Goal: Task Accomplishment & Management: Manage account settings

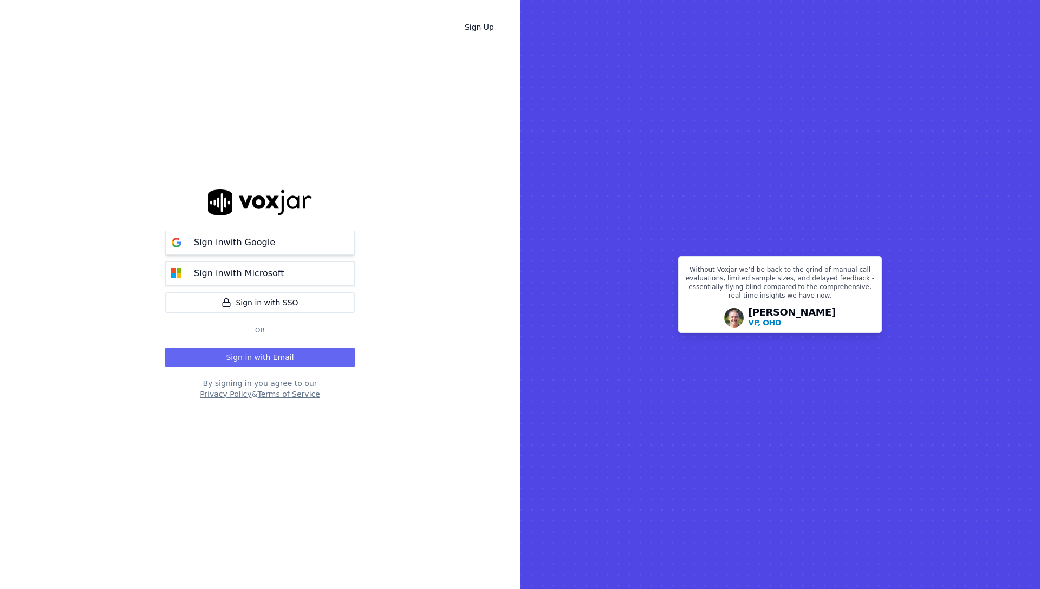
click at [247, 243] on p "Sign in with Google" at bounding box center [234, 242] width 81 height 13
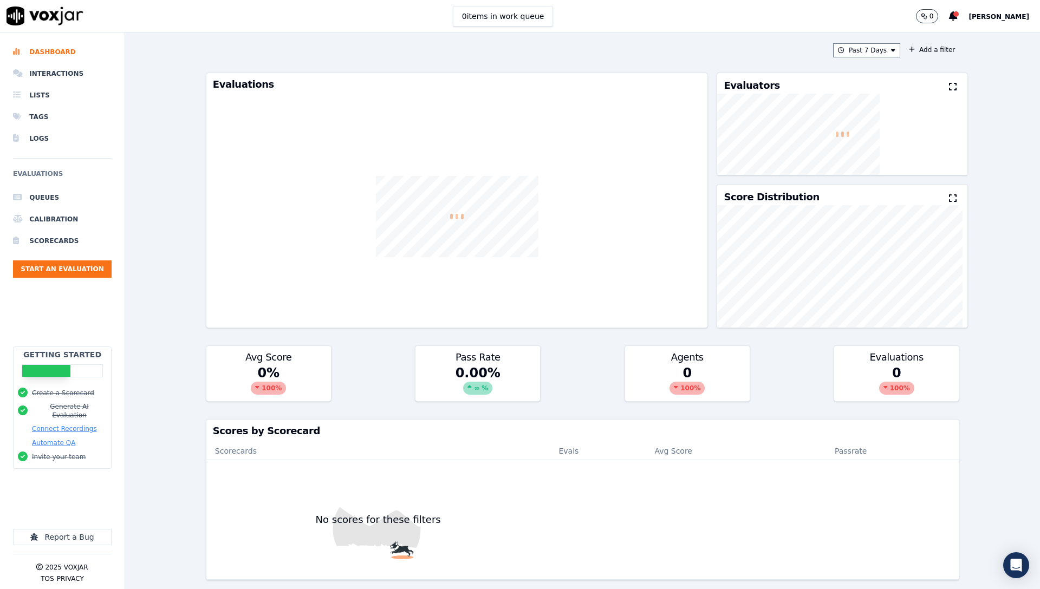
click at [143, 319] on div "Past 7 Days Add a filter Evaluations Evaluators Score Distribution Avg Score 0 …" at bounding box center [582, 310] width 915 height 557
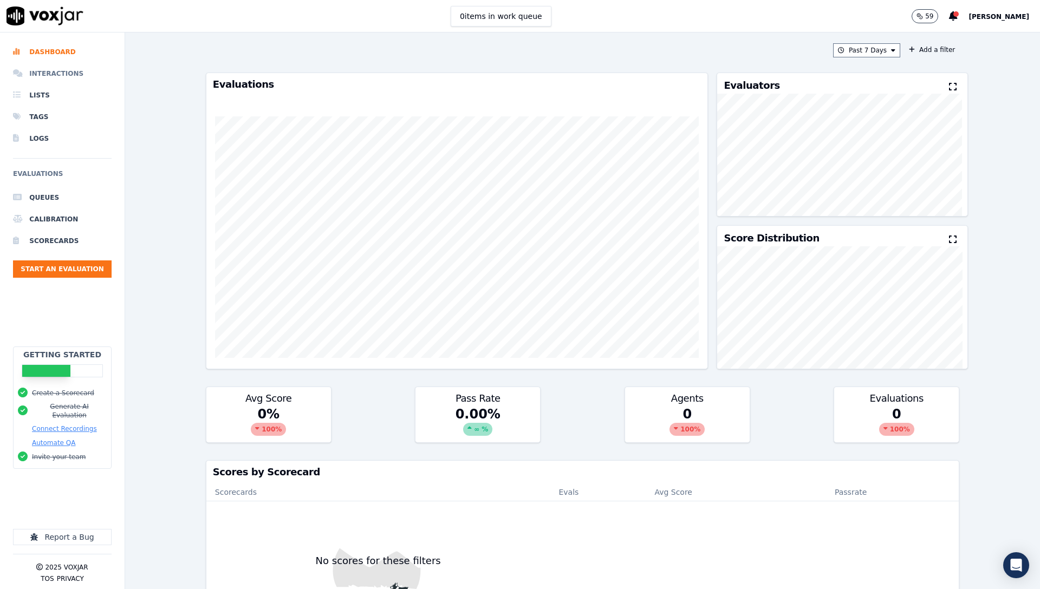
click at [41, 75] on li "Interactions" at bounding box center [62, 74] width 99 height 22
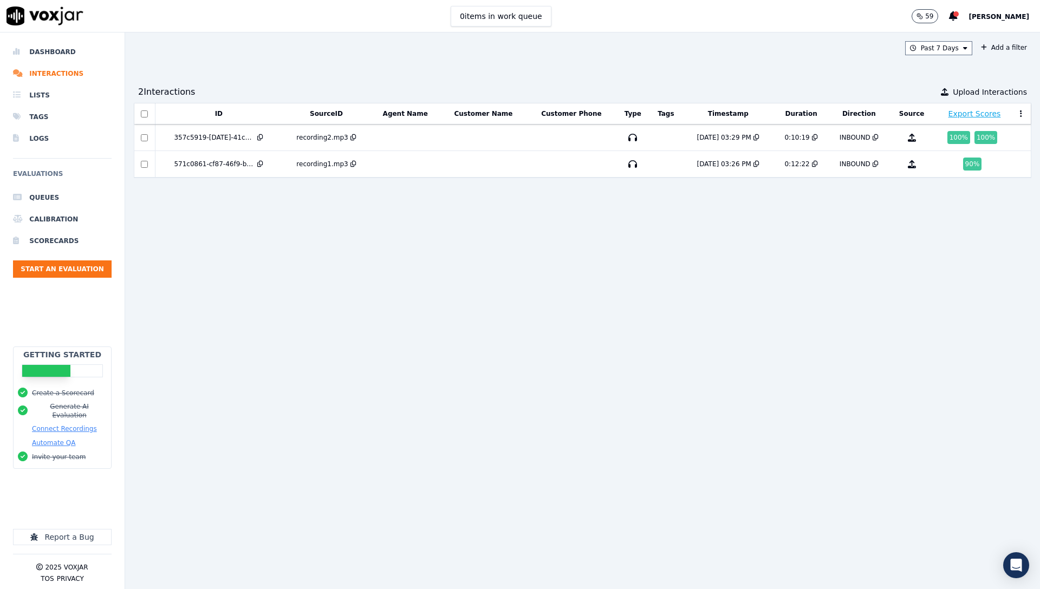
click at [991, 22] on button "[PERSON_NAME]" at bounding box center [1003, 16] width 71 height 13
click at [976, 36] on div "Settings" at bounding box center [975, 36] width 116 height 17
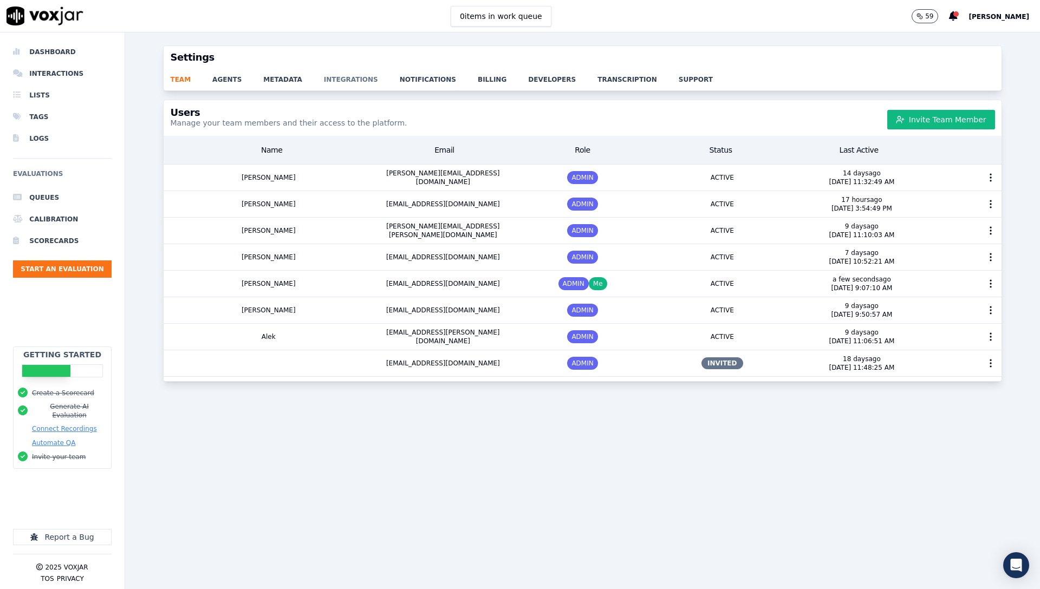
click at [338, 82] on link "integrations" at bounding box center [362, 76] width 76 height 15
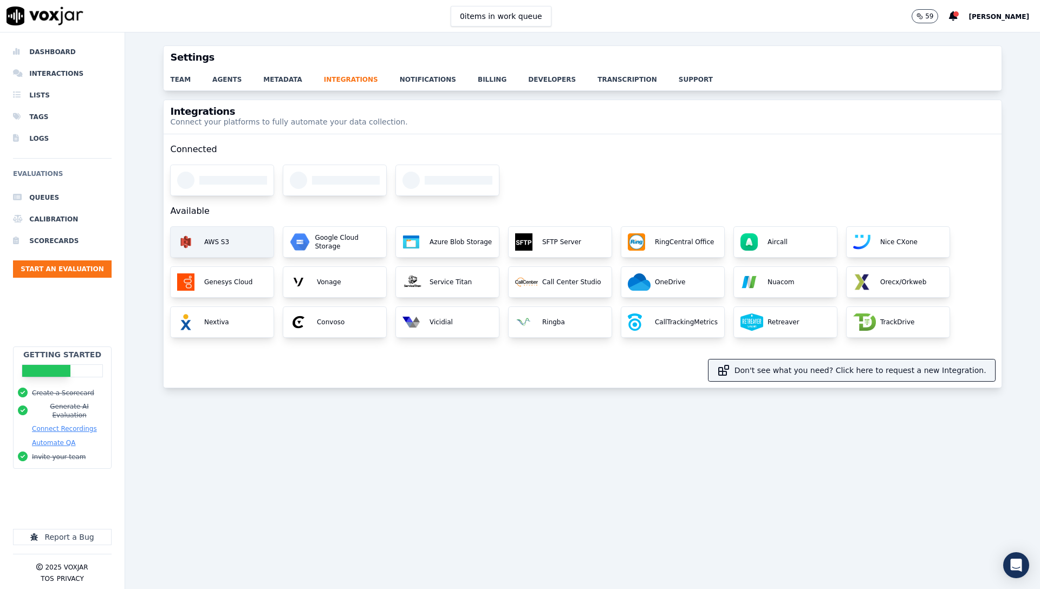
click at [230, 246] on div "AWS S3" at bounding box center [222, 242] width 103 height 30
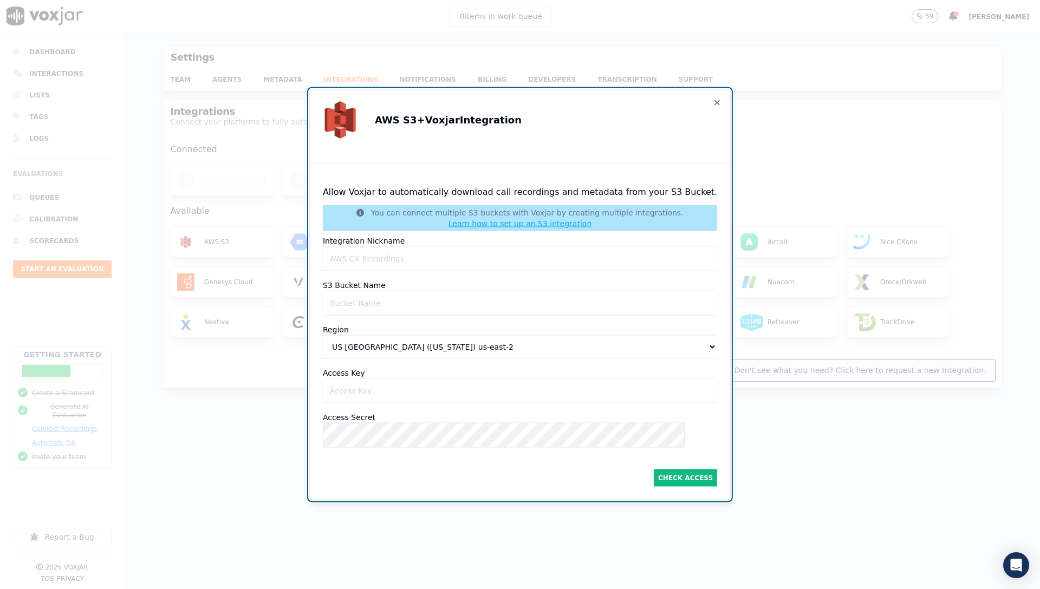
click at [403, 259] on Nicknameinput "Integration Nickname" at bounding box center [520, 258] width 394 height 25
click at [409, 260] on Nicknameinput "Integration Nickname" at bounding box center [520, 258] width 394 height 25
type Nicknameinput "ShyftOff S3"
paste Nameinput "so-call-transcripts"
type Nameinput "so-call-transcripts"
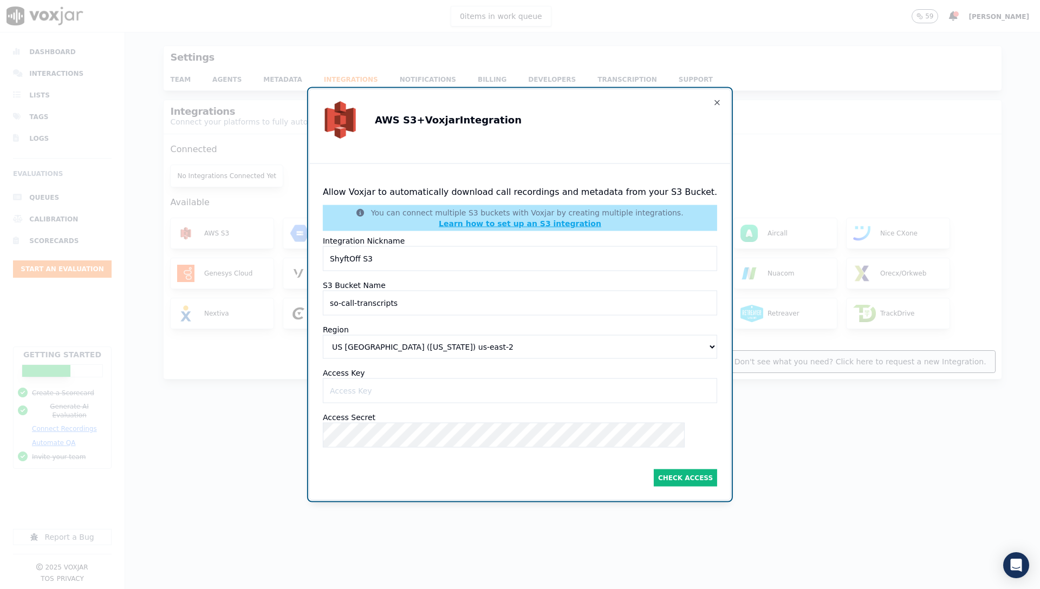
click at [521, 219] on link "Learn how to set up an S3 integration" at bounding box center [520, 223] width 162 height 9
click at [432, 303] on Nameinput "so-call-transcripts" at bounding box center [520, 303] width 394 height 25
click at [441, 337] on select "US East (Ohio) us-east-2 US East (N. Virginia) us-east-1 US West (N. California…" at bounding box center [520, 347] width 394 height 24
select select "us-east-1"
click at [335, 335] on select "US [GEOGRAPHIC_DATA] ([US_STATE]) [GEOGRAPHIC_DATA]-east-2 US [GEOGRAPHIC_DATA]…" at bounding box center [520, 347] width 394 height 24
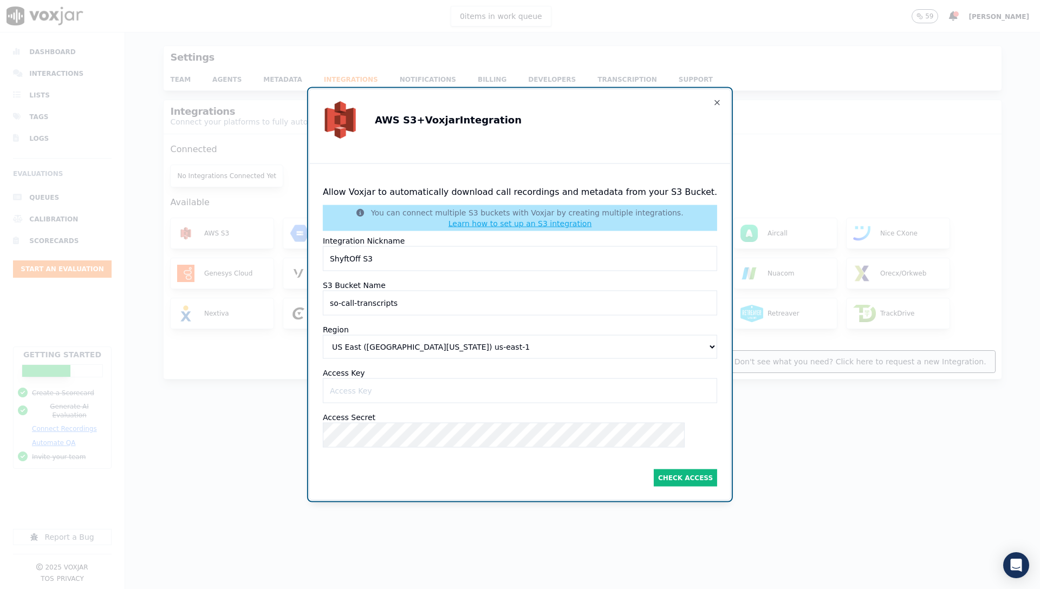
click at [427, 391] on Keyinput "Access Key" at bounding box center [520, 390] width 394 height 25
click at [378, 382] on Keyinput "Access Key" at bounding box center [520, 390] width 394 height 25
paste Keyinput "AKIATDP6OPV672Z6FM37"
type Keyinput "AKIATDP6OPV672Z6FM37"
click at [683, 471] on button "Check Access" at bounding box center [685, 477] width 63 height 17
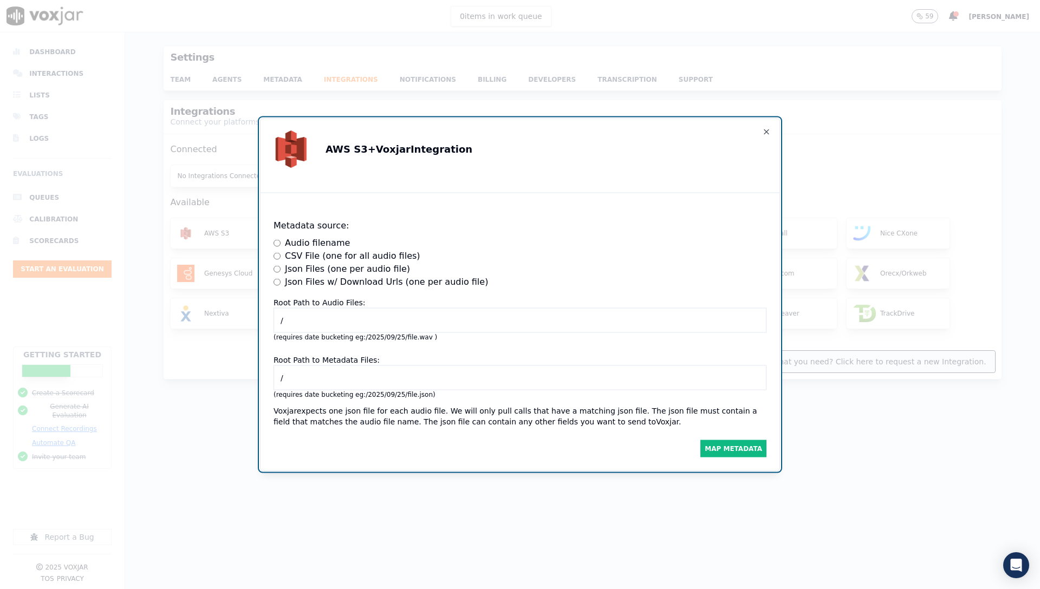
click at [389, 314] on input "/" at bounding box center [519, 320] width 493 height 25
click at [331, 253] on label "CSV File (one for all audio files)" at bounding box center [352, 256] width 135 height 13
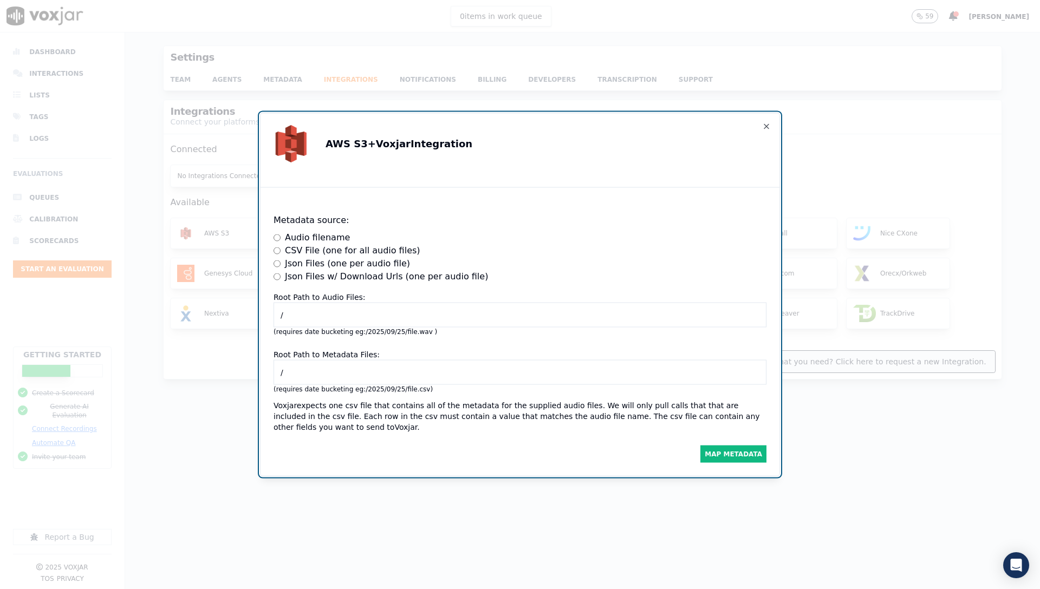
click at [310, 322] on input "/" at bounding box center [519, 315] width 493 height 25
click at [323, 373] on input "/" at bounding box center [519, 372] width 493 height 25
type input "/voxjar-test"
click at [710, 452] on button "Map Metadata" at bounding box center [733, 454] width 66 height 17
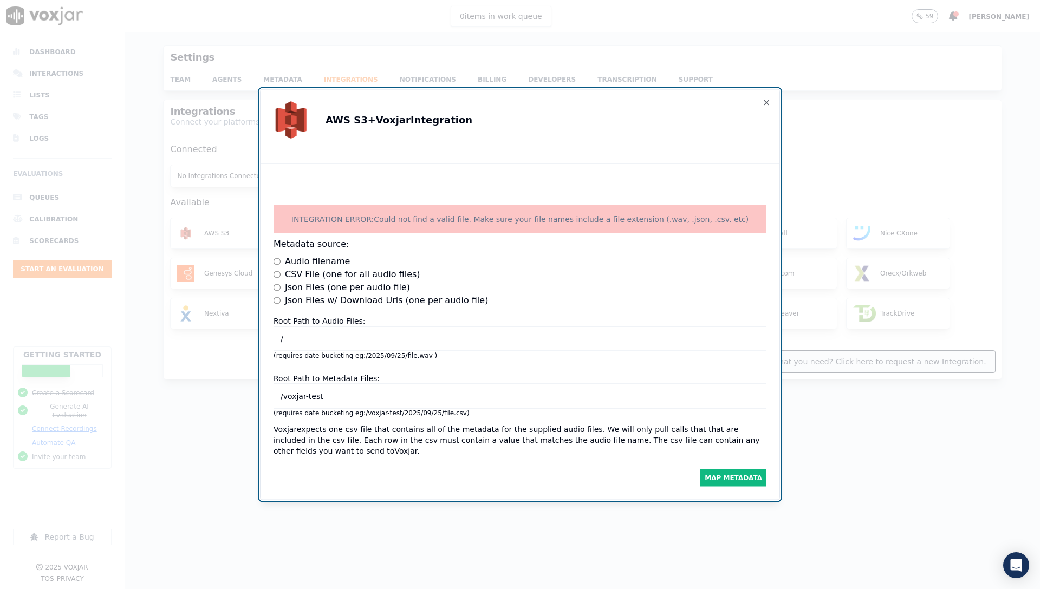
click at [419, 465] on div "Map Metadata" at bounding box center [519, 476] width 493 height 22
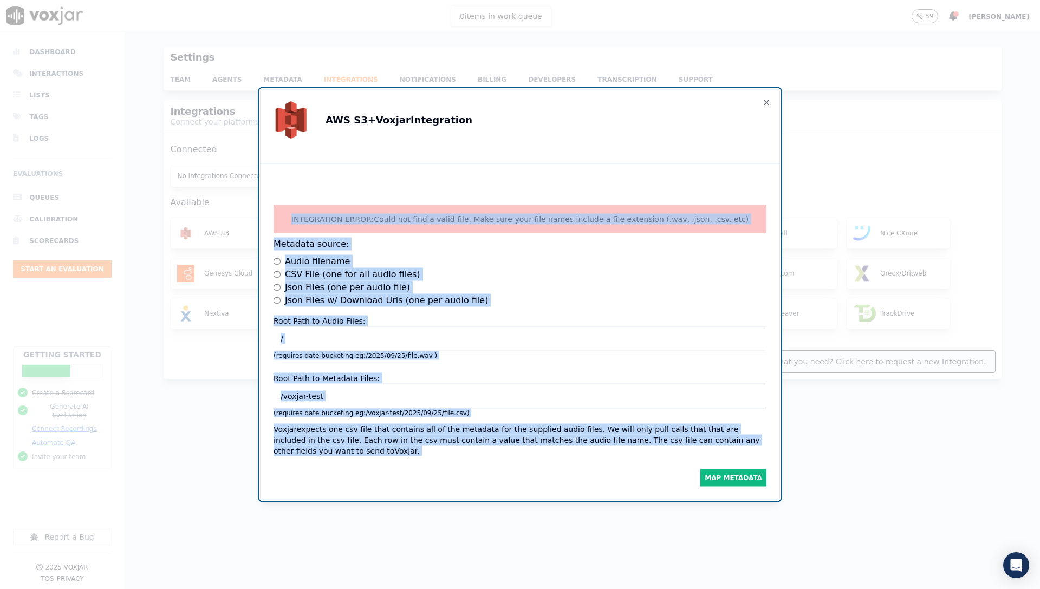
drag, startPoint x: 409, startPoint y: 454, endPoint x: 285, endPoint y: 205, distance: 278.5
click at [285, 205] on div "INTEGRATION ERROR: Could not find a valid file. Make sure your file names inclu…" at bounding box center [520, 336] width 510 height 318
copy div "INTEGRATION ERROR: Could not find a valid file. Make sure your file names inclu…"
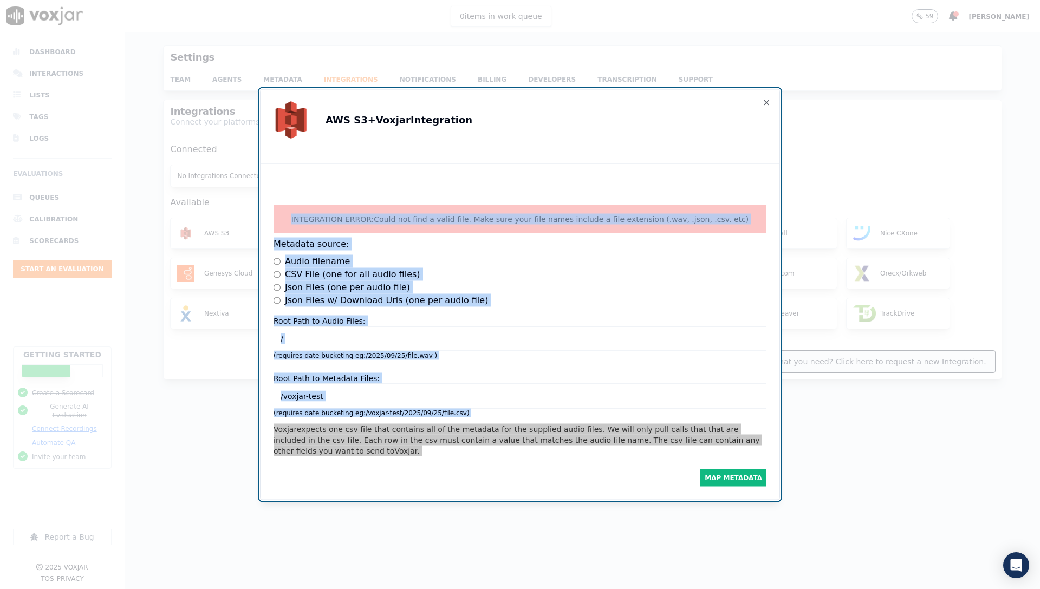
click at [399, 475] on div "Map Metadata" at bounding box center [519, 476] width 493 height 22
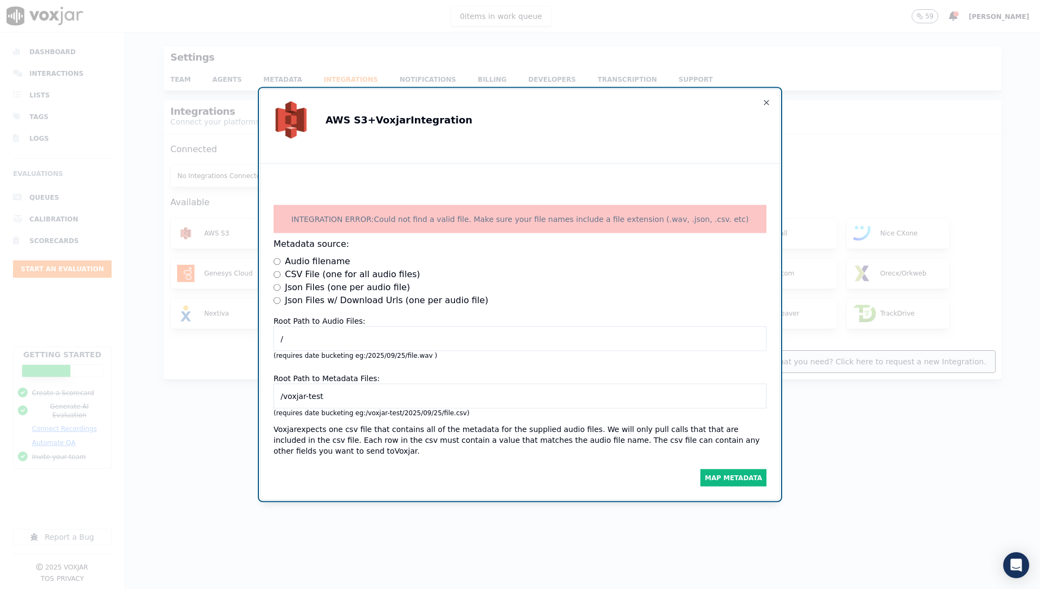
drag, startPoint x: 335, startPoint y: 396, endPoint x: 313, endPoint y: 393, distance: 22.4
click at [309, 393] on input "/voxjar-test" at bounding box center [519, 396] width 493 height 25
type input "/voxjar-json"
click at [725, 475] on button "Map Metadata" at bounding box center [733, 477] width 66 height 17
click at [325, 257] on label "Audio filename" at bounding box center [317, 261] width 65 height 13
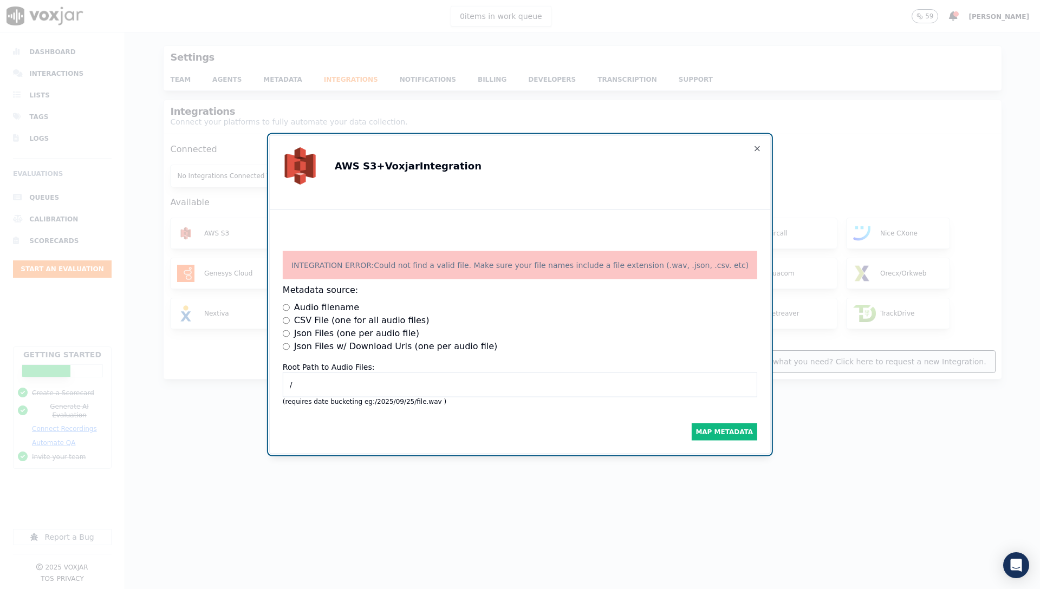
click at [319, 314] on label "CSV File (one for all audio files)" at bounding box center [361, 320] width 135 height 13
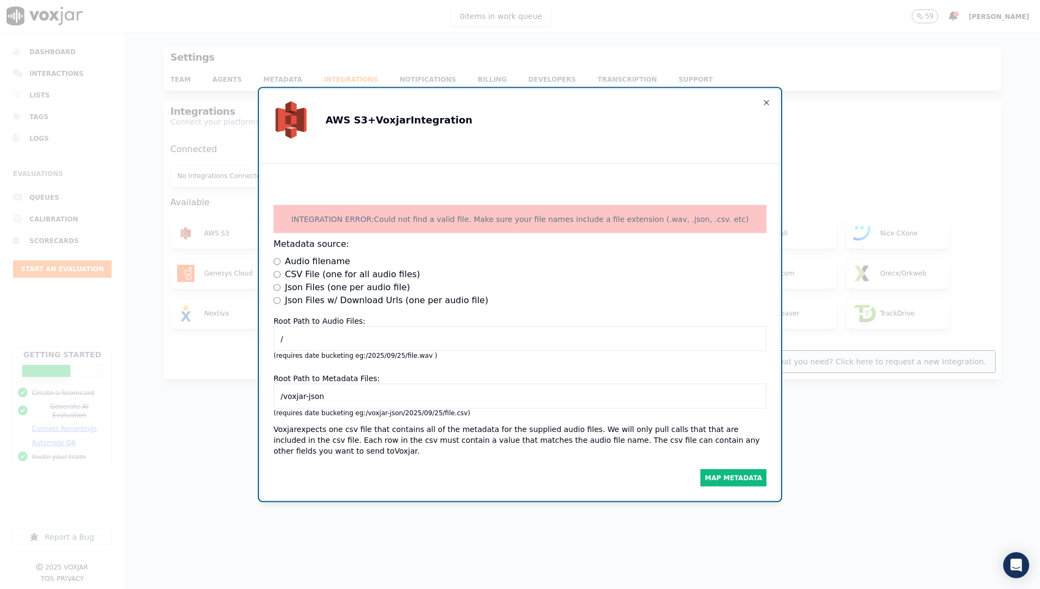
drag, startPoint x: 326, startPoint y: 328, endPoint x: 257, endPoint y: 326, distance: 69.3
click at [257, 589] on div "AWS S3 + Voxjar Integration INTEGRATION ERROR: Could not find a valid file. Mak…" at bounding box center [520, 589] width 1040 height 0
click at [387, 338] on input "/" at bounding box center [519, 338] width 493 height 25
click at [386, 337] on input "/" at bounding box center [519, 338] width 493 height 25
click at [486, 465] on div "Map Metadata" at bounding box center [519, 476] width 493 height 22
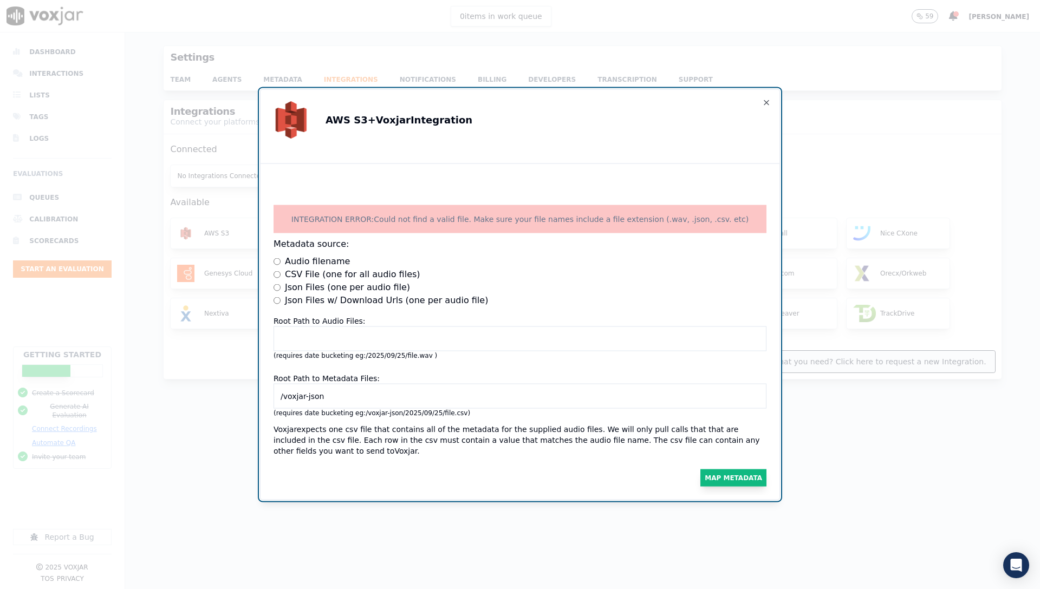
click at [741, 473] on button "Map Metadata" at bounding box center [733, 477] width 66 height 17
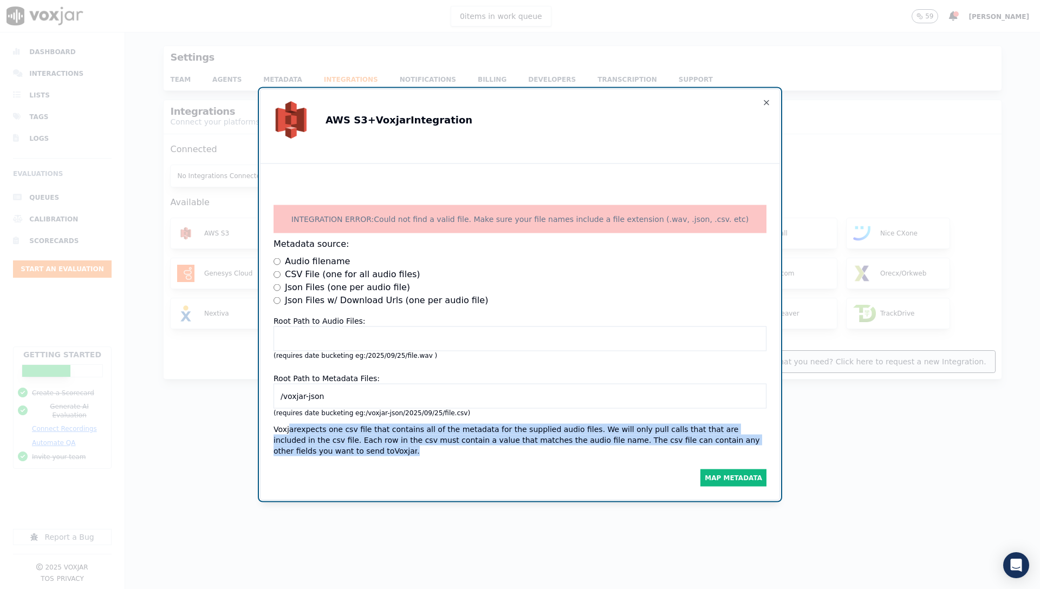
drag, startPoint x: 353, startPoint y: 447, endPoint x: 288, endPoint y: 421, distance: 70.2
click at [288, 427] on div "Voxjar expects one csv file that contains all of the metadata for the supplied …" at bounding box center [519, 440] width 493 height 32
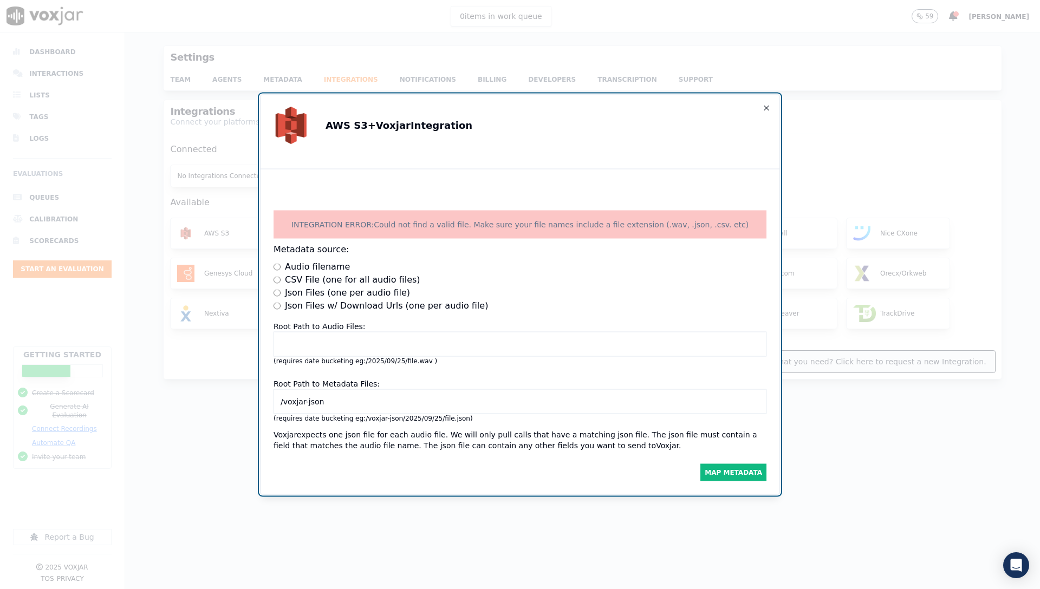
click at [333, 395] on input "/voxjar-json" at bounding box center [519, 401] width 493 height 25
click at [367, 299] on label "Json Files w/ Download Urls (one per audio file)" at bounding box center [386, 305] width 203 height 13
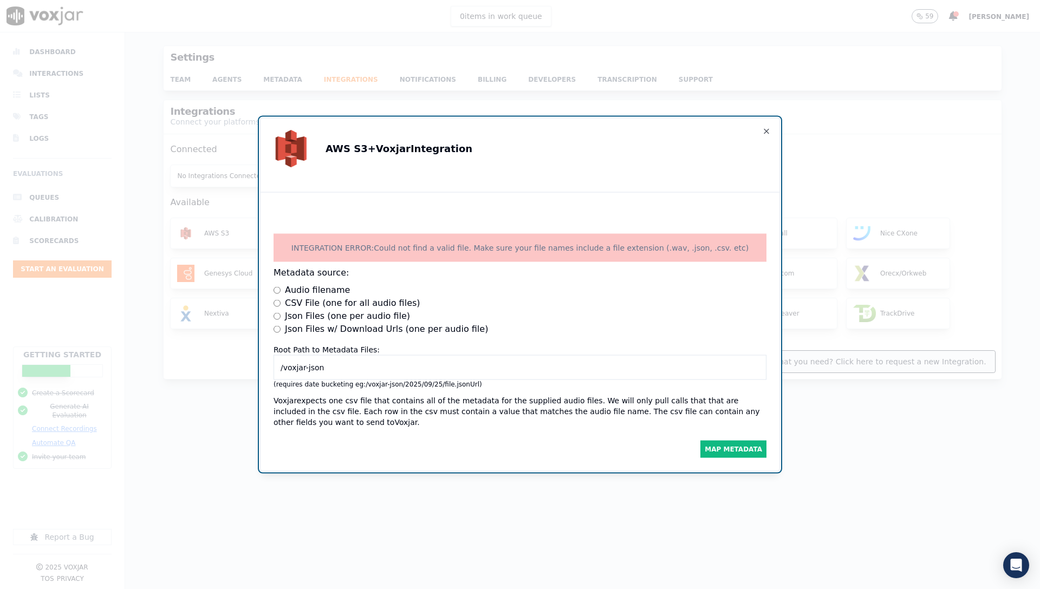
click at [381, 360] on input "/voxjar-json" at bounding box center [519, 367] width 493 height 25
click at [736, 448] on button "Map Metadata" at bounding box center [733, 449] width 66 height 17
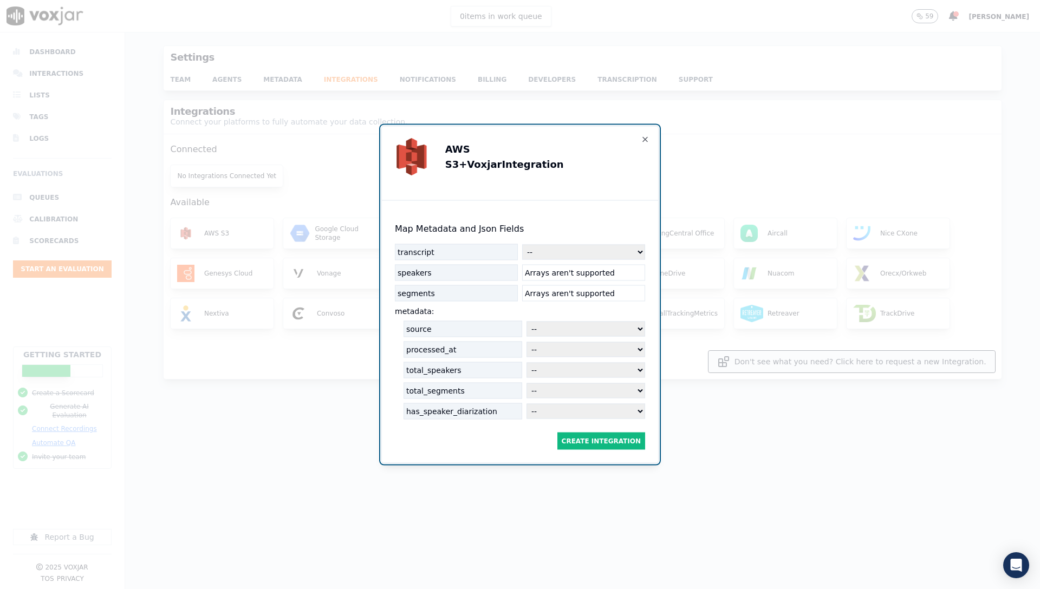
click at [564, 247] on select "-- downloadURL identifier timestamp direction agentId agentName customerId cust…" at bounding box center [583, 252] width 123 height 15
click at [574, 247] on select "-- downloadURL identifier timestamp direction agentId agentName customerId cust…" at bounding box center [583, 252] width 123 height 15
click at [597, 254] on select "-- downloadURL identifier timestamp direction agentId agentName customerId cust…" at bounding box center [583, 252] width 123 height 15
select select "transcript"
click at [522, 245] on select "-- downloadURL identifier timestamp direction agentId agentName customerId cust…" at bounding box center [583, 252] width 123 height 15
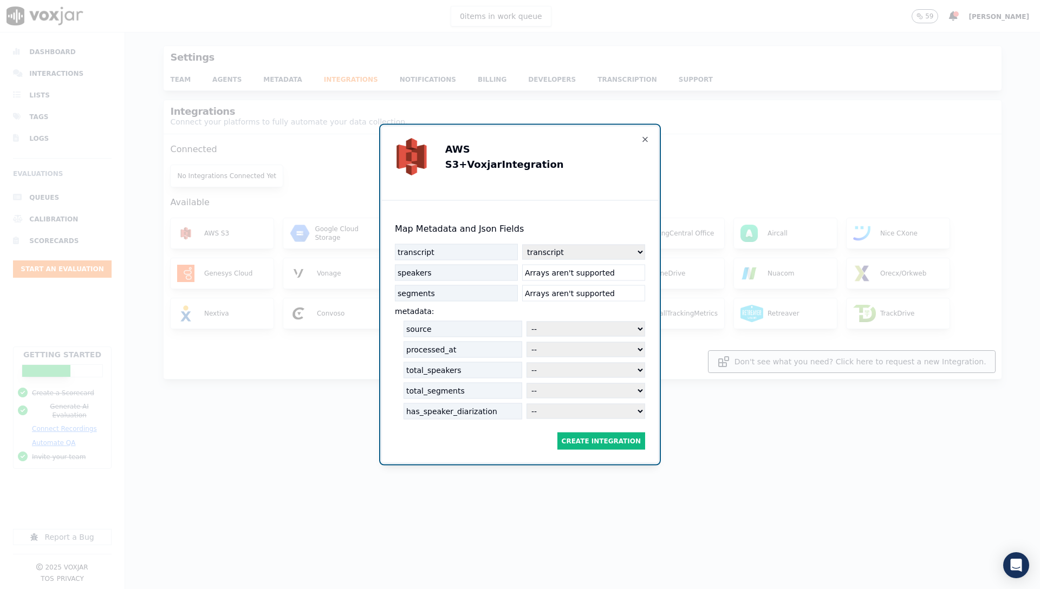
click at [567, 268] on div "Arrays aren't supported" at bounding box center [583, 273] width 123 height 16
click at [566, 291] on div "Arrays aren't supported" at bounding box center [583, 293] width 123 height 16
click at [468, 307] on div "metadata :" at bounding box center [520, 311] width 250 height 11
click at [616, 435] on button "Create Integration" at bounding box center [601, 441] width 88 height 17
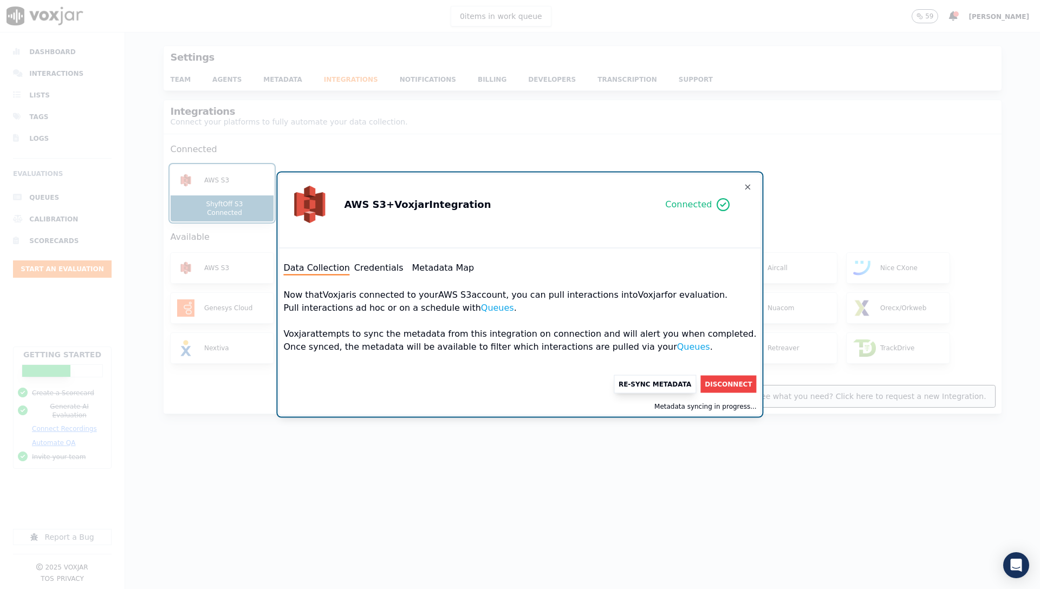
click at [650, 378] on button "Re-Sync Metadata" at bounding box center [654, 384] width 82 height 18
click at [717, 190] on div "Connected" at bounding box center [697, 205] width 118 height 52
click at [743, 191] on icon "button" at bounding box center [747, 187] width 9 height 9
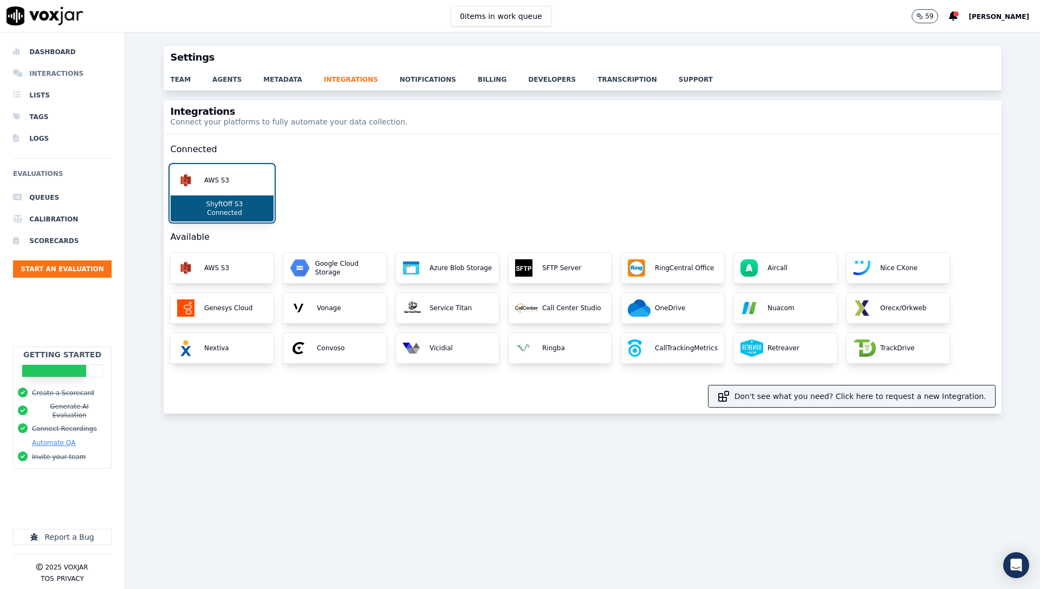
click at [69, 73] on li "Interactions" at bounding box center [62, 74] width 99 height 22
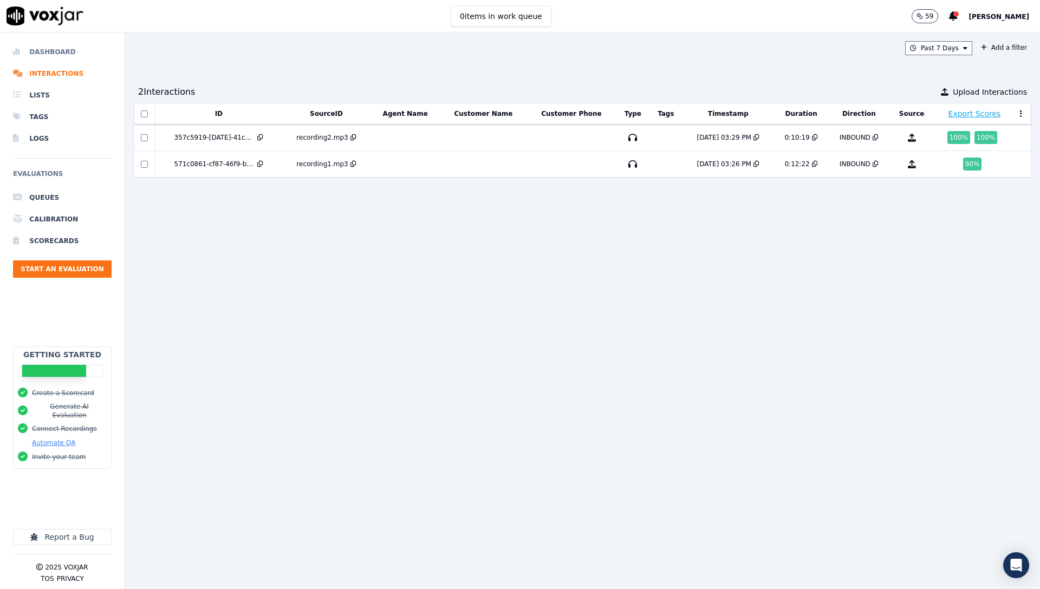
click at [70, 53] on li "Dashboard" at bounding box center [62, 52] width 99 height 22
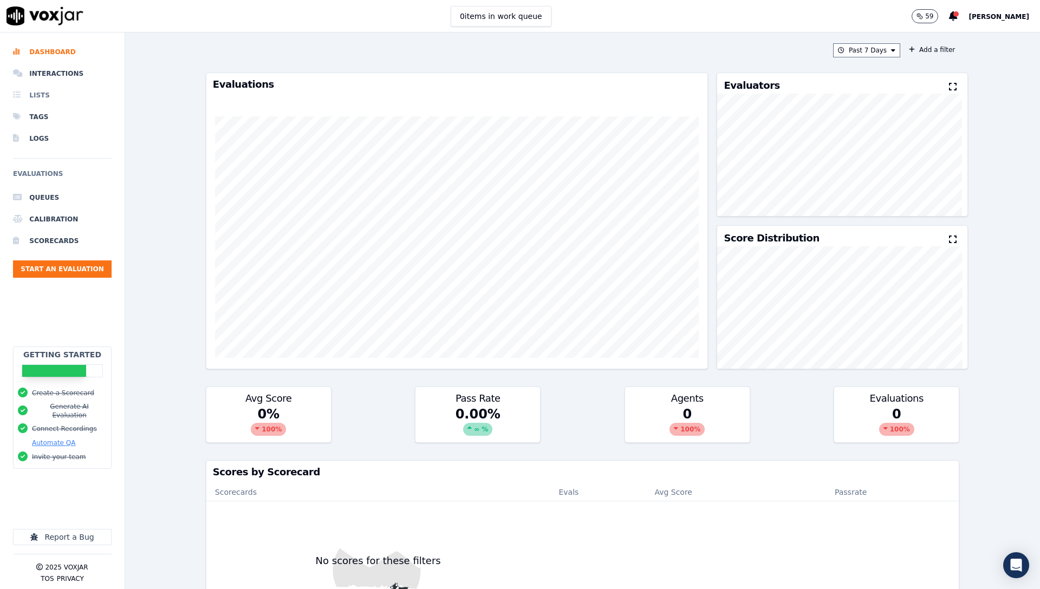
click at [69, 86] on li "Lists" at bounding box center [62, 95] width 99 height 22
click at [975, 23] on div "59 Matthew Basnight" at bounding box center [975, 16] width 128 height 32
click at [982, 15] on span "[PERSON_NAME]" at bounding box center [998, 17] width 61 height 8
click at [968, 40] on div "Settings" at bounding box center [975, 36] width 116 height 17
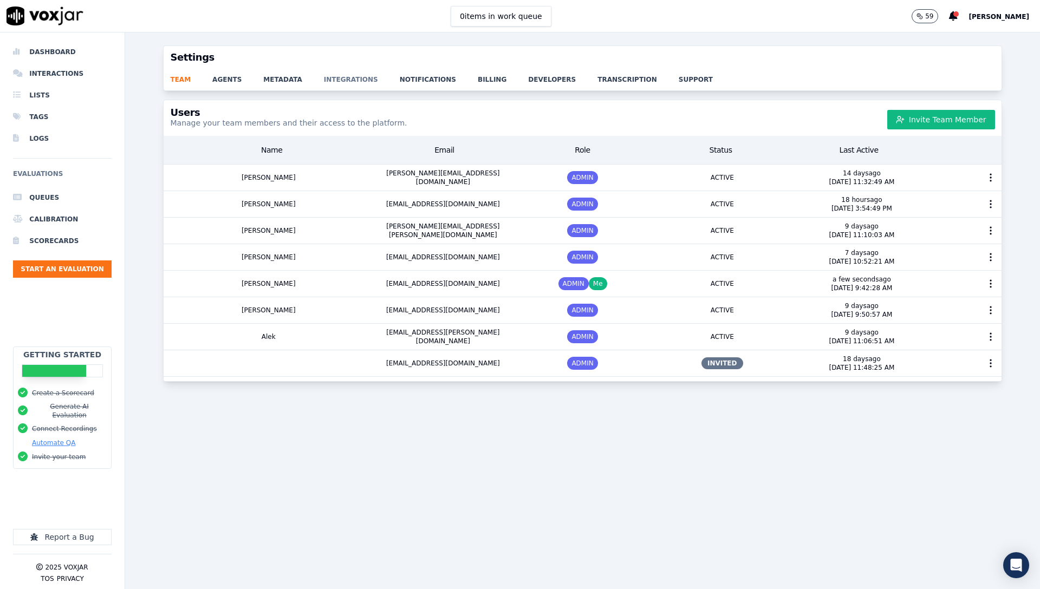
click at [358, 77] on link "integrations" at bounding box center [362, 76] width 76 height 15
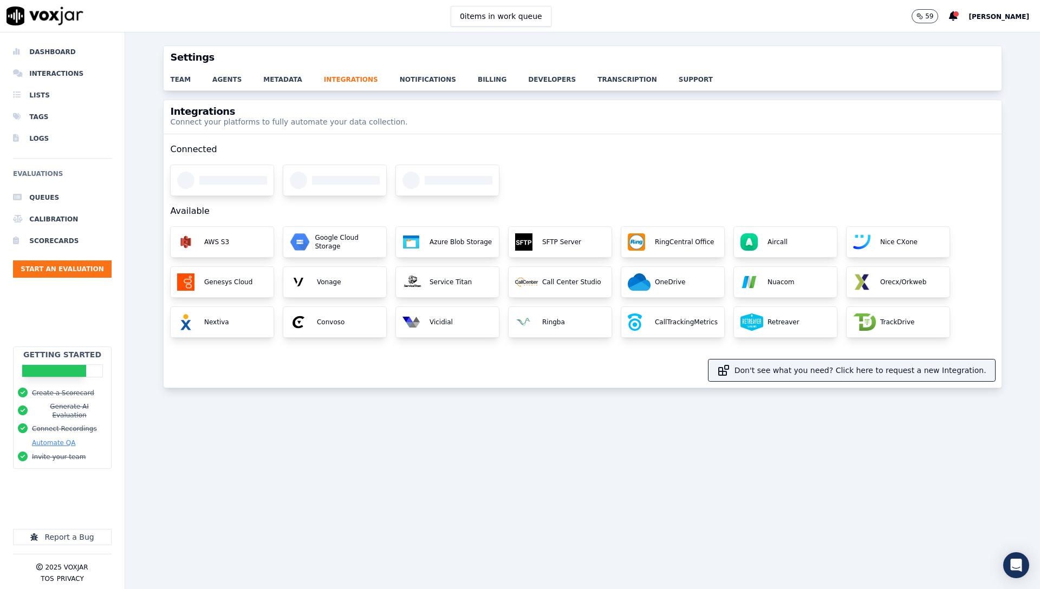
click at [234, 126] on p "Connect your platforms to fully automate your data collection." at bounding box center [288, 121] width 237 height 11
click at [239, 143] on h2 "Connected" at bounding box center [582, 149] width 824 height 30
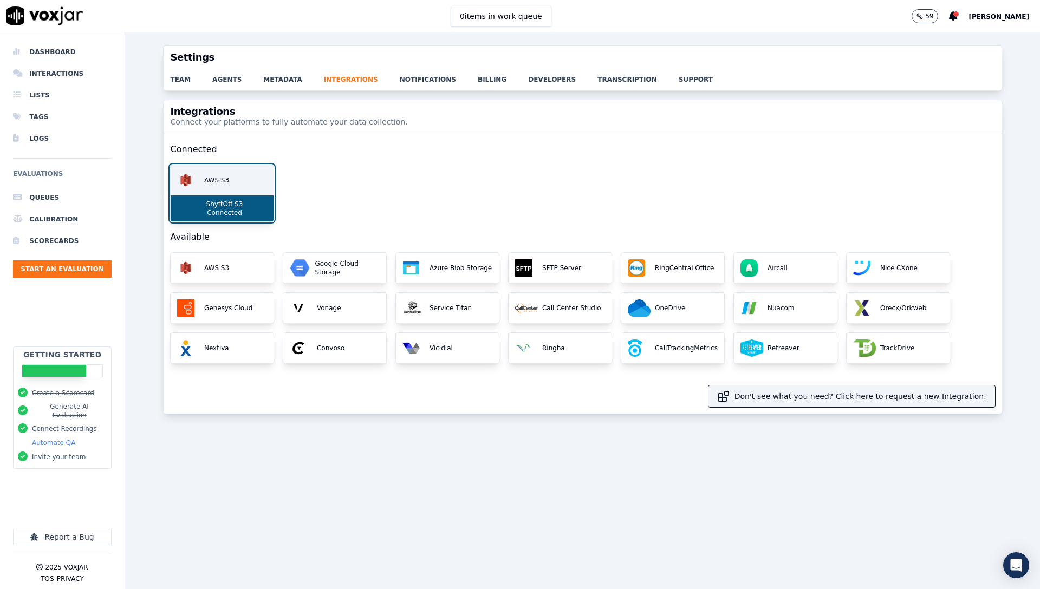
click at [249, 193] on div "AWS S3" at bounding box center [222, 180] width 103 height 30
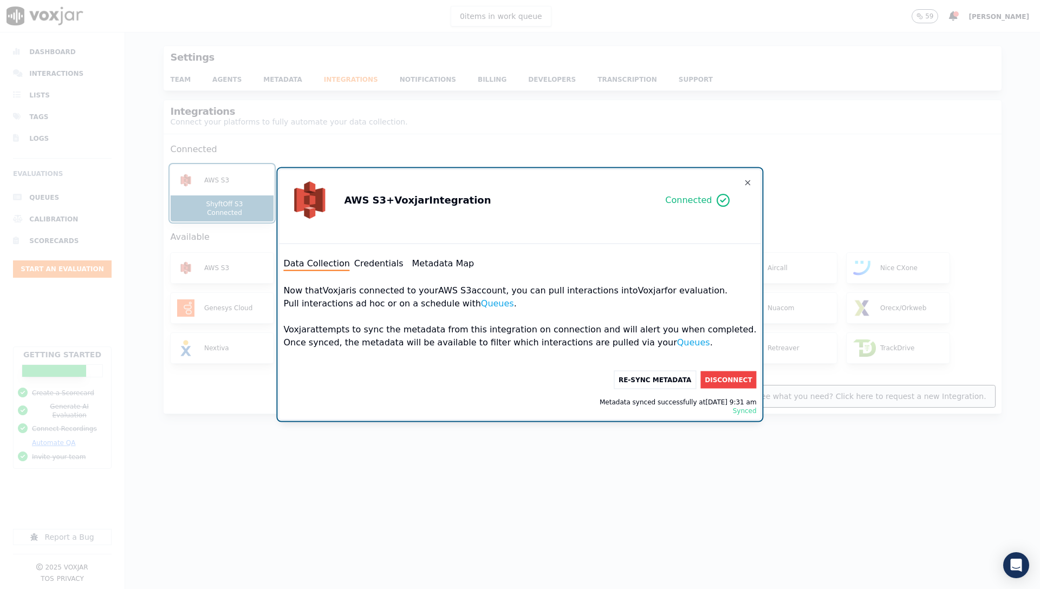
click at [403, 265] on button "Credentials" at bounding box center [378, 263] width 49 height 13
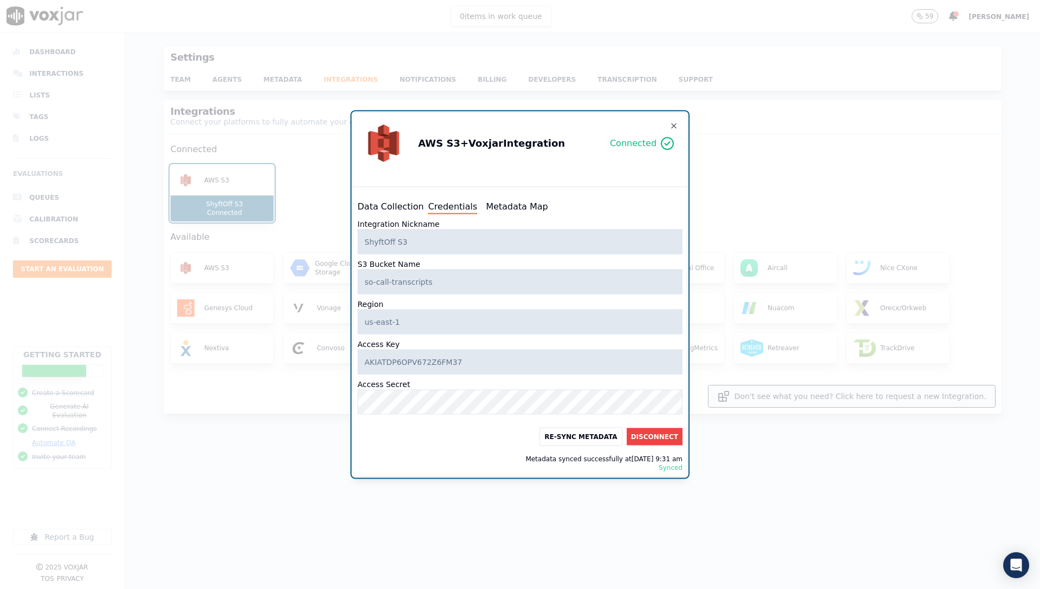
click at [511, 204] on button "Metadata Map" at bounding box center [517, 206] width 62 height 13
select select "transcript"
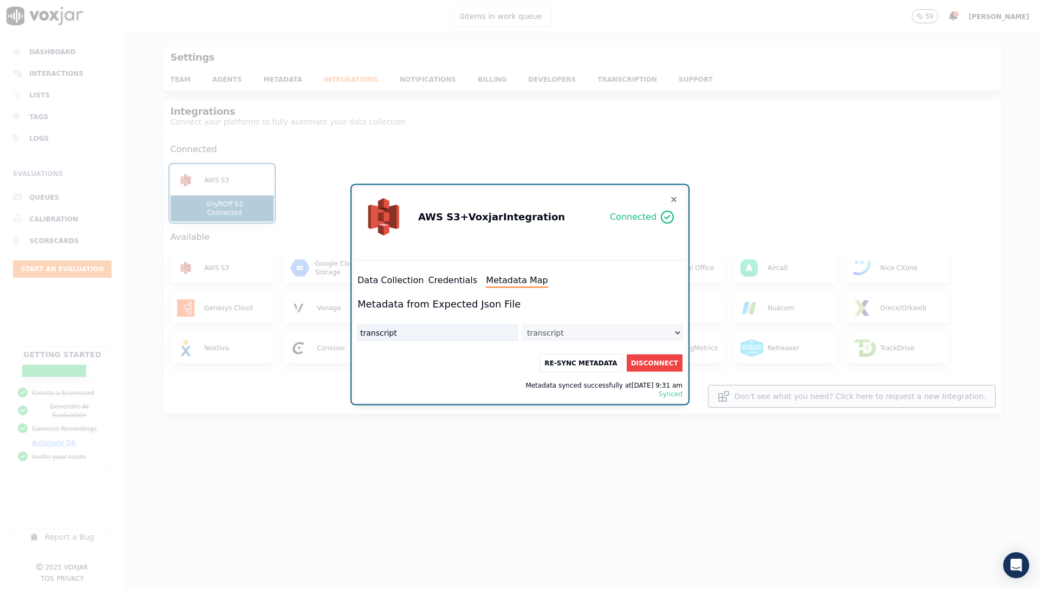
click at [363, 278] on button "Data Collection" at bounding box center [390, 280] width 66 height 13
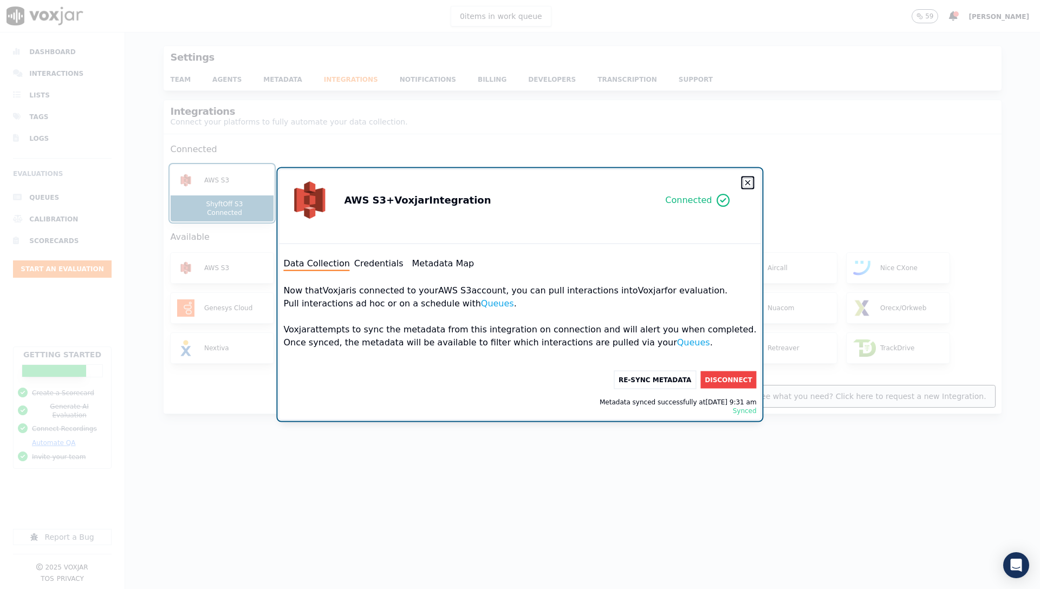
click at [743, 183] on icon "button" at bounding box center [747, 183] width 9 height 9
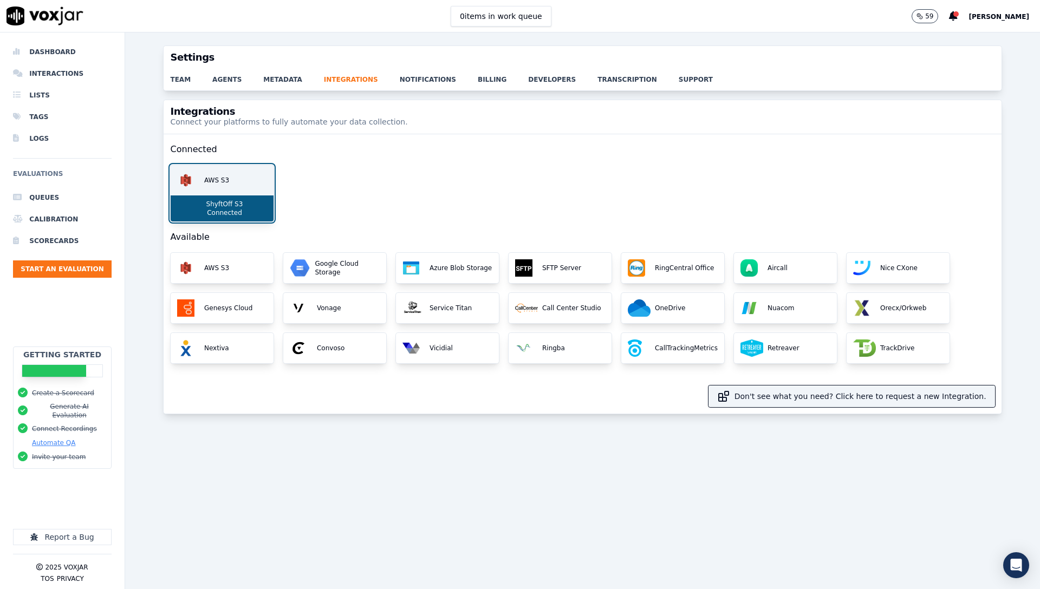
click at [220, 214] on p "Connected" at bounding box center [223, 212] width 40 height 9
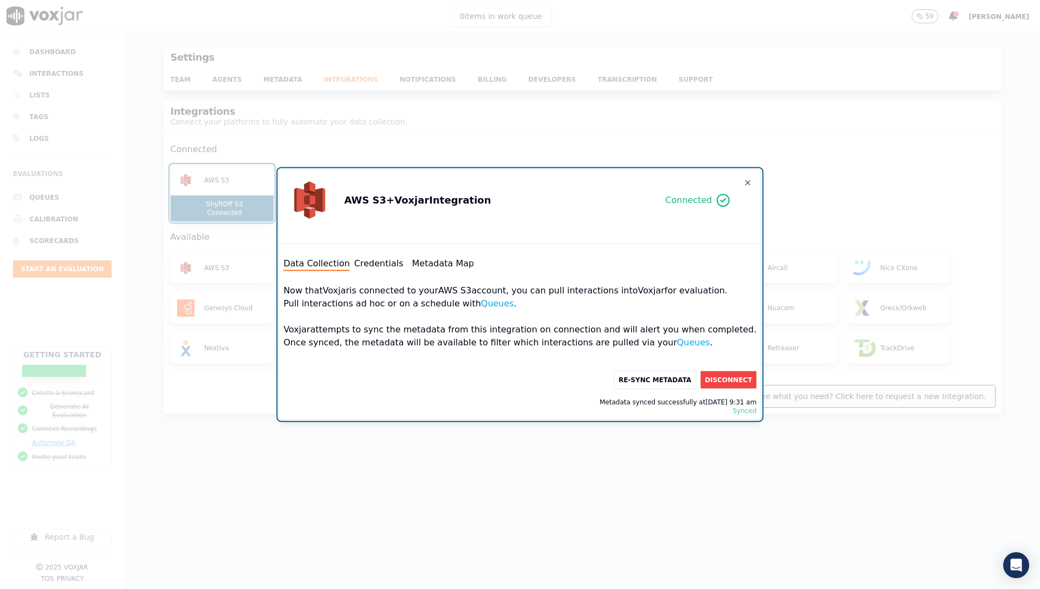
click at [403, 267] on button "Credentials" at bounding box center [378, 263] width 49 height 13
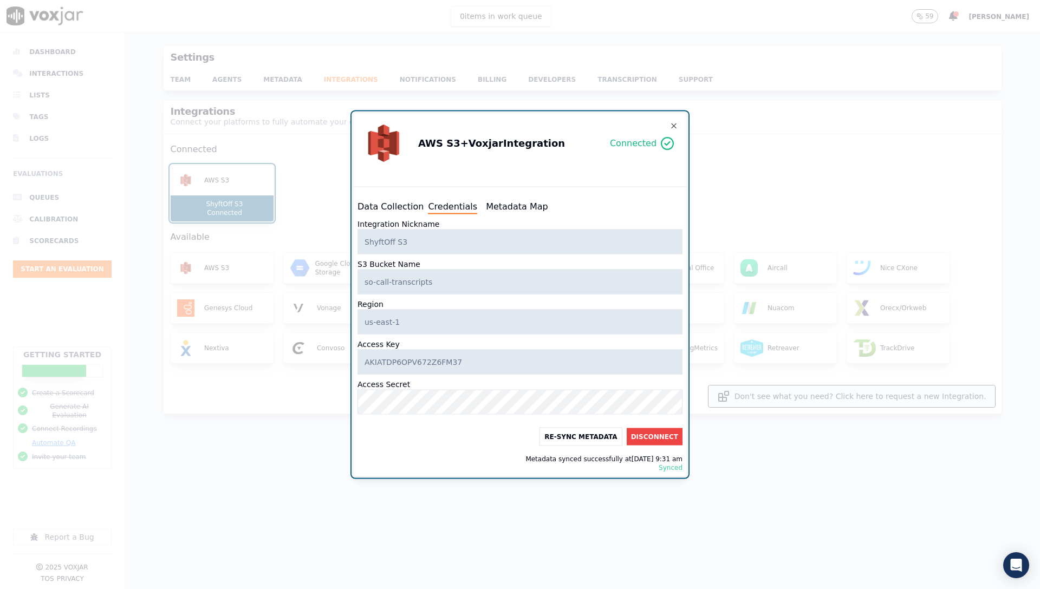
click at [499, 208] on button "Metadata Map" at bounding box center [517, 206] width 62 height 13
select select "transcript"
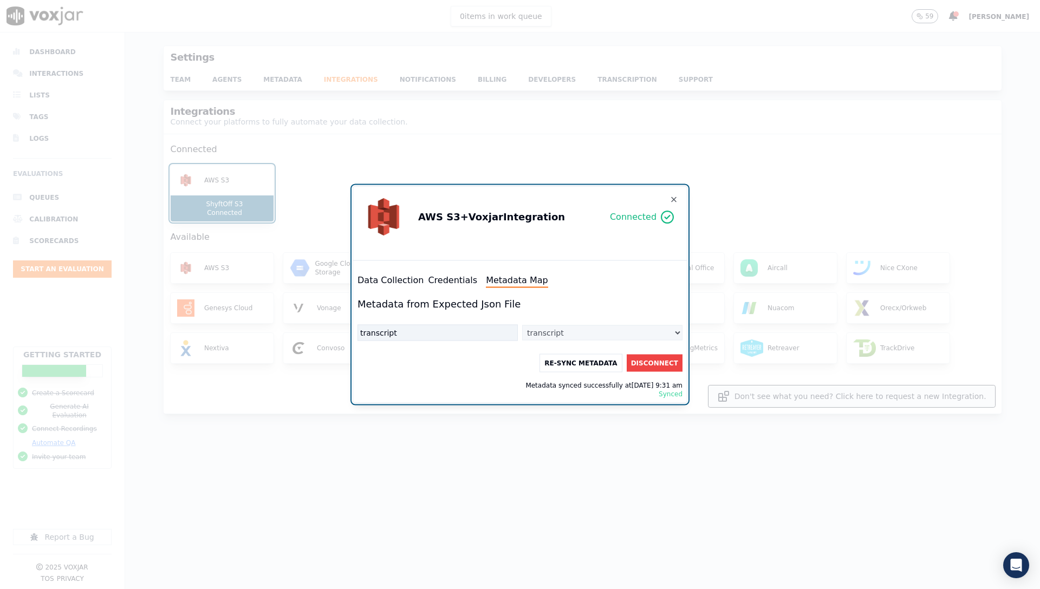
click at [454, 282] on button "Credentials" at bounding box center [452, 280] width 49 height 13
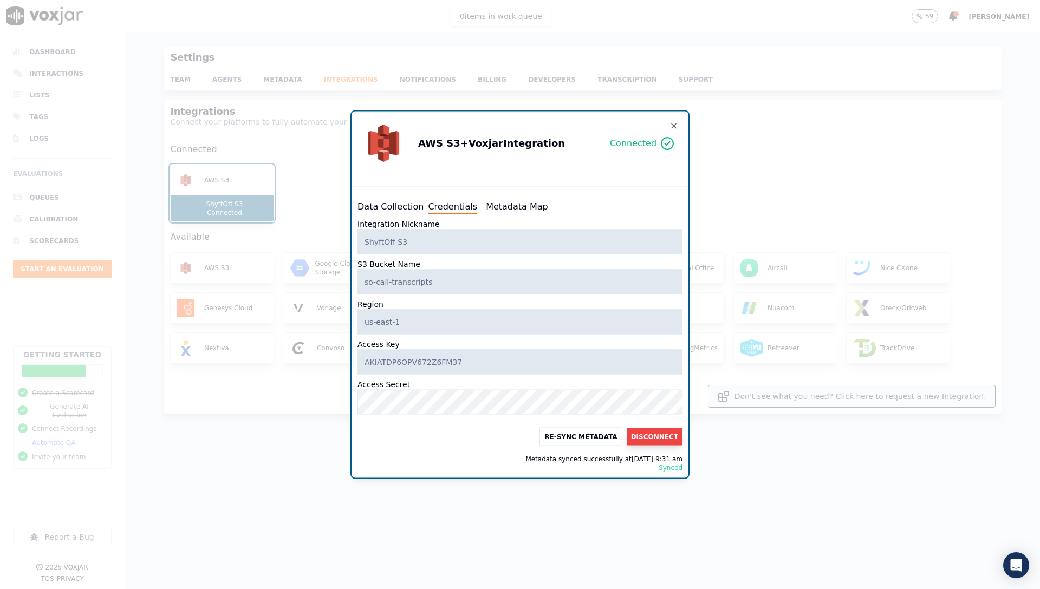
click at [650, 439] on button "Disconnect" at bounding box center [654, 436] width 56 height 17
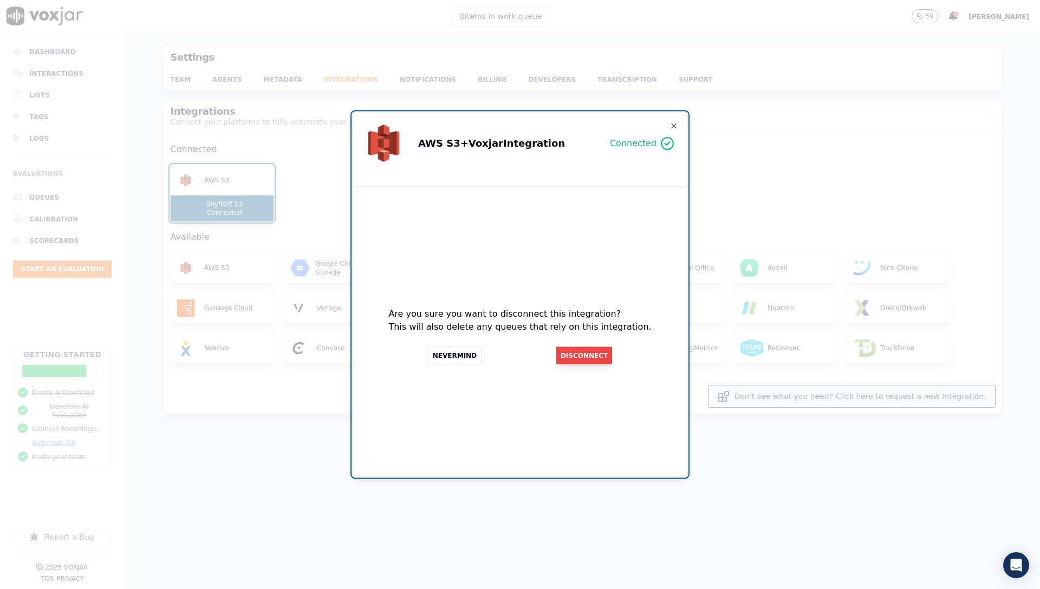
click at [597, 360] on button "Disconnect" at bounding box center [584, 355] width 56 height 17
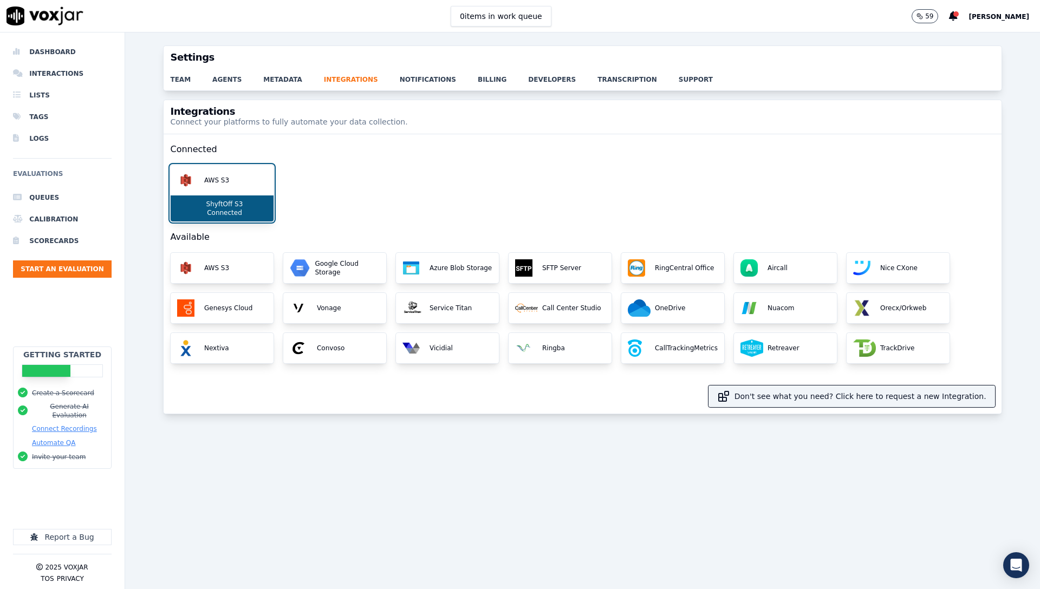
click at [382, 169] on div "AWS S3 ShyftOff S3 Connected" at bounding box center [582, 193] width 824 height 57
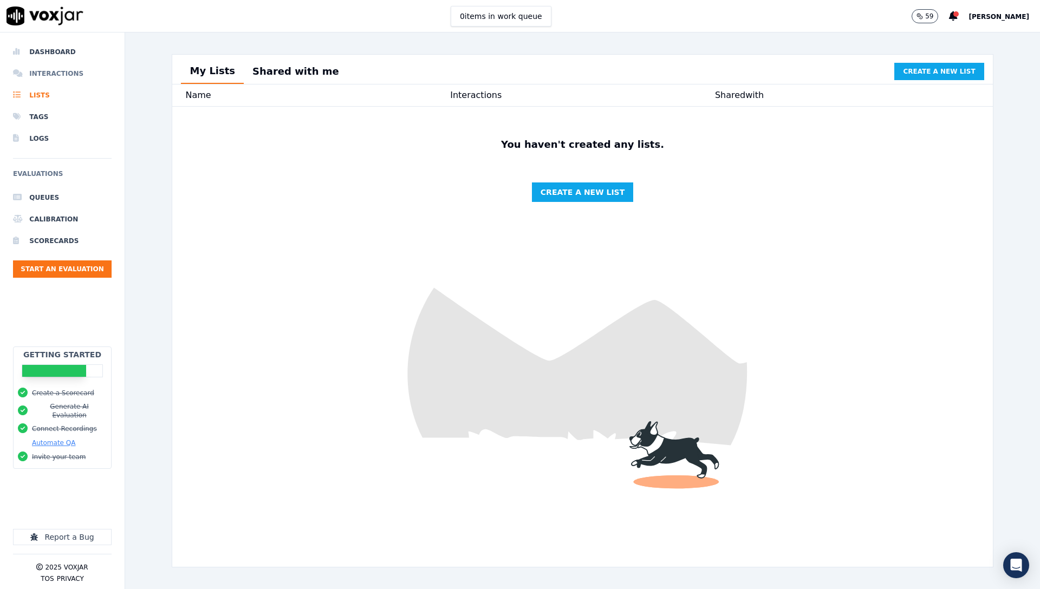
click at [67, 78] on li "Interactions" at bounding box center [62, 74] width 99 height 22
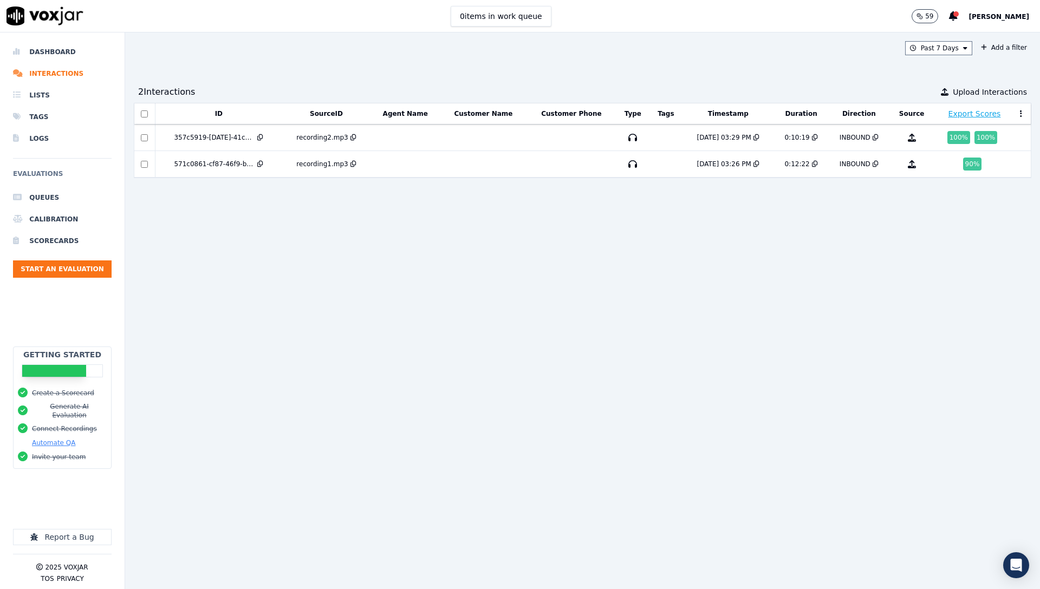
click at [38, 439] on button "Automate QA" at bounding box center [53, 443] width 43 height 9
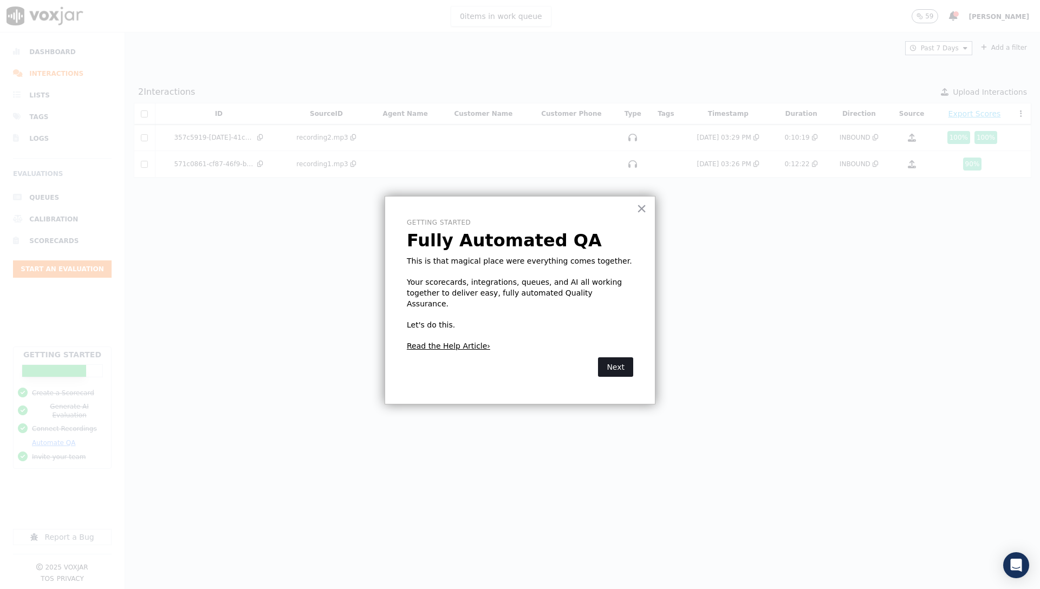
click at [623, 358] on button "Next" at bounding box center [615, 366] width 35 height 19
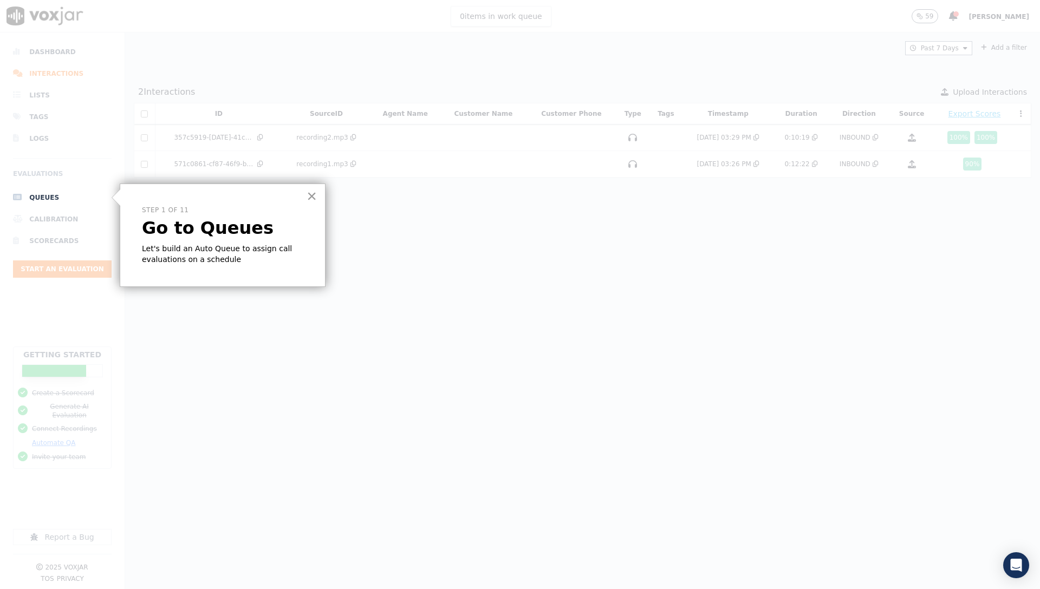
click at [314, 199] on button "×" at bounding box center [311, 195] width 10 height 17
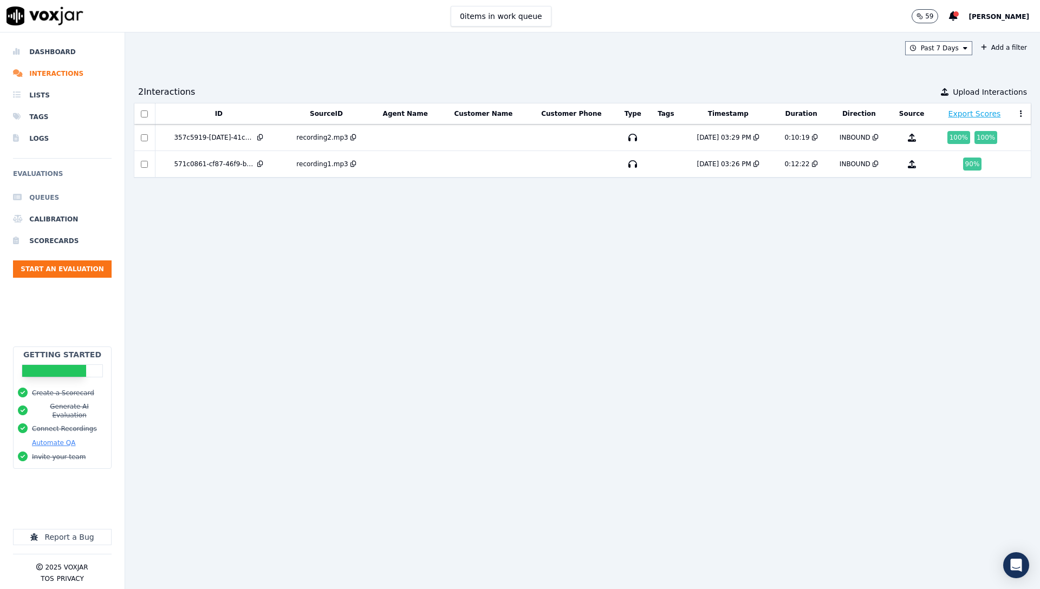
click at [60, 191] on li "Queues" at bounding box center [62, 198] width 99 height 22
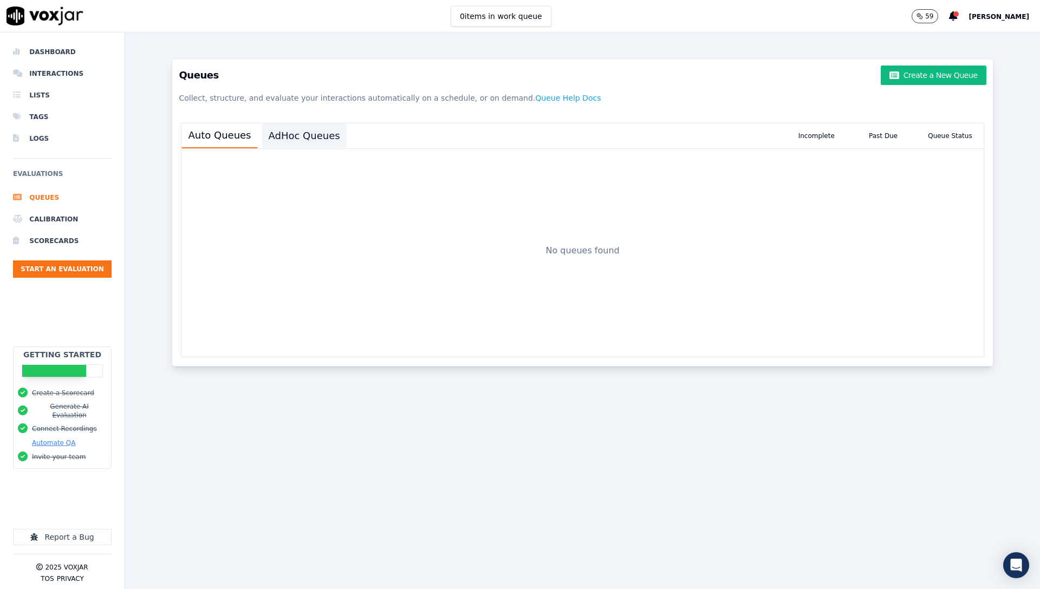
click at [294, 133] on button "AdHoc Queues" at bounding box center [304, 136] width 84 height 24
click at [919, 81] on button "Create a New Queue" at bounding box center [932, 75] width 105 height 19
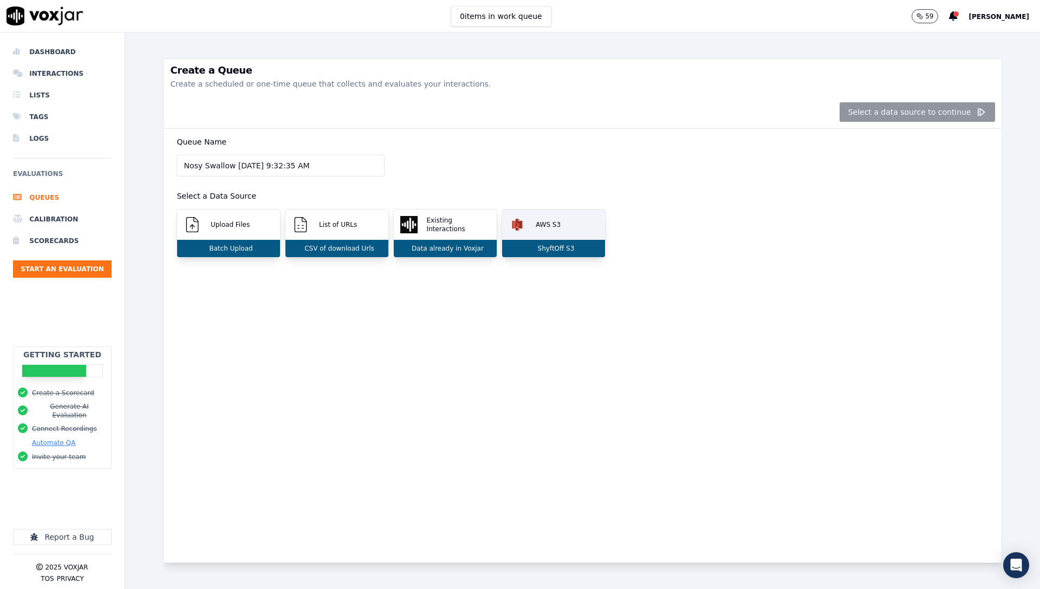
click at [550, 227] on p "AWS S3" at bounding box center [545, 224] width 29 height 9
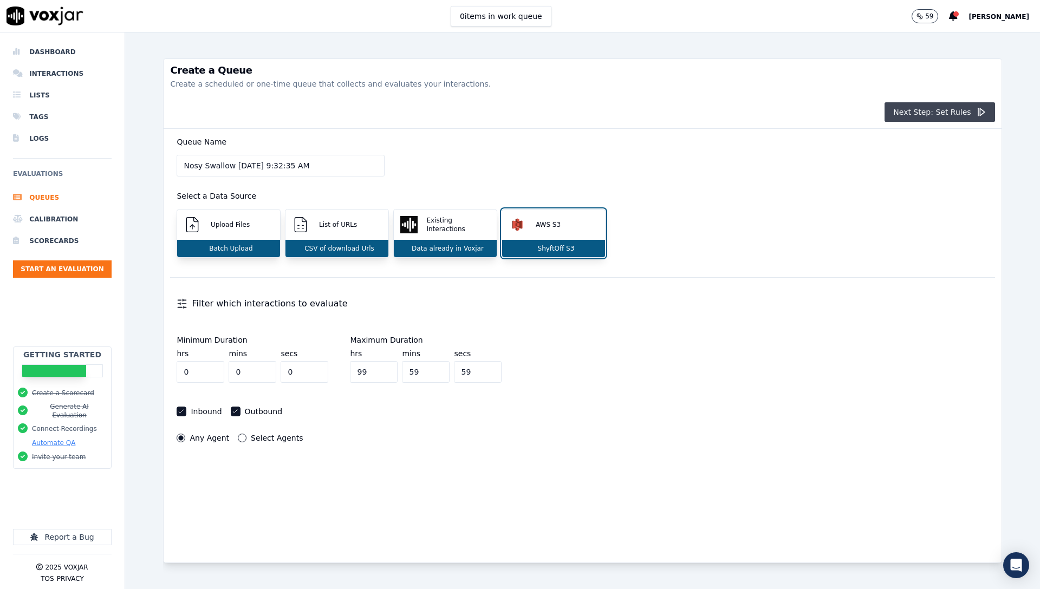
click at [923, 111] on button "Next Step: Set Rules" at bounding box center [939, 111] width 110 height 19
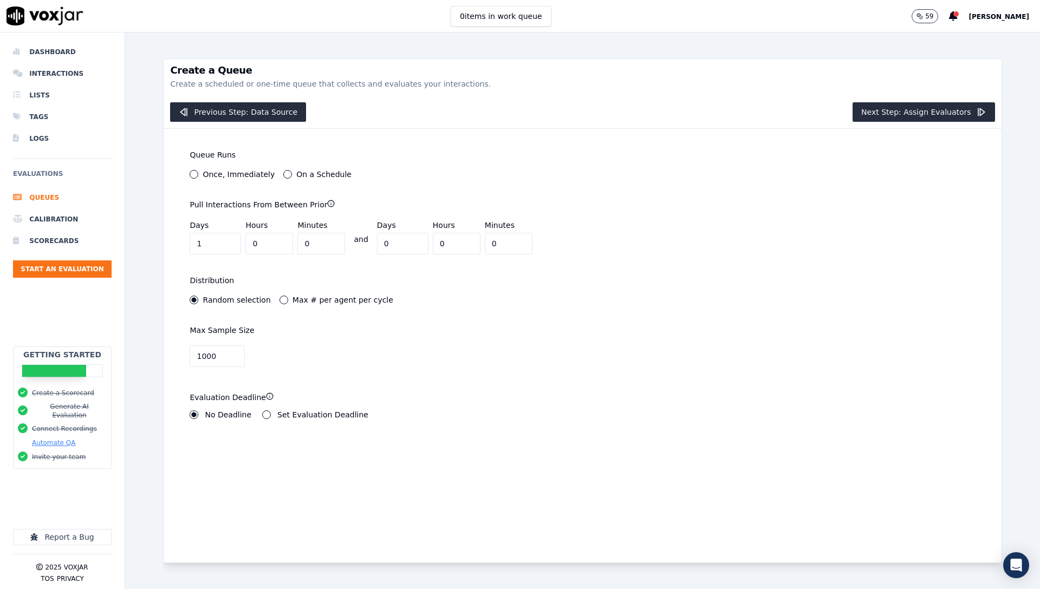
click at [206, 175] on label "Once, Immediately" at bounding box center [239, 175] width 72 height 8
click at [198, 175] on button "Once, Immediately" at bounding box center [194, 174] width 9 height 9
click at [279, 301] on button "Max # per agent per cycle" at bounding box center [283, 300] width 9 height 9
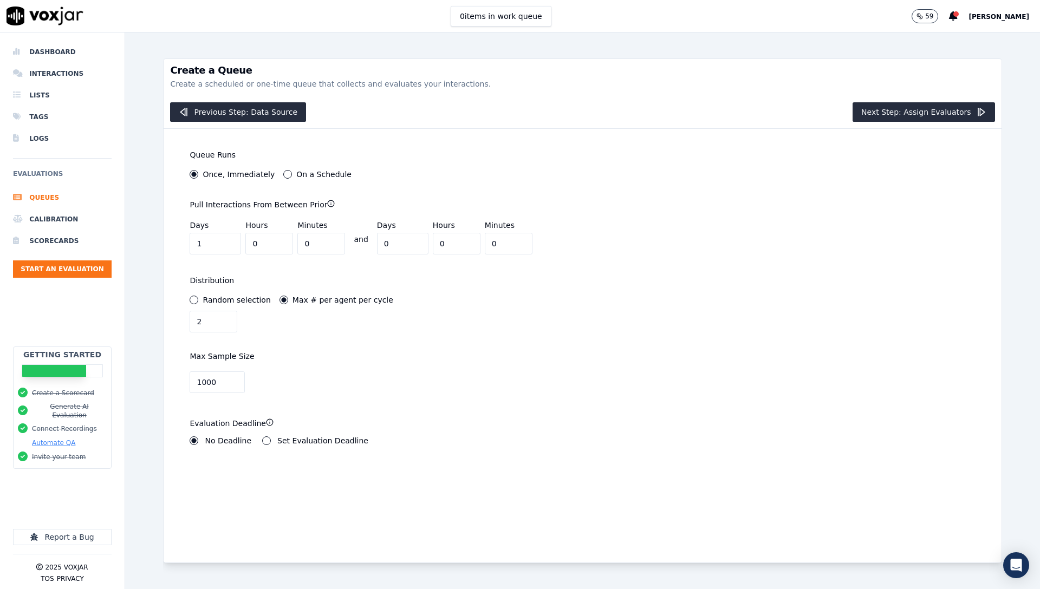
click at [225, 297] on label "Random selection" at bounding box center [237, 300] width 68 height 8
click at [198, 297] on button "Random selection" at bounding box center [194, 300] width 9 height 9
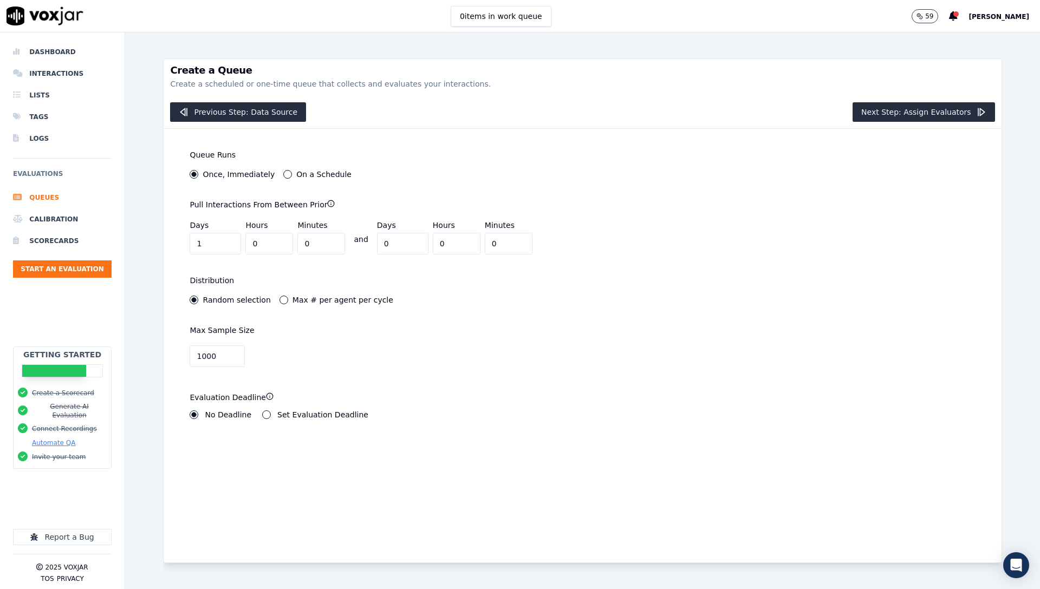
click at [266, 397] on icon "button" at bounding box center [270, 397] width 8 height 8
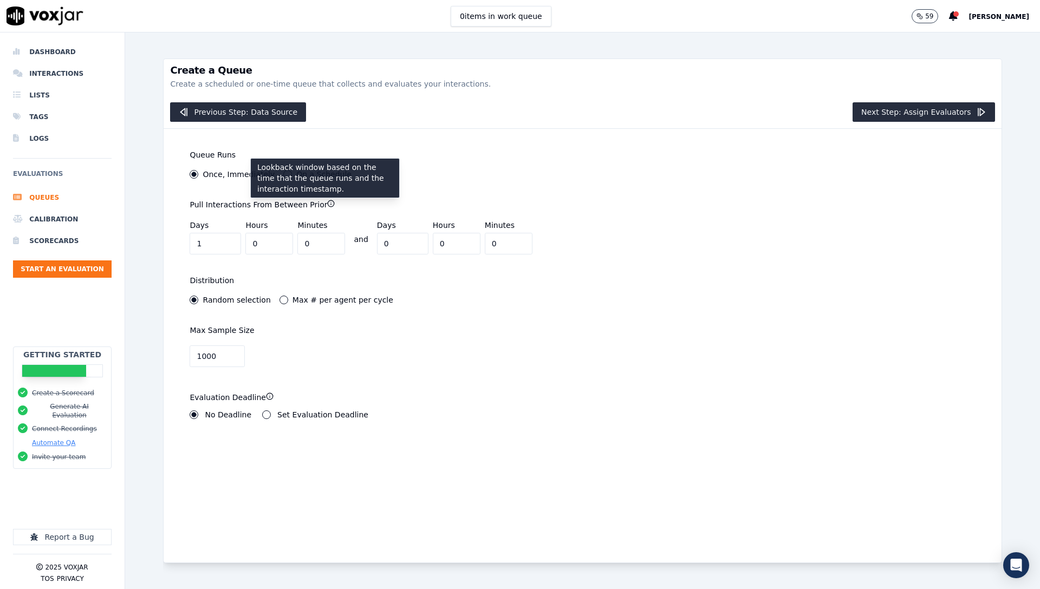
click at [727, 203] on div "**********" at bounding box center [582, 346] width 837 height 434
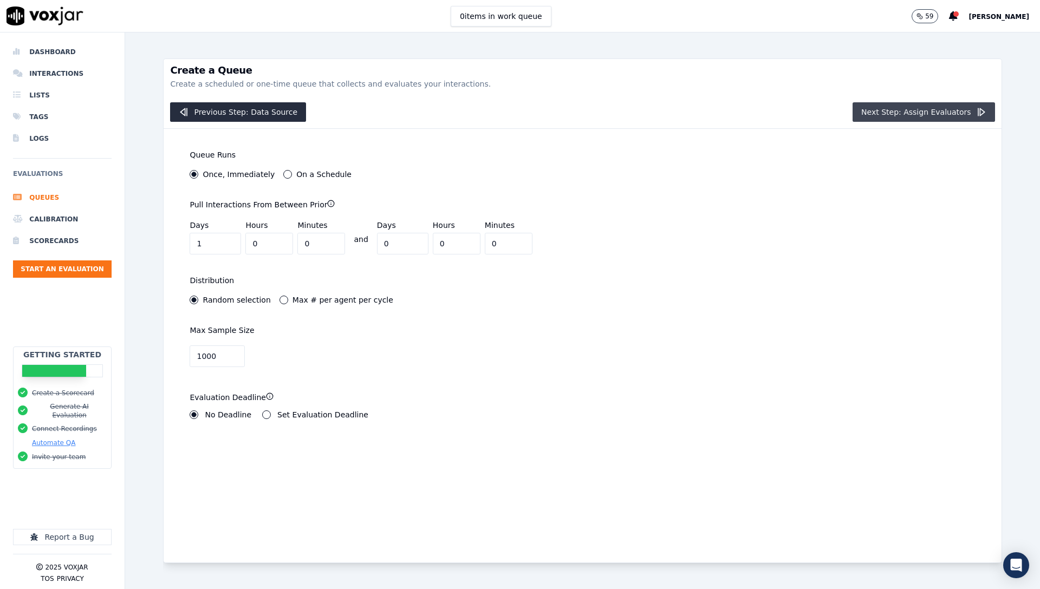
click at [884, 105] on button "Next Step: Assign Evaluators" at bounding box center [923, 111] width 142 height 19
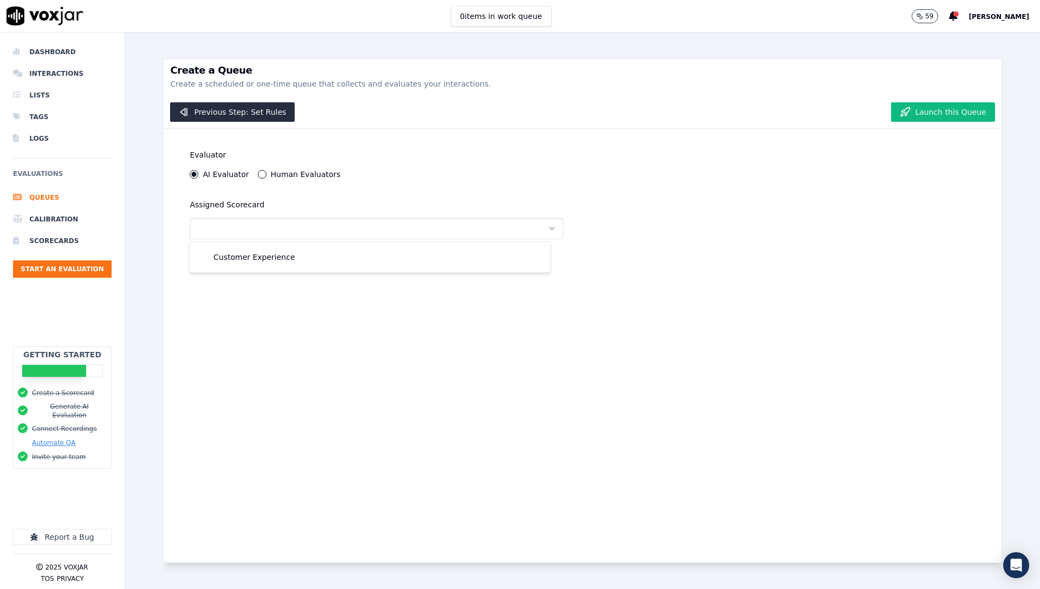
click at [440, 227] on button "button" at bounding box center [376, 229] width 373 height 22
click at [440, 228] on button "button" at bounding box center [376, 229] width 373 height 22
click at [412, 252] on div "Customer Experience" at bounding box center [370, 257] width 348 height 17
click at [925, 114] on button "Launch this Queue" at bounding box center [942, 111] width 103 height 19
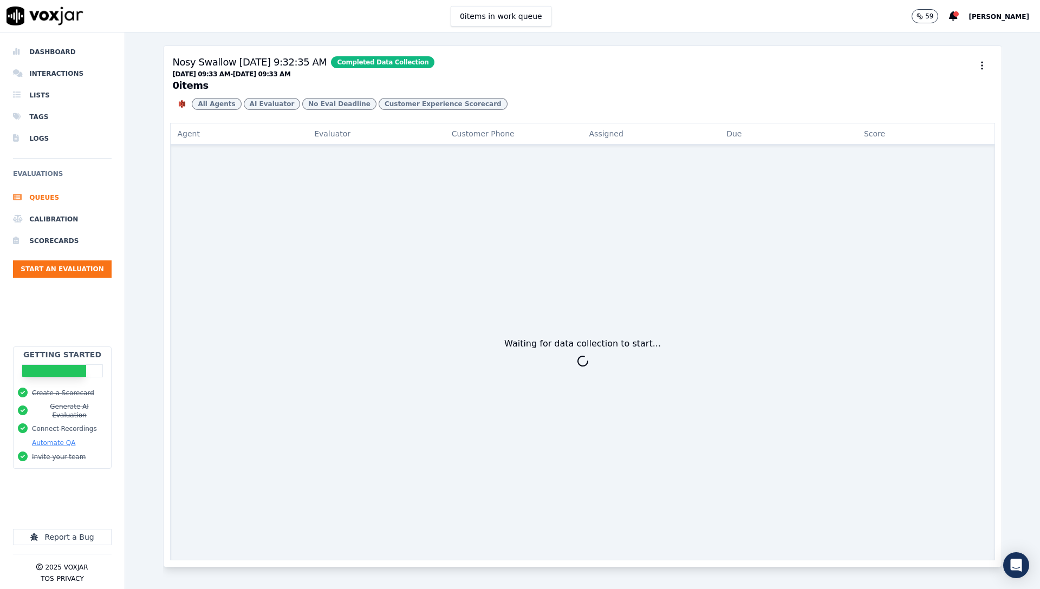
click at [435, 288] on div "Waiting for data collection to start..." at bounding box center [582, 353] width 824 height 415
click at [368, 24] on div "0 items in work queue 59 Matthew Basnight" at bounding box center [520, 16] width 1040 height 32
click at [340, 81] on div "09/04/2025 09:33 AM - 09/05/2025 09:33 AM" at bounding box center [303, 75] width 262 height 11
click at [976, 61] on icon "button" at bounding box center [981, 65] width 11 height 11
click at [966, 105] on div "Details" at bounding box center [966, 107] width 64 height 17
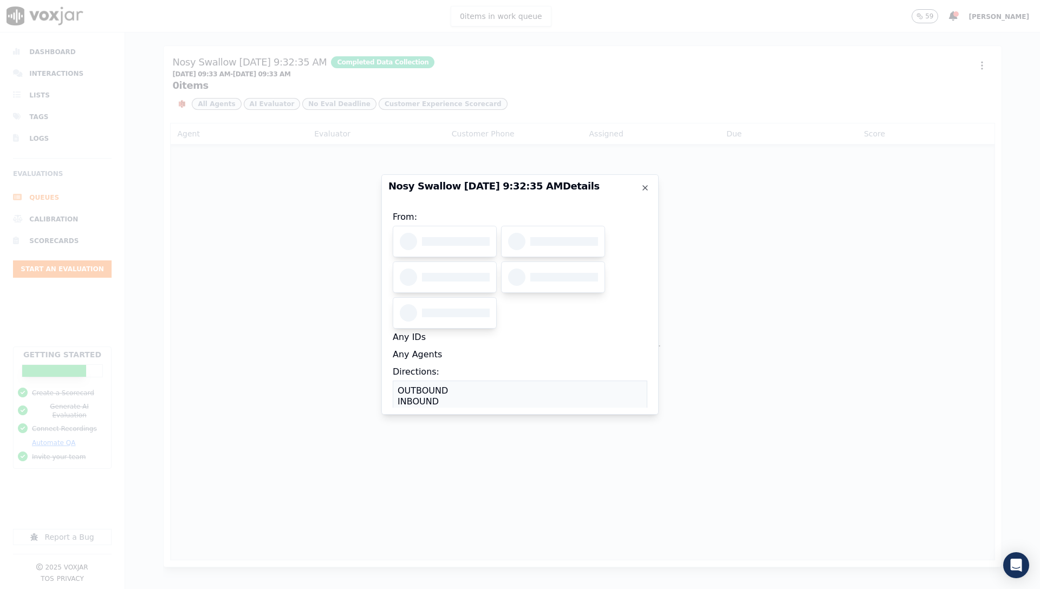
drag, startPoint x: 474, startPoint y: 350, endPoint x: 480, endPoint y: 340, distance: 11.4
click at [475, 350] on div "Any Agents" at bounding box center [520, 354] width 254 height 17
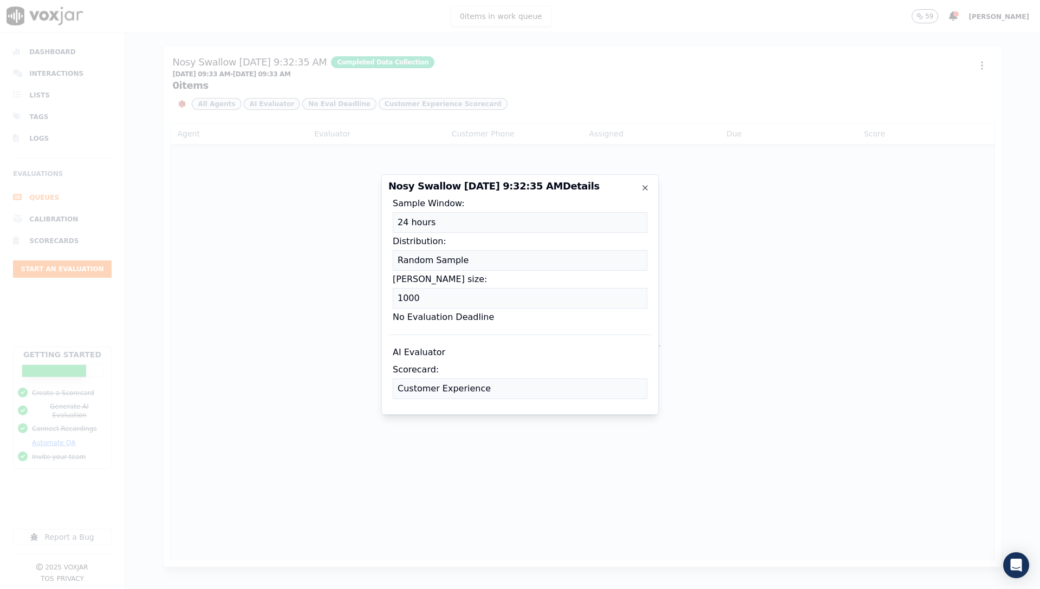
scroll to position [328, 0]
click at [519, 335] on div "AI Evaluator Scorecard: Customer Experience" at bounding box center [519, 371] width 263 height 73
click at [645, 187] on icon "button" at bounding box center [645, 188] width 4 height 4
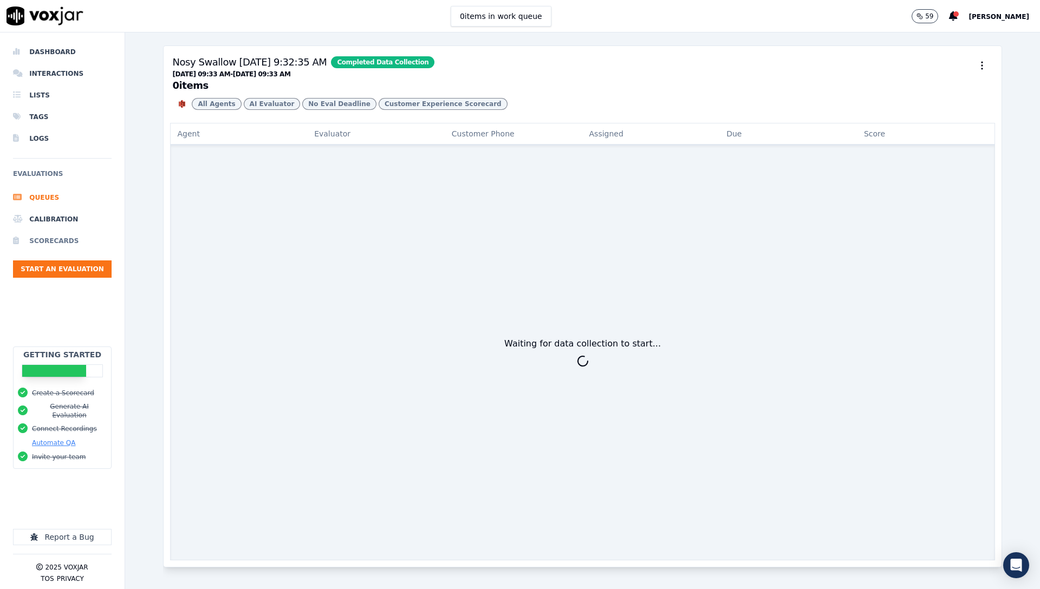
click at [34, 237] on li "Scorecards" at bounding box center [62, 241] width 99 height 22
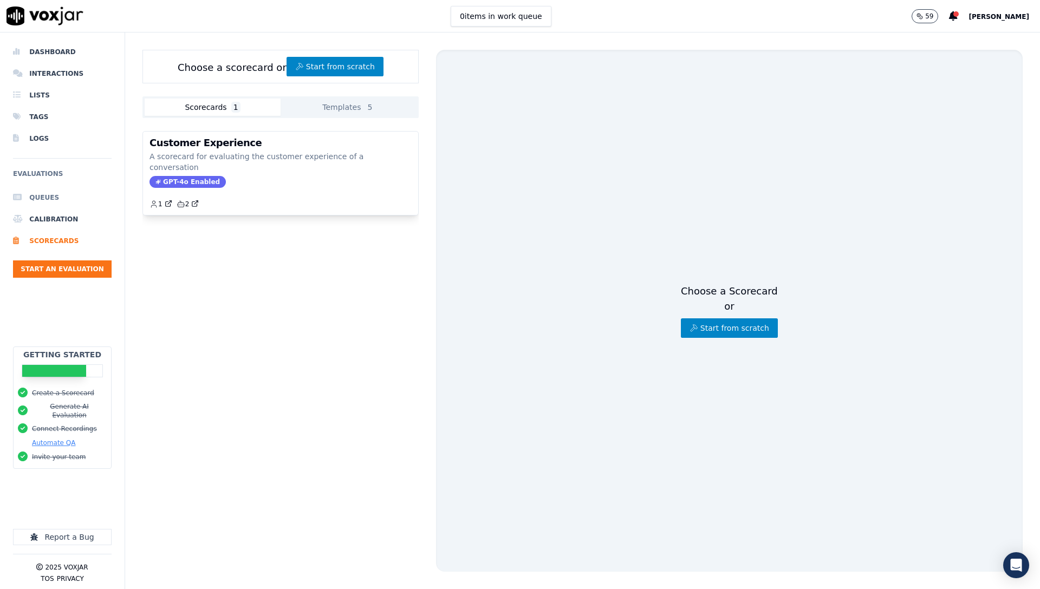
click at [47, 187] on li "Queues" at bounding box center [62, 198] width 99 height 22
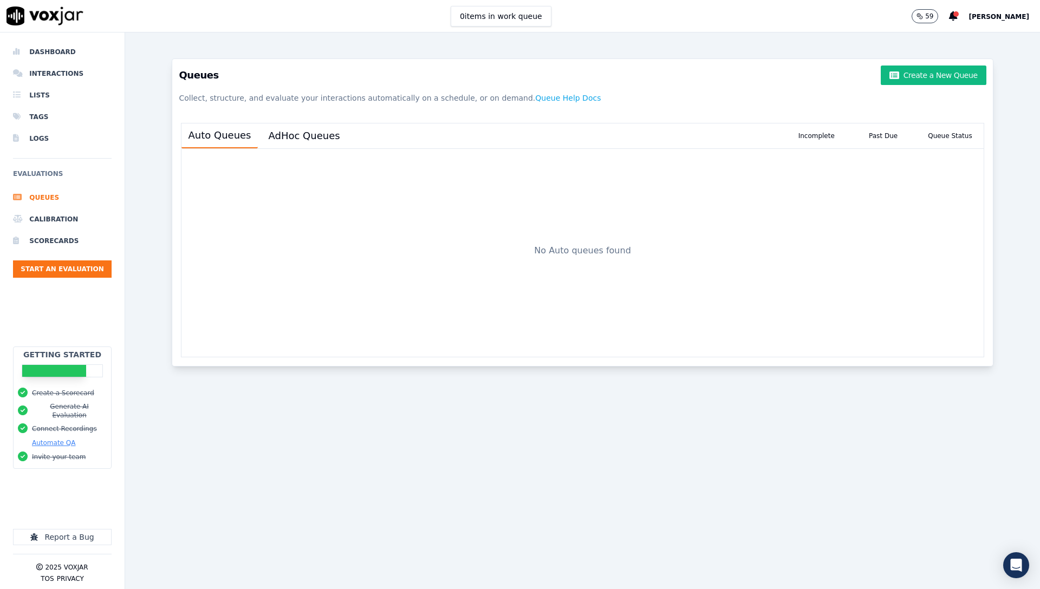
click at [591, 115] on div "Auto Queues AdHoc Queues Incomplete Past Due Queue Status No Auto queues found" at bounding box center [582, 240] width 820 height 252
click at [865, 81] on h3 "Queues Create a New Queue" at bounding box center [582, 75] width 807 height 19
click at [284, 136] on button "AdHoc Queues" at bounding box center [304, 136] width 84 height 24
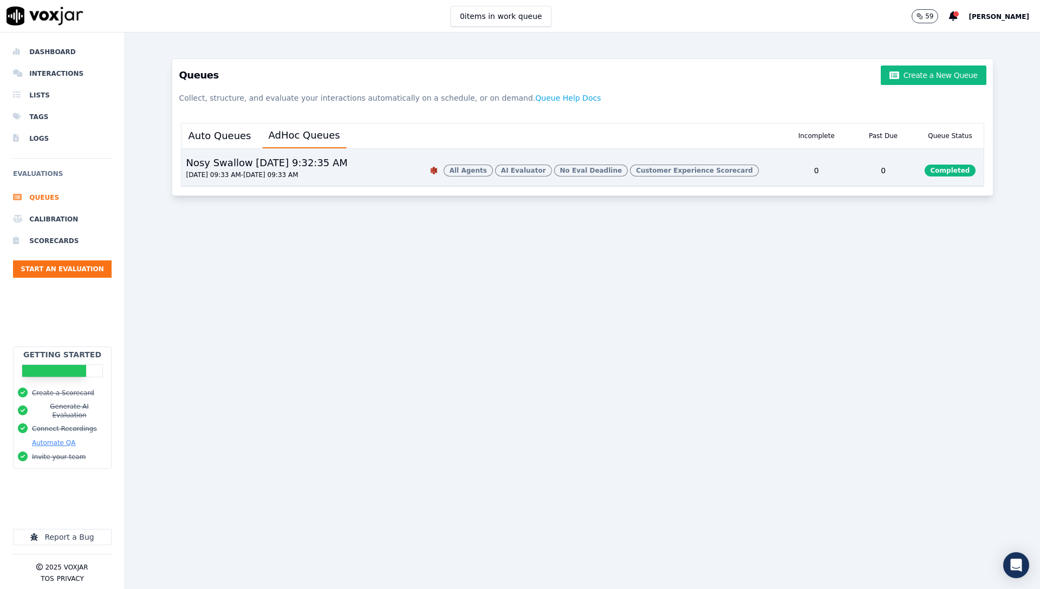
click at [272, 179] on button "09/04/2025 09:33 AM - 09/05/2025 09:33 AM" at bounding box center [242, 175] width 112 height 9
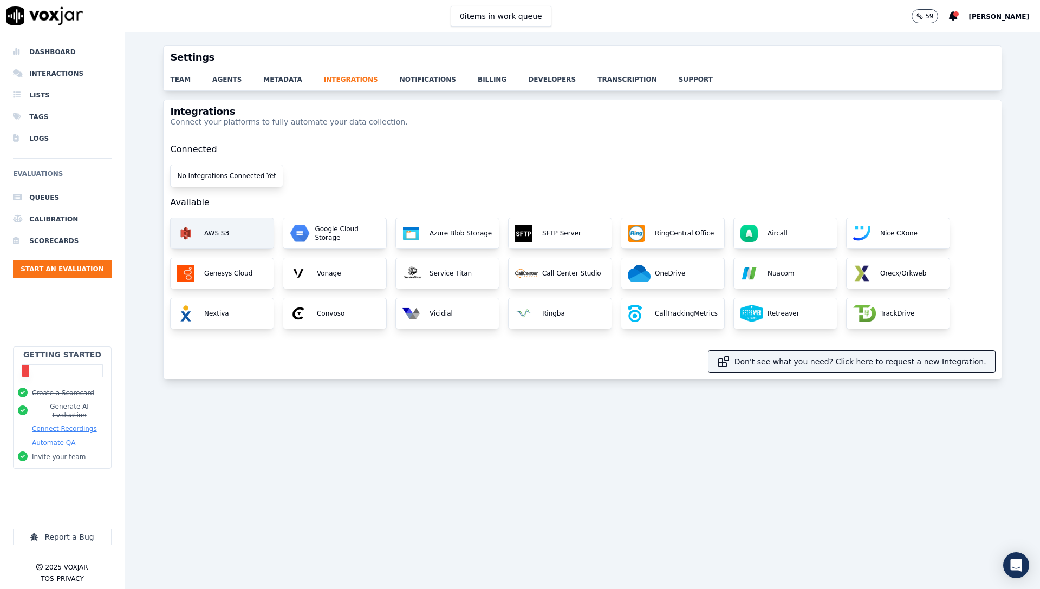
click at [232, 235] on div "AWS S3" at bounding box center [222, 233] width 103 height 30
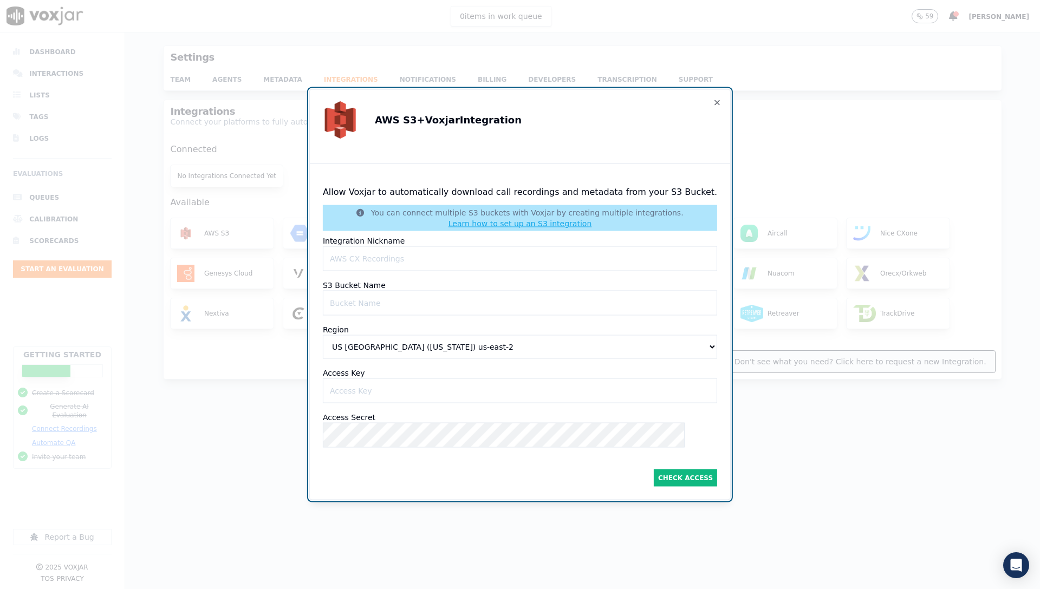
click at [420, 246] on Nicknameinput "Integration Nickname" at bounding box center [520, 258] width 394 height 25
type Nicknameinput "ShyftOff S3"
drag, startPoint x: 441, startPoint y: 279, endPoint x: 435, endPoint y: 292, distance: 14.1
click at [439, 284] on div "S3 Bucket Name" at bounding box center [520, 300] width 394 height 40
click at [434, 293] on Nameinput "S3 Bucket Name" at bounding box center [520, 303] width 394 height 25
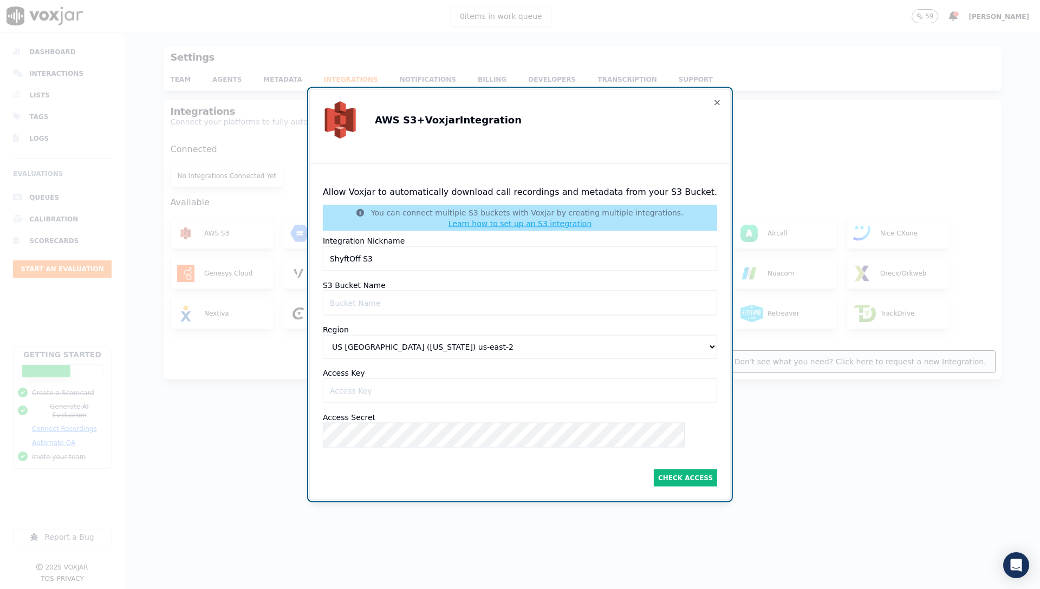
paste Nameinput "shyftoff-voxjar-transcripts"
type Nameinput "shyftoff-voxjar-transcripts"
click at [434, 344] on select "US [GEOGRAPHIC_DATA] ([US_STATE]) [GEOGRAPHIC_DATA]-east-2 US [GEOGRAPHIC_DATA]…" at bounding box center [520, 347] width 394 height 24
select select "us-east-1"
click at [335, 335] on select "US [GEOGRAPHIC_DATA] ([US_STATE]) [GEOGRAPHIC_DATA]-east-2 US [GEOGRAPHIC_DATA]…" at bounding box center [520, 347] width 394 height 24
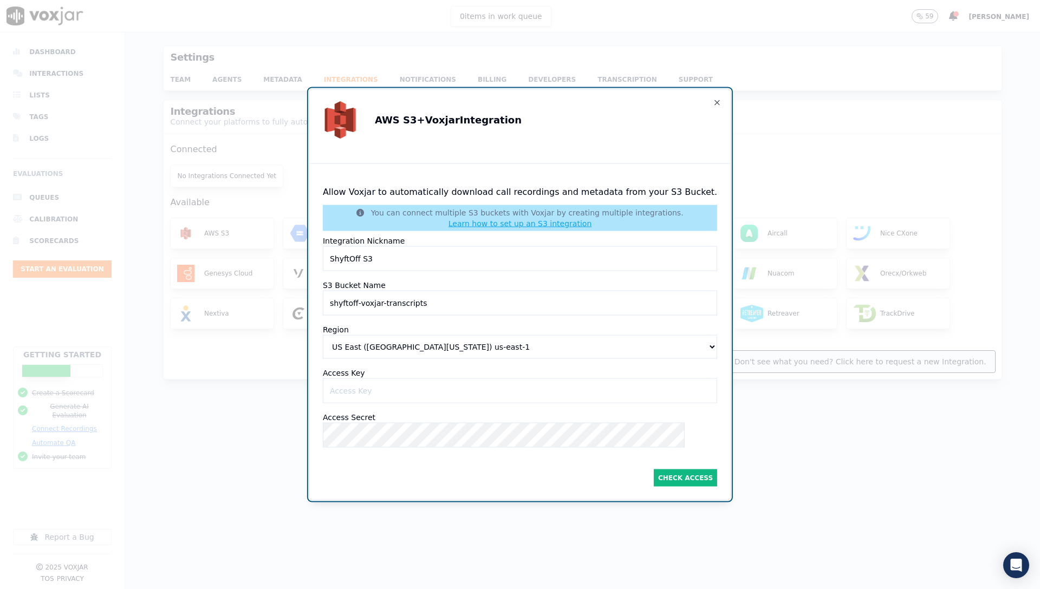
click at [423, 389] on Keyinput "Access Key" at bounding box center [520, 390] width 394 height 25
click at [389, 390] on Keyinput "Access Key" at bounding box center [520, 390] width 394 height 25
paste Keyinput "AKIATDP6OPV672Z6FM37"
type Keyinput "AKIATDP6OPV672Z6FM37"
click at [670, 469] on button "Check Access" at bounding box center [685, 477] width 63 height 17
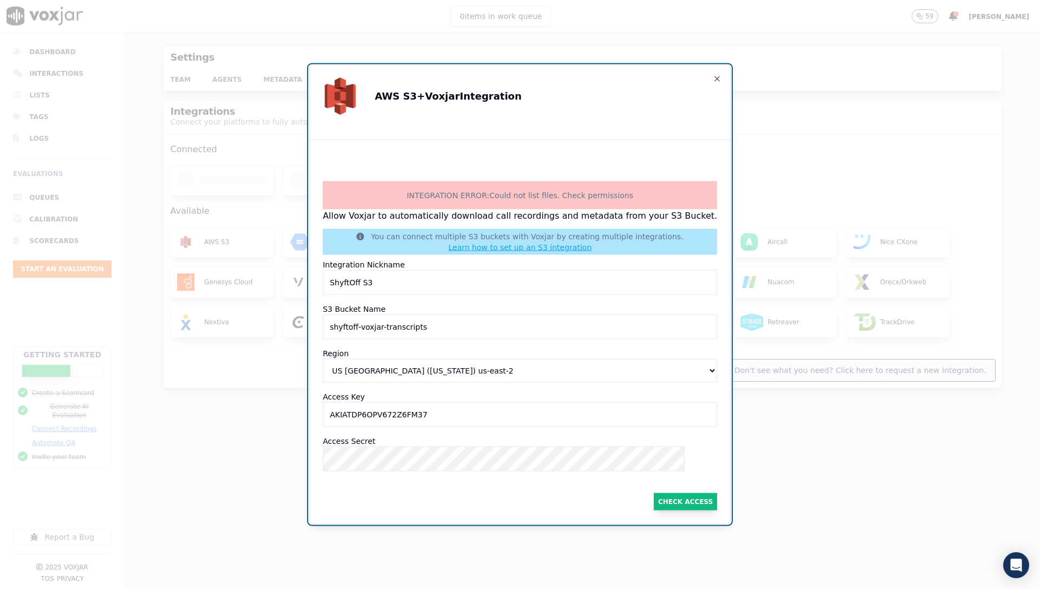
click at [672, 500] on button "Check Access" at bounding box center [685, 501] width 63 height 17
click at [436, 371] on select "US East (Ohio) us-east-2 US East (N. Virginia) us-east-1 US West (N. California…" at bounding box center [520, 371] width 394 height 24
select select "us-east-1"
click at [335, 359] on select "US East (Ohio) us-east-2 US East (N. Virginia) us-east-1 US West (N. California…" at bounding box center [520, 371] width 394 height 24
click at [658, 501] on button "Check Access" at bounding box center [685, 501] width 63 height 17
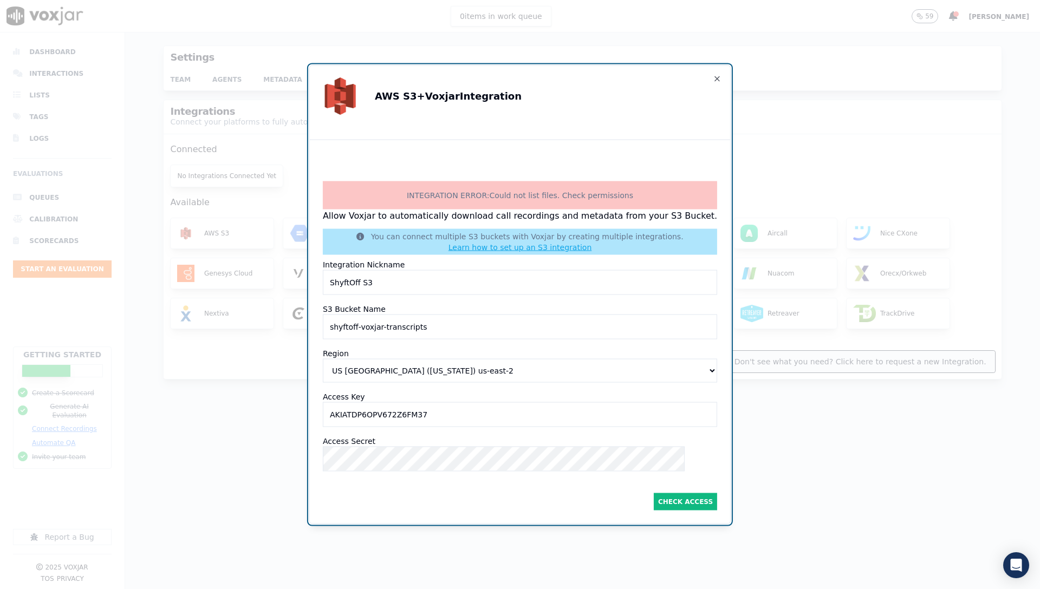
click at [406, 367] on select "US East (Ohio) us-east-2 US East (N. Virginia) us-east-1 US West (N. California…" at bounding box center [520, 371] width 394 height 24
select select "us-east-1"
click at [335, 359] on select "US East (Ohio) us-east-2 US East (N. Virginia) us-east-1 US West (N. California…" at bounding box center [520, 371] width 394 height 24
click at [493, 422] on Keyinput "AKIATDP6OPV672Z6FM37" at bounding box center [520, 414] width 394 height 25
click at [616, 507] on div "INTEGRATION ERROR: Could not list files. Check permissions Allow Voxjar to auto…" at bounding box center [520, 336] width 412 height 366
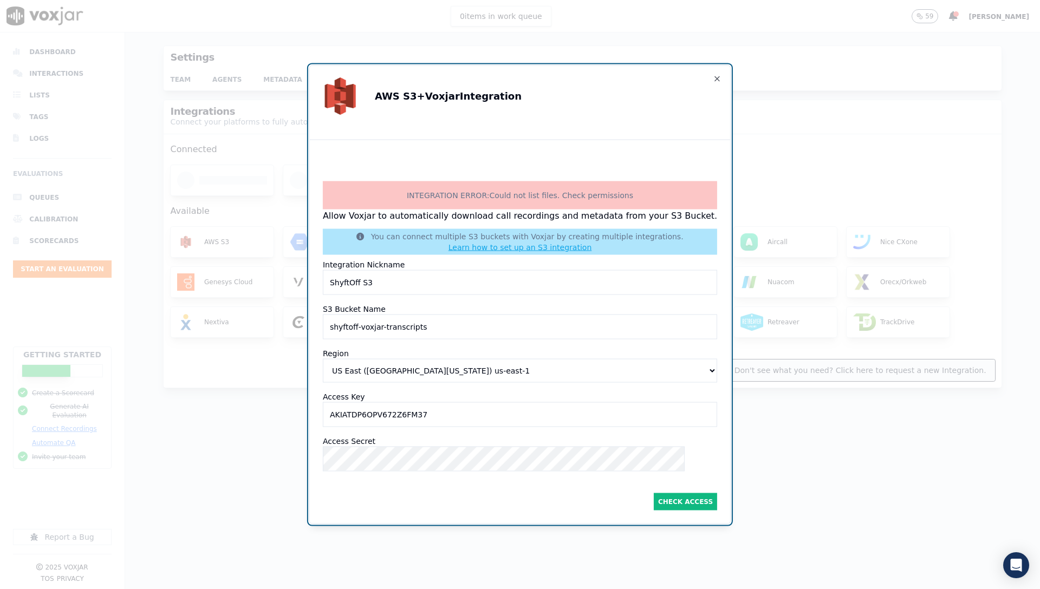
drag, startPoint x: 432, startPoint y: 322, endPoint x: 282, endPoint y: 322, distance: 150.0
click at [282, 589] on div "AWS S3 + Voxjar Integration INTEGRATION ERROR: Could not list files. Check perm…" at bounding box center [520, 589] width 1040 height 0
click at [495, 492] on div "Check Access" at bounding box center [520, 500] width 394 height 22
click at [674, 494] on button "Check Access" at bounding box center [685, 501] width 63 height 17
click at [684, 497] on button "Check Access" at bounding box center [685, 501] width 63 height 17
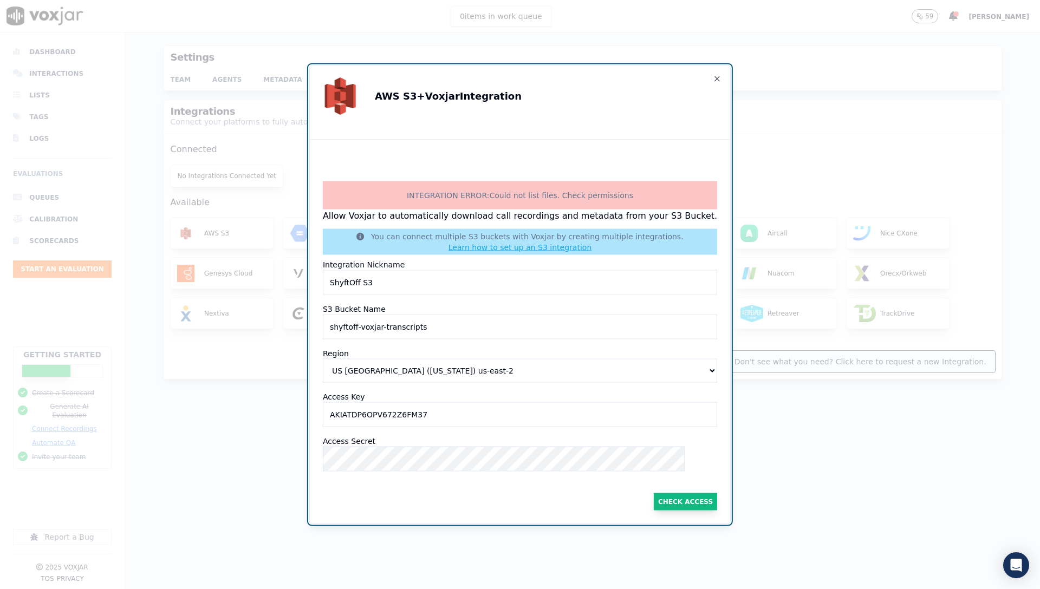
click at [685, 499] on button "Check Access" at bounding box center [685, 501] width 63 height 17
click at [466, 367] on select "US East (Ohio) us-east-2 US East (N. Virginia) us-east-1 US West (N. California…" at bounding box center [520, 371] width 394 height 24
select select "us-east-1"
click at [335, 359] on select "US East (Ohio) us-east-2 US East (N. Virginia) us-east-1 US West (N. California…" at bounding box center [520, 371] width 394 height 24
click at [674, 498] on button "Check Access" at bounding box center [685, 501] width 63 height 17
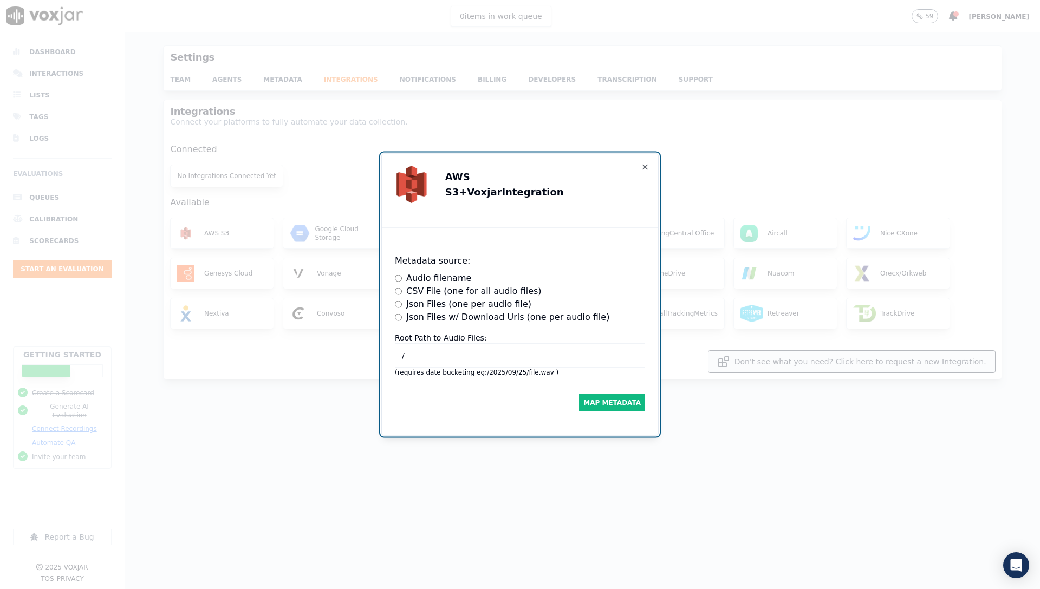
click at [455, 320] on label "Json Files w/ Download Urls (one per audio file)" at bounding box center [507, 317] width 203 height 13
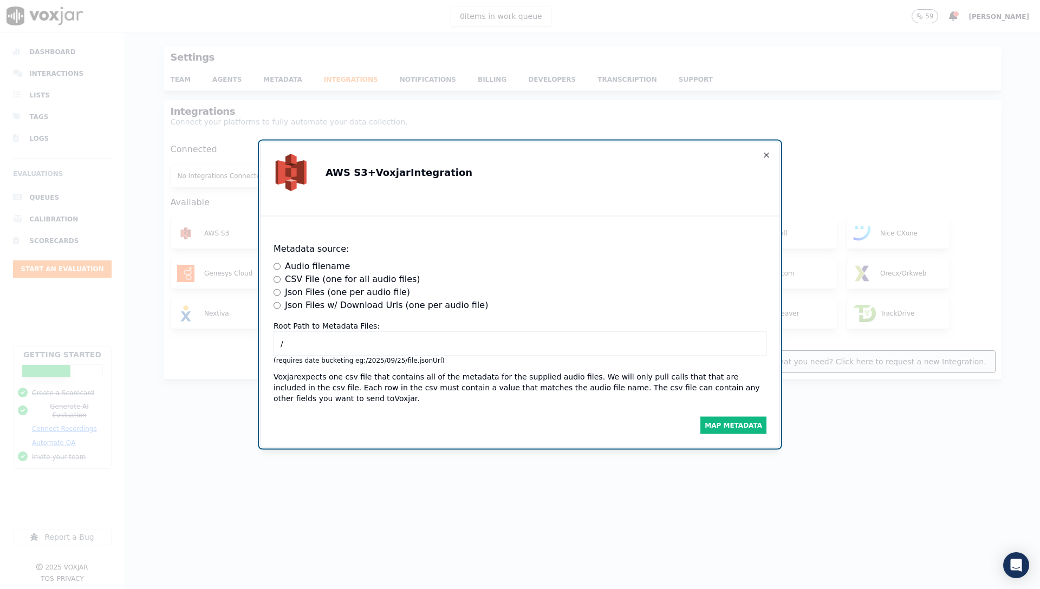
click at [456, 335] on input "/" at bounding box center [519, 343] width 493 height 25
type input "/transcripts"
click at [729, 417] on button "Map Metadata" at bounding box center [733, 425] width 66 height 17
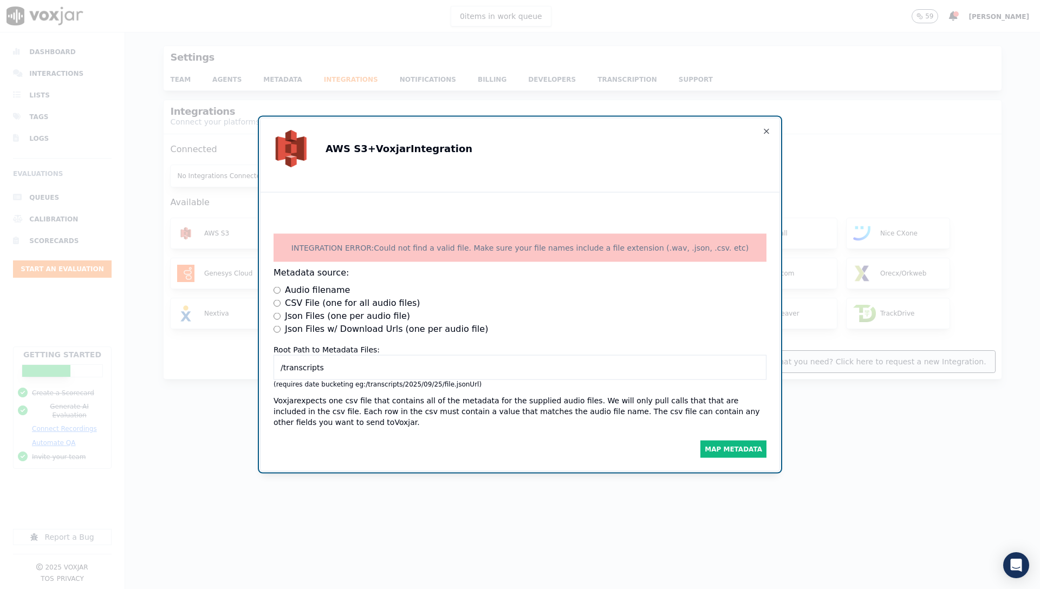
click at [523, 355] on input "/transcripts" at bounding box center [519, 367] width 493 height 25
drag, startPoint x: 381, startPoint y: 367, endPoint x: 392, endPoint y: 369, distance: 11.7
click at [381, 367] on input "/transcripts" at bounding box center [519, 367] width 493 height 25
click at [748, 449] on button "Map Metadata" at bounding box center [733, 449] width 66 height 17
click at [730, 447] on button "Map Metadata" at bounding box center [733, 449] width 66 height 17
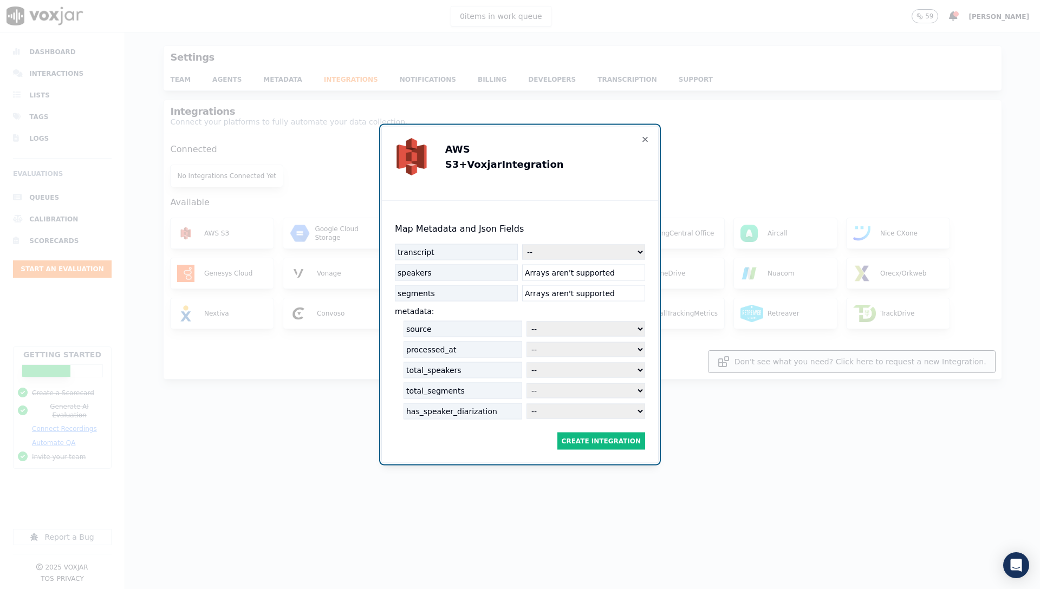
click at [590, 247] on select "-- downloadURL identifier timestamp direction agentId agentName customerId cust…" at bounding box center [583, 252] width 123 height 15
select select "transcript"
click at [522, 245] on select "-- downloadURL identifier timestamp direction agentId agentName customerId cust…" at bounding box center [583, 252] width 123 height 15
click at [558, 325] on select "-- downloadURL identifier timestamp direction agentId agentName customerId cust…" at bounding box center [585, 329] width 119 height 15
click at [526, 322] on select "-- downloadURL identifier timestamp direction agentId agentName customerId cust…" at bounding box center [585, 329] width 119 height 15
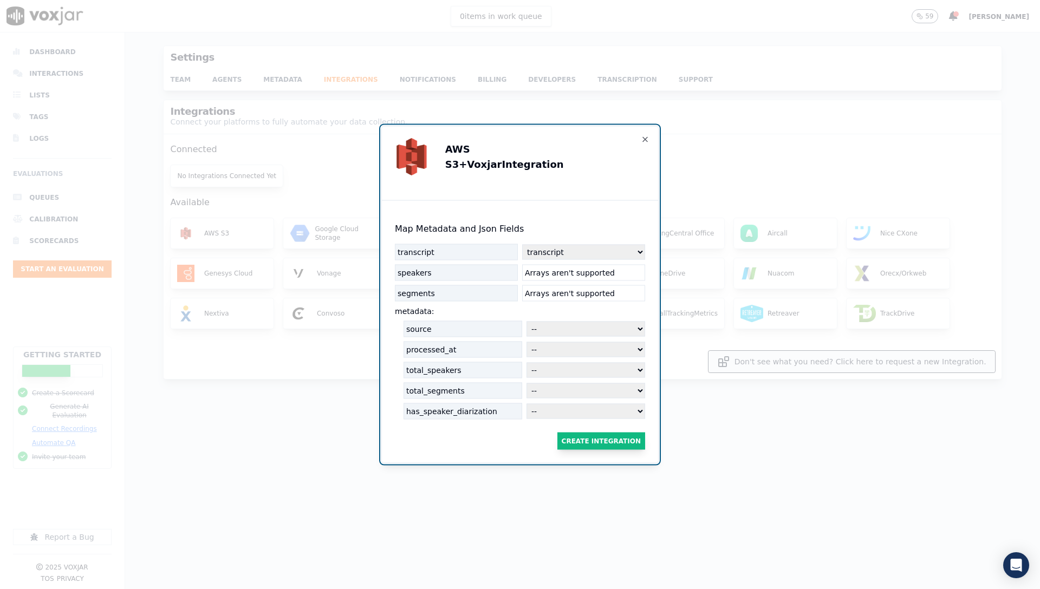
click at [604, 433] on button "Create Integration" at bounding box center [601, 441] width 88 height 17
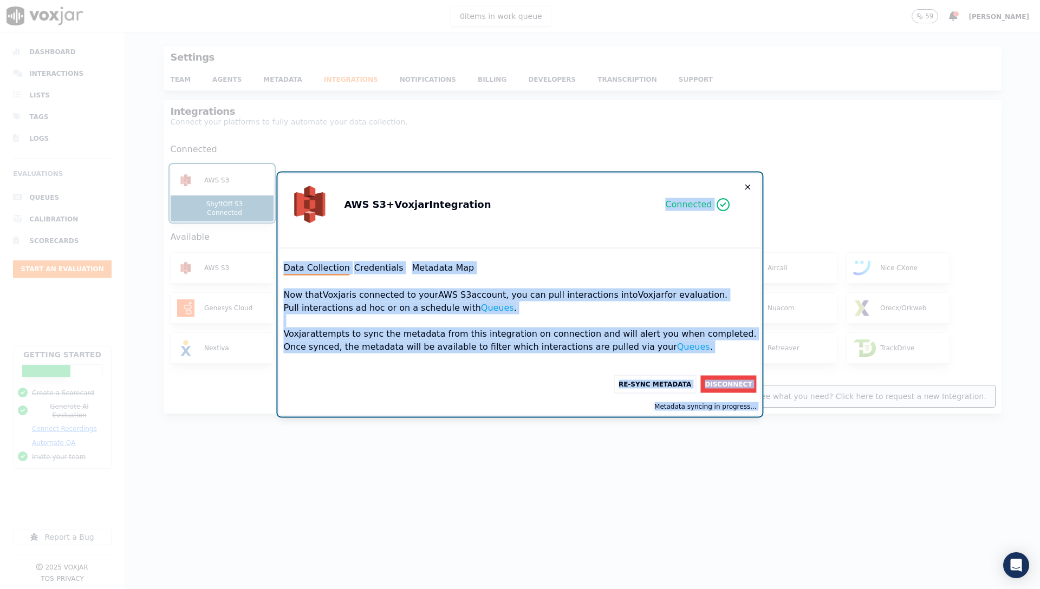
click at [720, 190] on div "AWS S3 + Voxjar Integration Connected Data Collection Credentials Metadata Map …" at bounding box center [519, 295] width 482 height 242
click at [746, 187] on icon "button" at bounding box center [748, 187] width 4 height 4
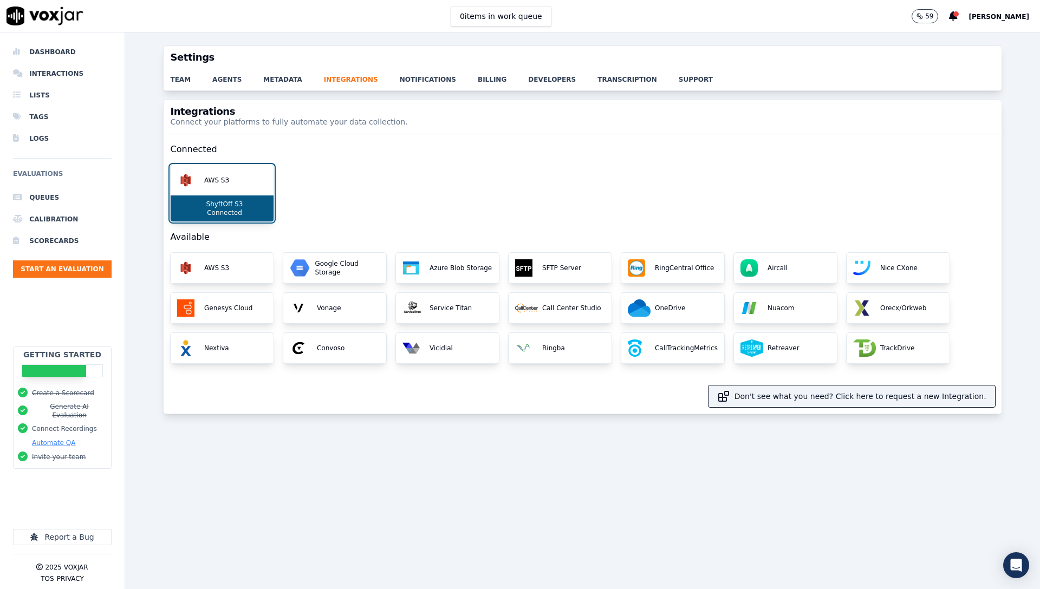
click at [63, 439] on button "Automate QA" at bounding box center [53, 443] width 43 height 9
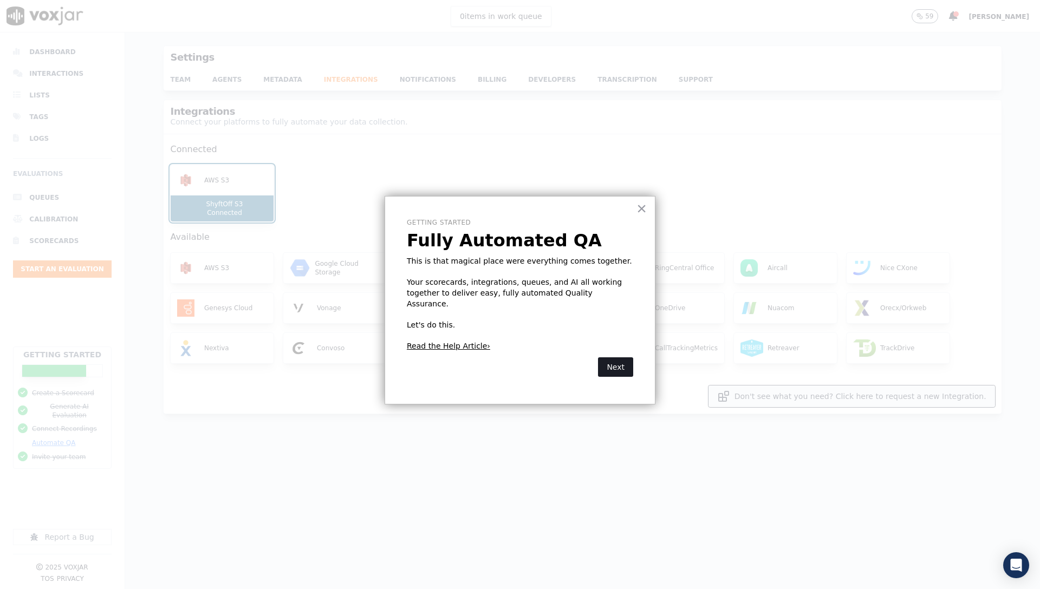
click at [618, 361] on button "Next" at bounding box center [615, 366] width 35 height 19
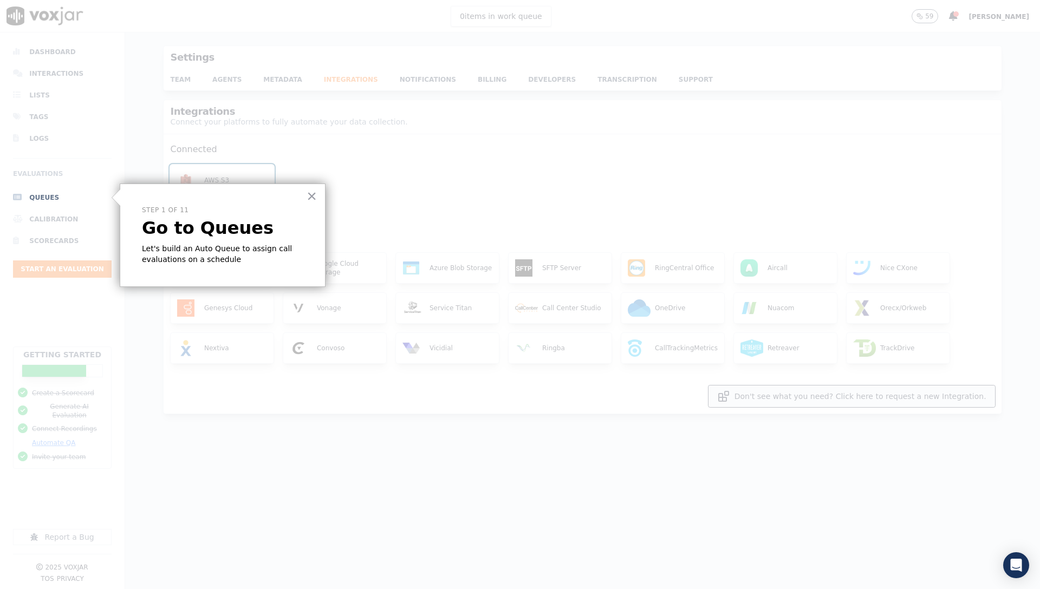
click at [58, 194] on li "Queues" at bounding box center [62, 198] width 99 height 22
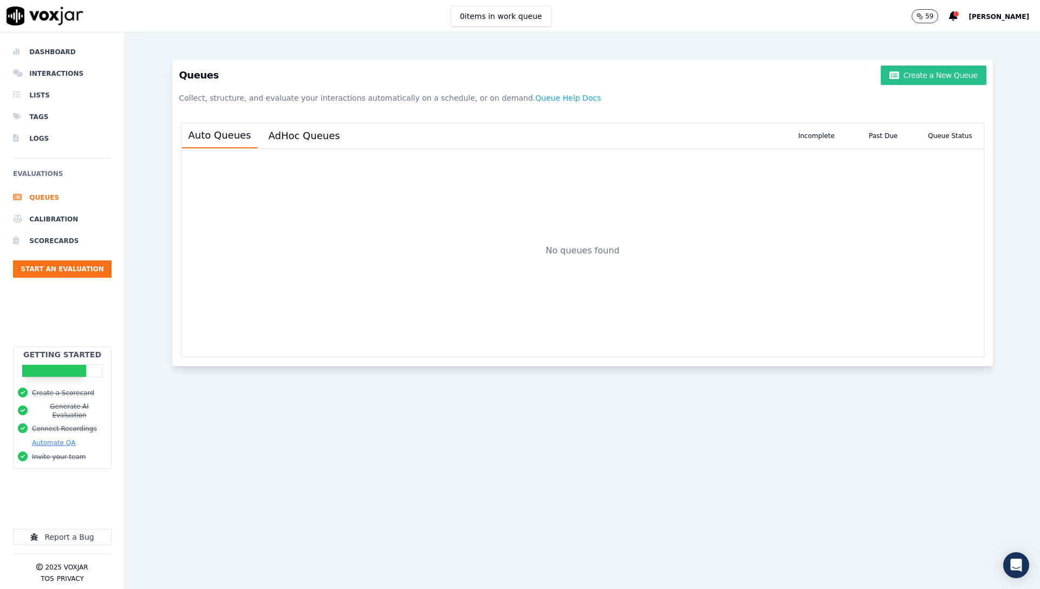
click at [902, 79] on button "Create a New Queue" at bounding box center [932, 75] width 105 height 19
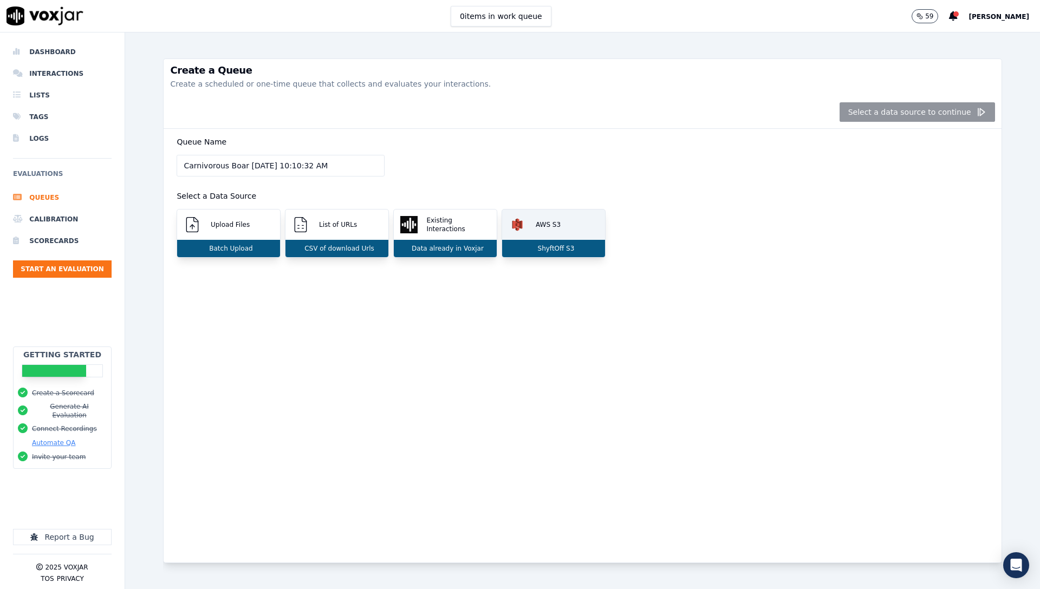
click at [572, 229] on div "AWS S3" at bounding box center [553, 225] width 103 height 30
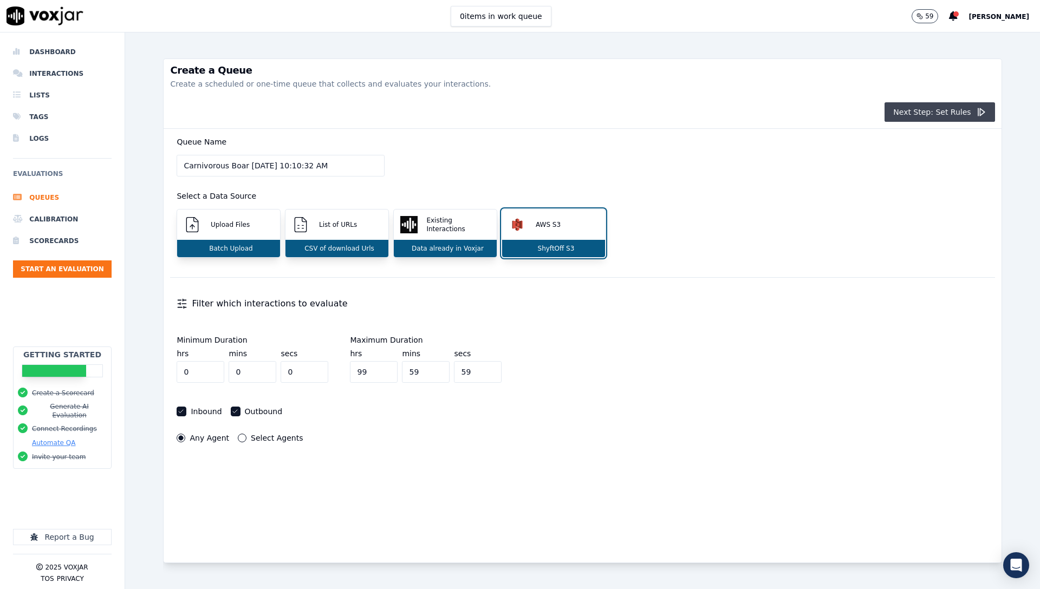
click at [931, 109] on button "Next Step: Set Rules" at bounding box center [939, 111] width 110 height 19
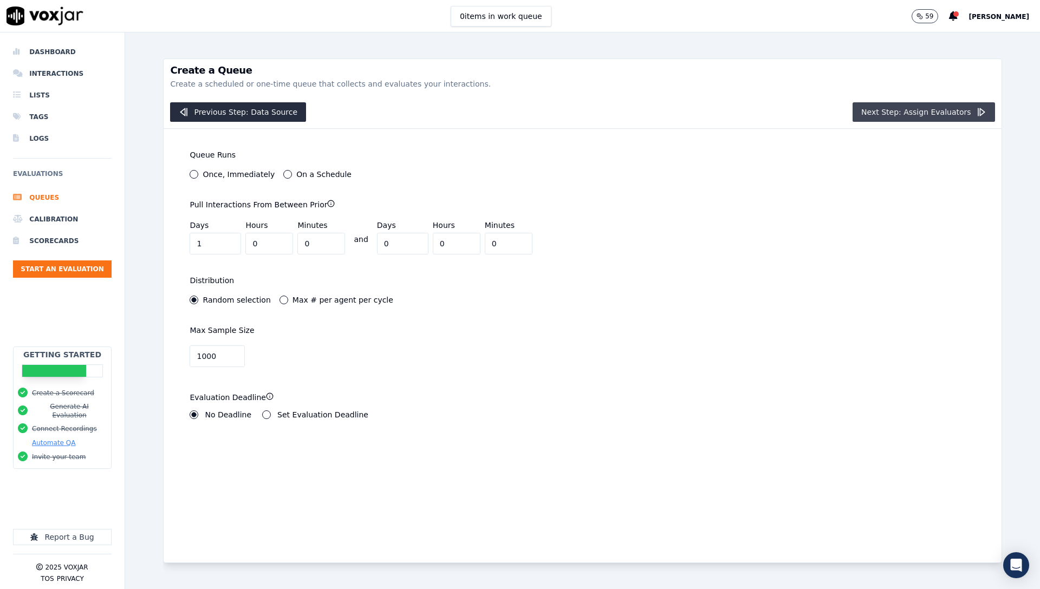
click at [934, 115] on button "Next Step: Assign Evaluators" at bounding box center [923, 111] width 142 height 19
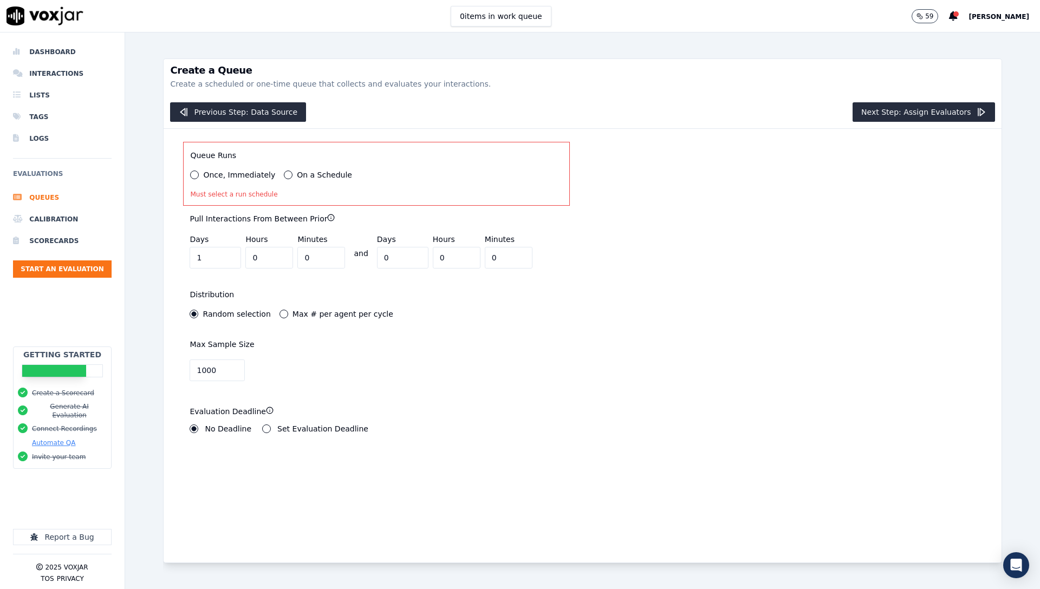
click at [240, 174] on label "Once, Immediately" at bounding box center [239, 175] width 72 height 8
click at [199, 174] on button "Once, Immediately" at bounding box center [194, 175] width 9 height 9
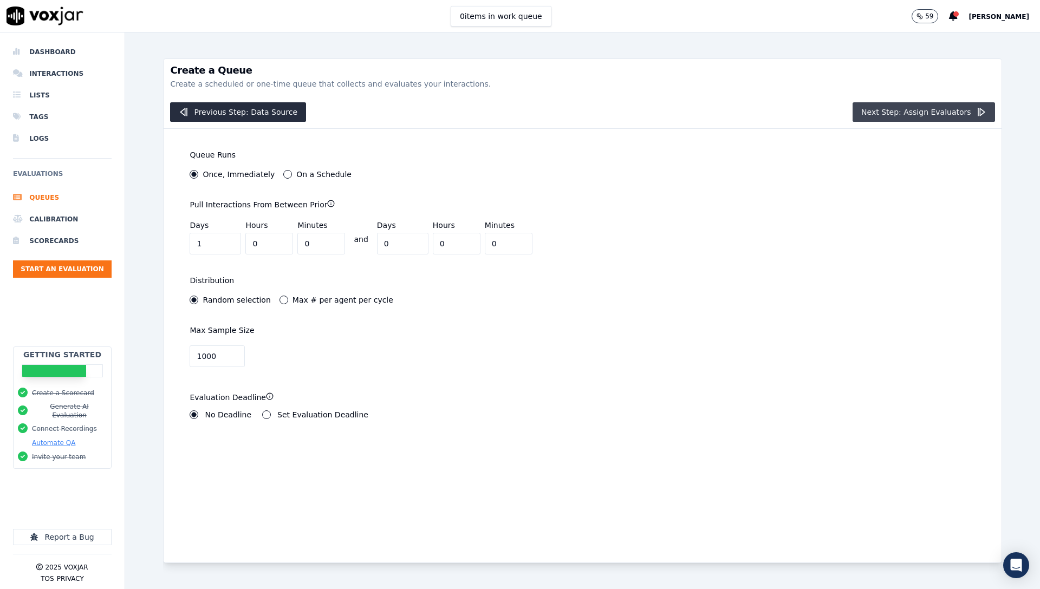
click at [913, 121] on button "Next Step: Assign Evaluators" at bounding box center [923, 111] width 142 height 19
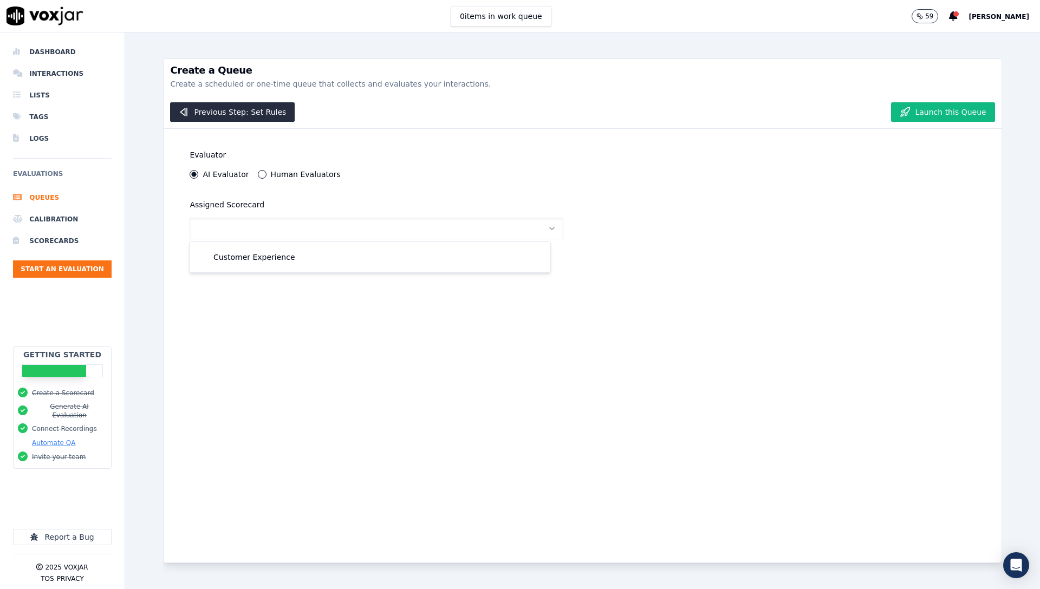
click at [298, 269] on div "Customer Experience" at bounding box center [370, 257] width 356 height 26
drag, startPoint x: 273, startPoint y: 254, endPoint x: 279, endPoint y: 254, distance: 6.0
click at [273, 254] on div "Customer Experience" at bounding box center [370, 257] width 348 height 17
drag, startPoint x: 837, startPoint y: 180, endPoint x: 861, endPoint y: 165, distance: 28.4
click at [838, 181] on div "Evaluator AI Evaluator Human Evaluators Assigned Scorecard Customer Experience" at bounding box center [582, 346] width 837 height 434
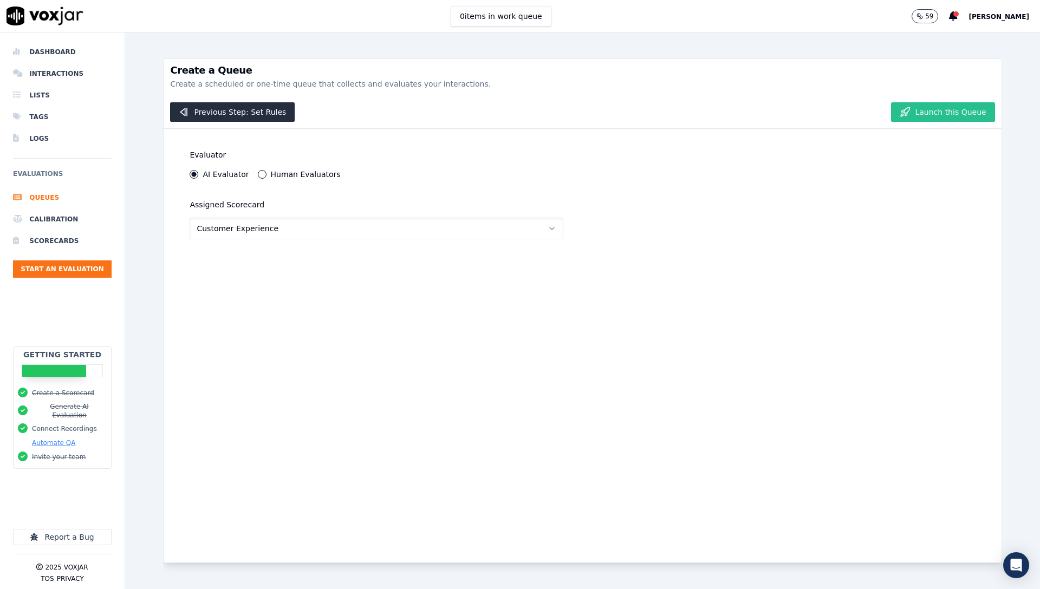
click at [932, 110] on button "Launch this Queue" at bounding box center [942, 111] width 103 height 19
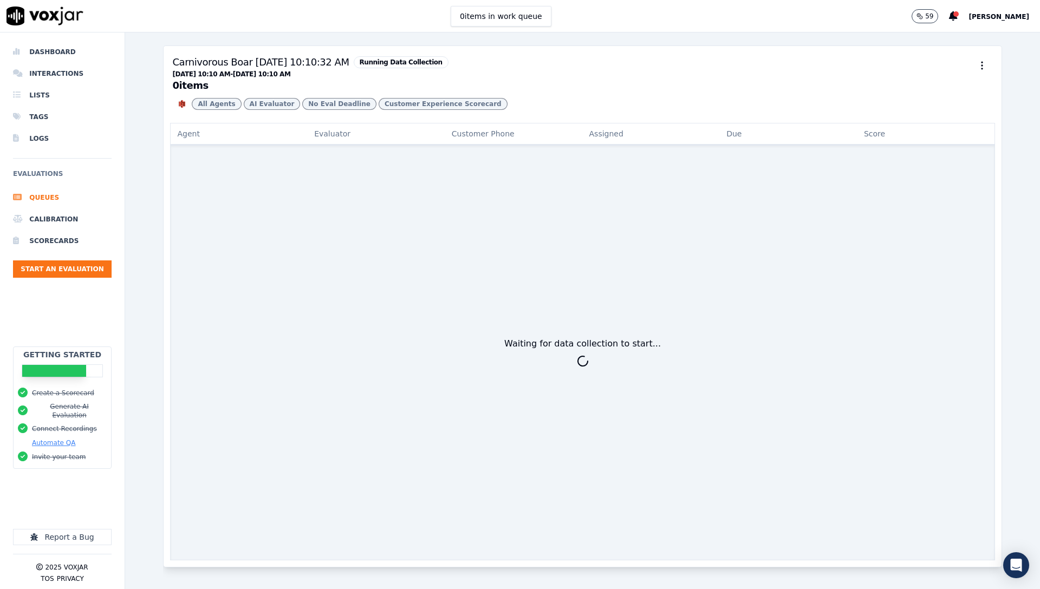
click at [364, 61] on span "Running Data Collection" at bounding box center [401, 62] width 95 height 12
click at [54, 77] on li "Interactions" at bounding box center [62, 74] width 99 height 22
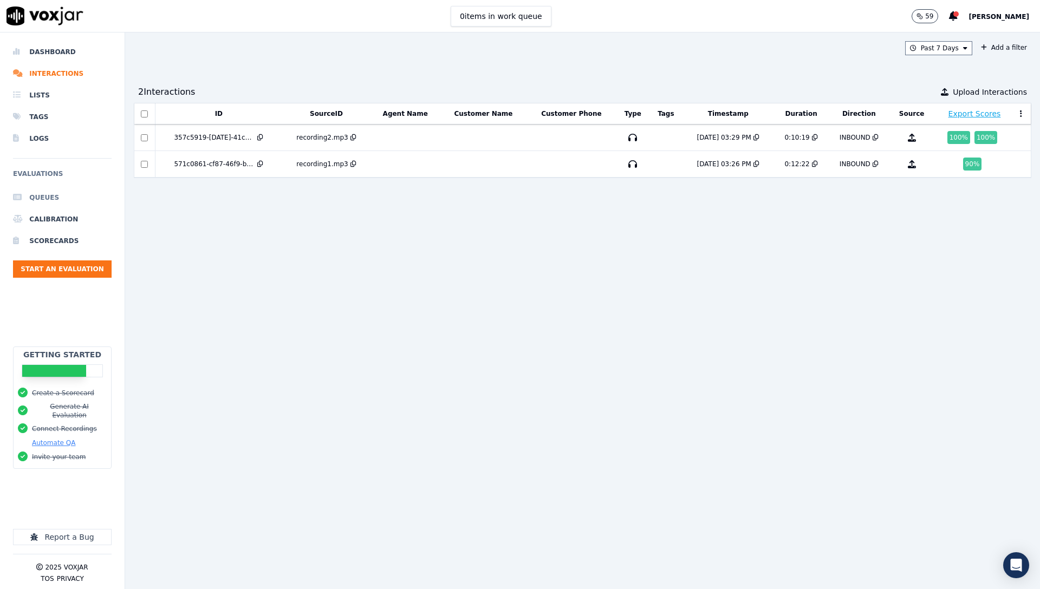
click at [46, 199] on li "Queues" at bounding box center [62, 198] width 99 height 22
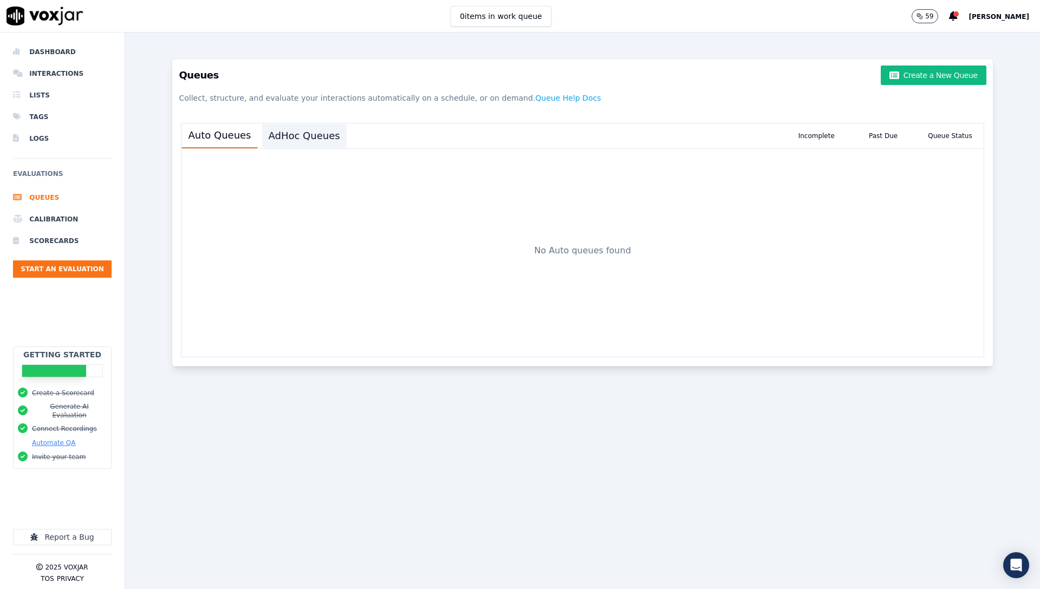
click at [328, 128] on button "AdHoc Queues" at bounding box center [304, 136] width 84 height 24
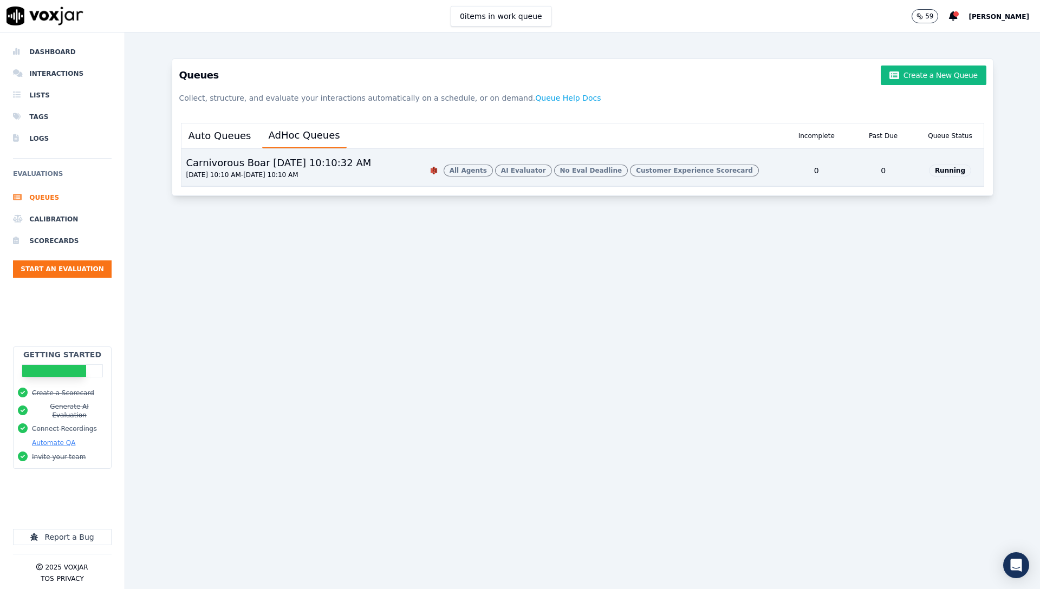
click at [346, 166] on div "Carnivorous Boar 9/5/2025, 10:10:32 AM" at bounding box center [278, 162] width 194 height 15
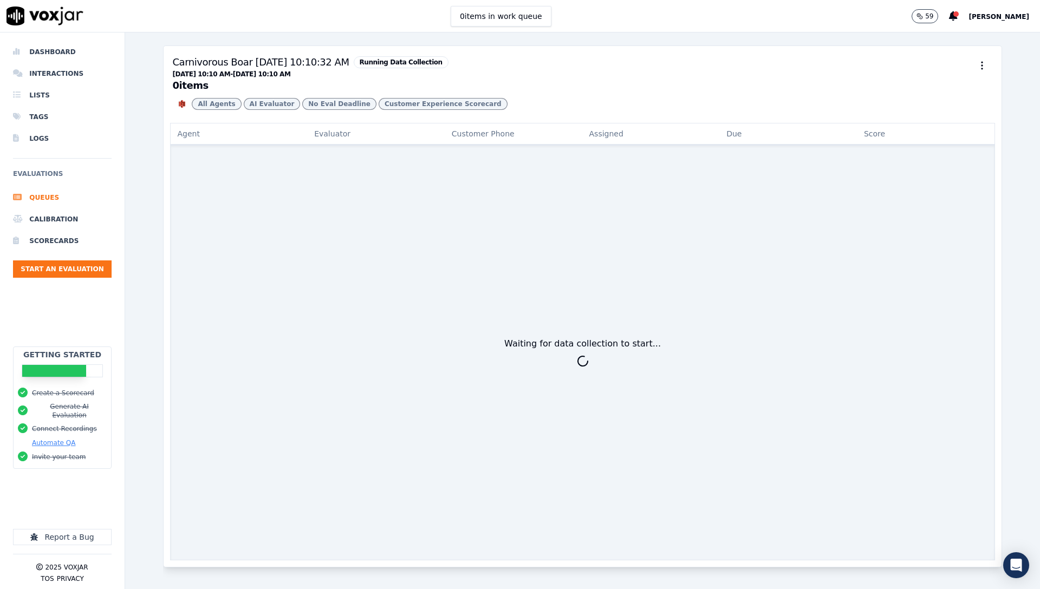
click at [388, 63] on span "Running Data Collection" at bounding box center [401, 62] width 95 height 12
click at [236, 79] on button "09/04/2025 10:10 AM - 09/05/2025 10:10 AM" at bounding box center [231, 74] width 118 height 9
click at [351, 280] on div "Waiting for data collection to start..." at bounding box center [582, 353] width 824 height 415
click at [427, 79] on p "09/04/2025 10:10 AM - 09/05/2025 10:10 AM" at bounding box center [310, 74] width 276 height 9
click at [214, 79] on button "09/04/2025 10:10 AM - 09/05/2025 10:10 AM" at bounding box center [231, 74] width 118 height 9
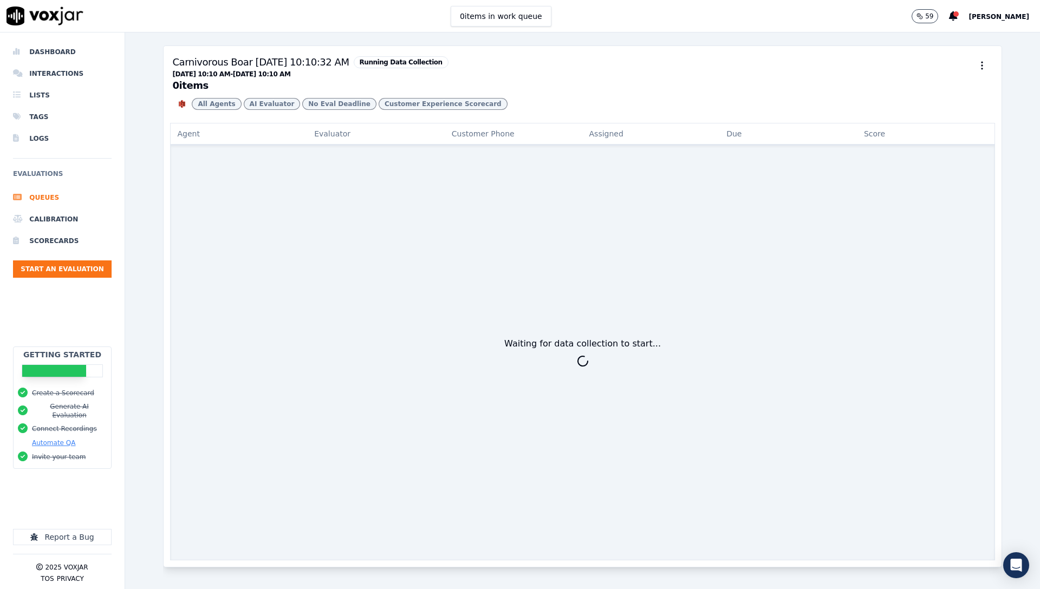
click at [213, 79] on button "09/04/2025 10:10 AM - 09/05/2025 10:10 AM" at bounding box center [231, 74] width 118 height 9
click at [388, 63] on span "Running Data Collection" at bounding box center [401, 62] width 95 height 12
click at [976, 67] on icon "button" at bounding box center [981, 65] width 11 height 11
click at [969, 106] on div "Details" at bounding box center [966, 107] width 64 height 17
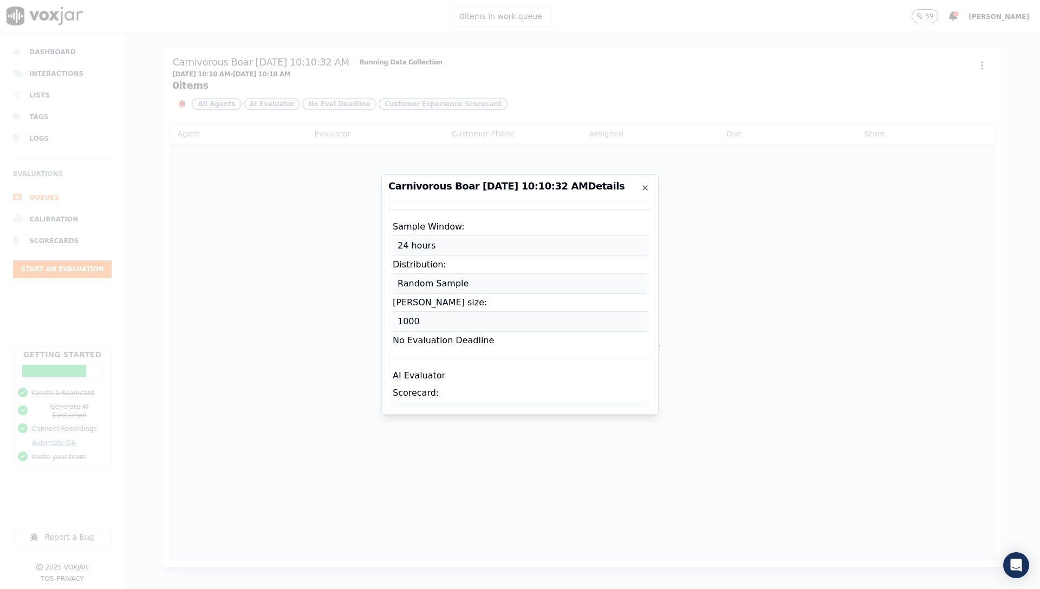
scroll to position [255, 0]
click at [484, 257] on div "24 hours" at bounding box center [520, 247] width 254 height 21
click at [459, 252] on div "24 hours" at bounding box center [520, 247] width 254 height 21
click at [447, 251] on div "24 hours" at bounding box center [520, 247] width 254 height 21
click at [393, 282] on div "Sample Window: 24 hours Distribution: Random Sample Max Sample size: 1000 No Ev…" at bounding box center [519, 284] width 263 height 149
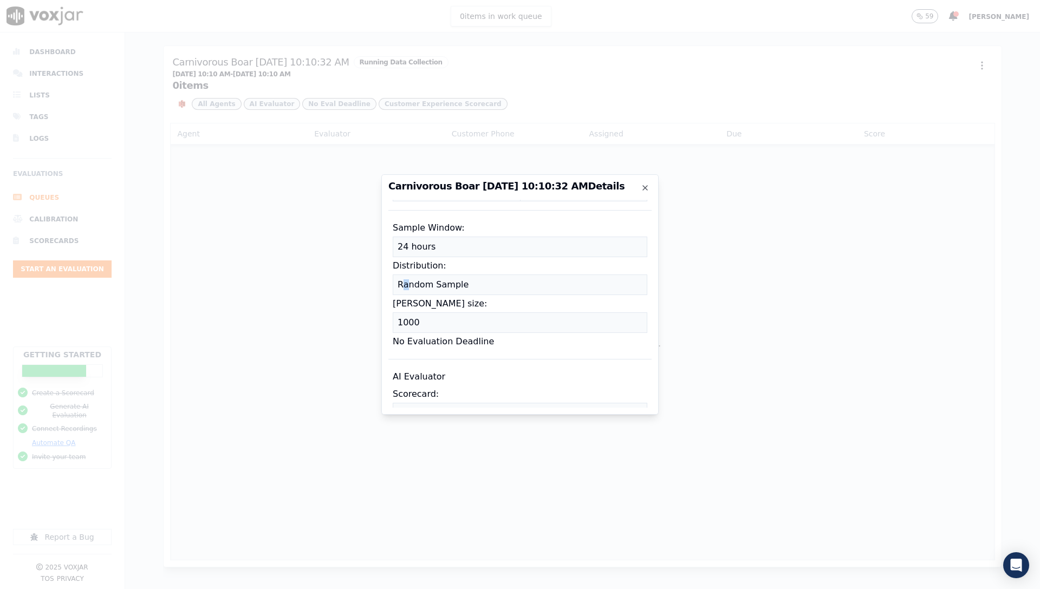
drag, startPoint x: 408, startPoint y: 305, endPoint x: 417, endPoint y: 309, distance: 10.5
click at [415, 295] on div "Random Sample" at bounding box center [520, 285] width 254 height 21
drag, startPoint x: 430, startPoint y: 297, endPoint x: 421, endPoint y: 235, distance: 62.4
click at [430, 292] on div "Random Sample" at bounding box center [520, 285] width 254 height 21
click at [427, 257] on div "24 hours" at bounding box center [520, 247] width 254 height 21
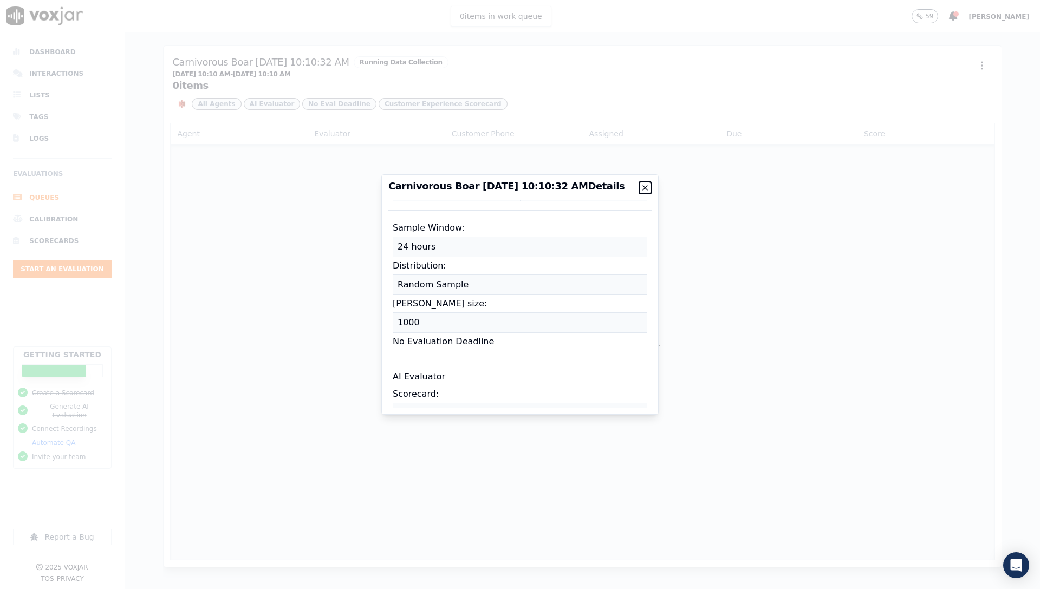
click at [643, 188] on icon "button" at bounding box center [645, 188] width 9 height 9
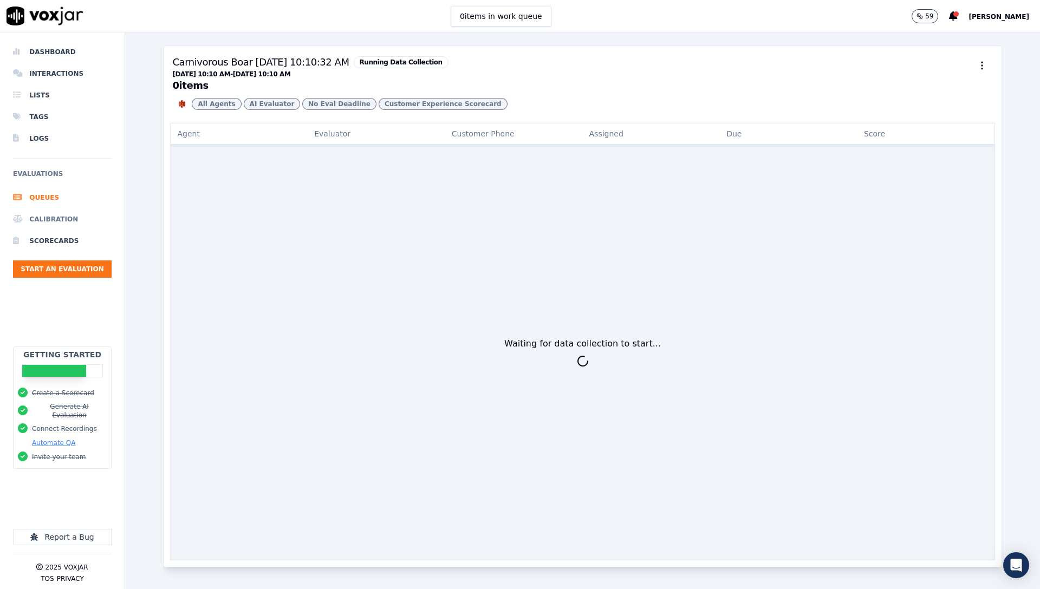
click at [41, 223] on li "Calibration" at bounding box center [62, 219] width 99 height 22
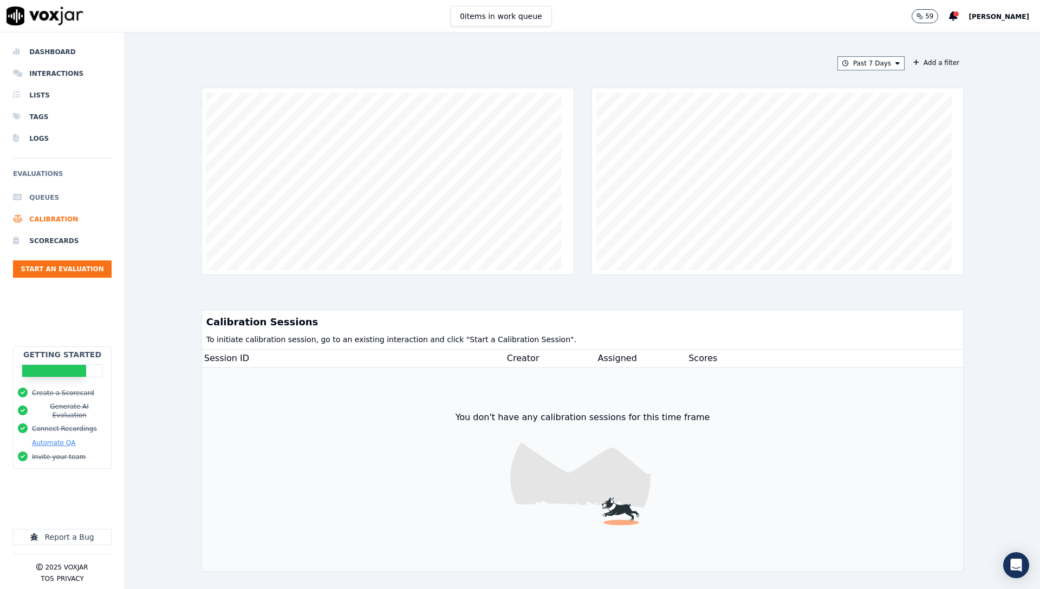
click at [41, 197] on li "Queues" at bounding box center [62, 198] width 99 height 22
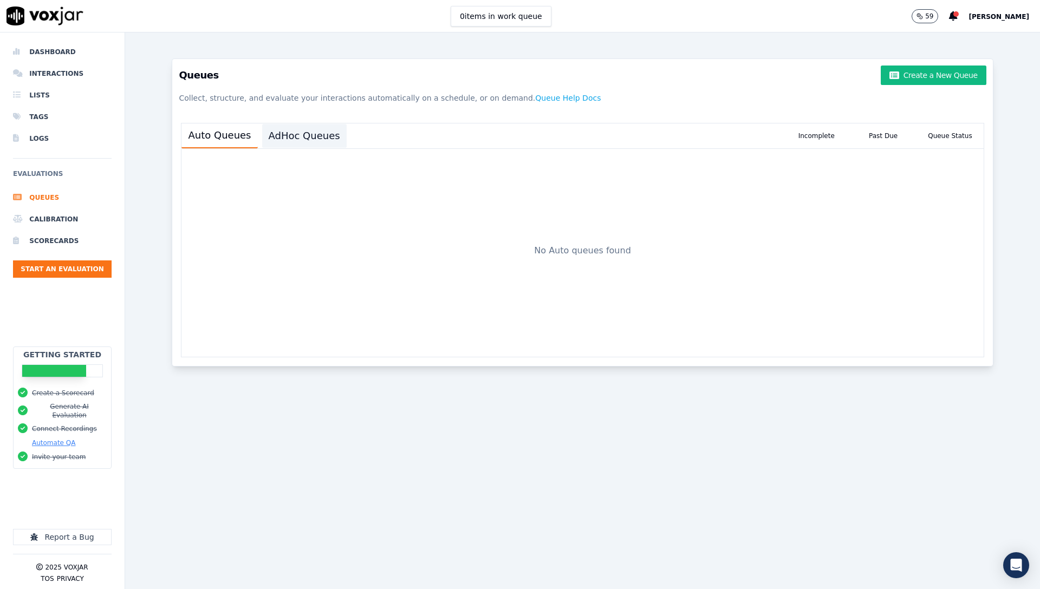
click at [291, 133] on button "AdHoc Queues" at bounding box center [304, 136] width 84 height 24
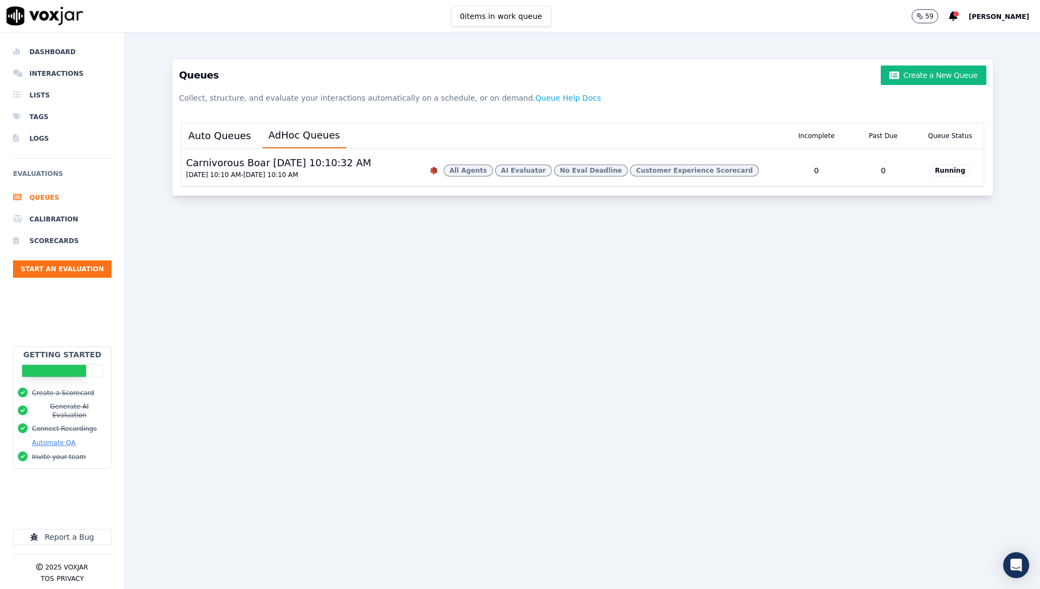
click at [493, 76] on h3 "Queues Create a New Queue" at bounding box center [582, 75] width 807 height 19
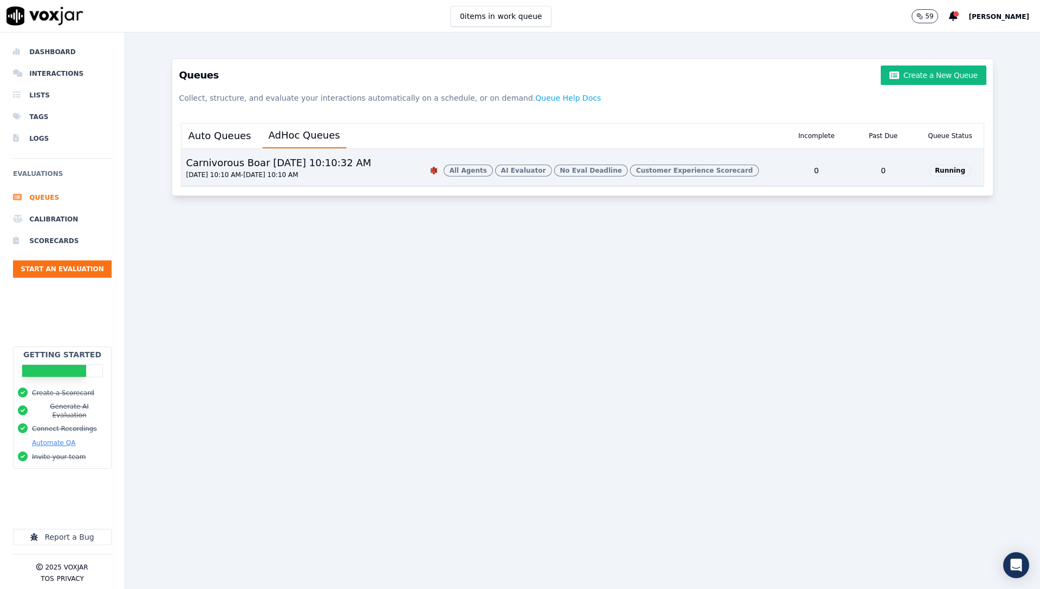
click at [293, 162] on div "Carnivorous Boar 9/5/2025, 10:10:32 AM" at bounding box center [278, 162] width 194 height 15
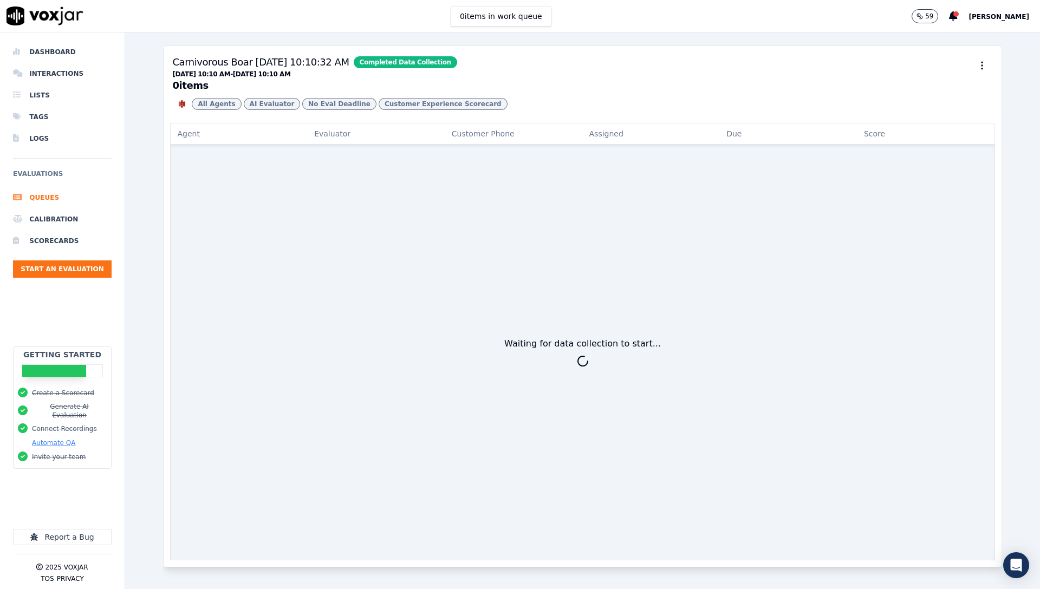
click at [396, 53] on div "Carnivorous Boar 9/5/2025, 10:10:32 AM Completed Data Collection 09/04/2025 10:…" at bounding box center [582, 84] width 837 height 77
click at [976, 65] on icon "button" at bounding box center [981, 65] width 11 height 11
click at [966, 111] on div "Details" at bounding box center [966, 107] width 64 height 17
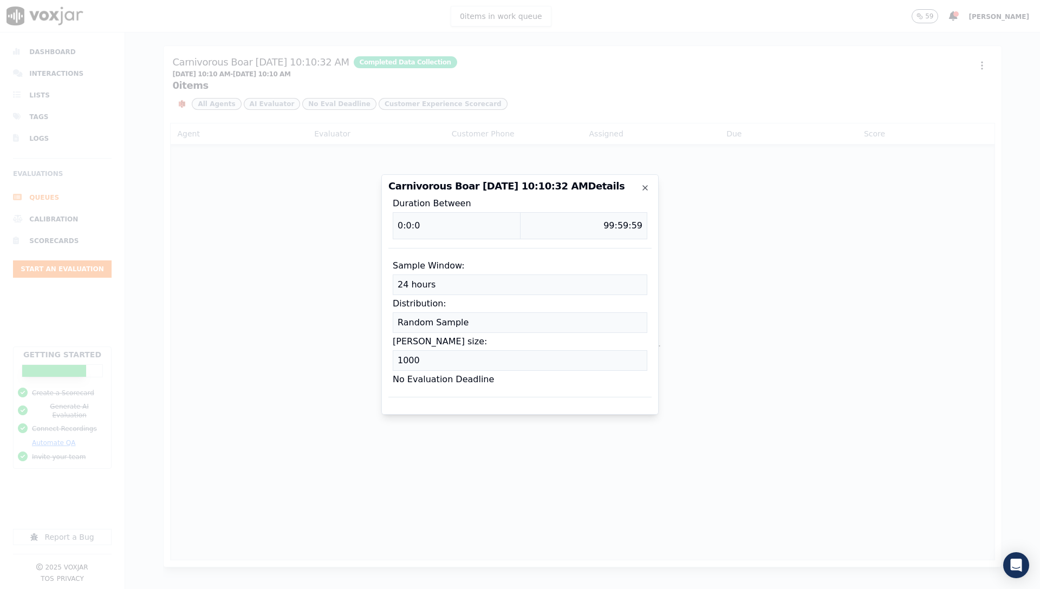
scroll to position [228, 0]
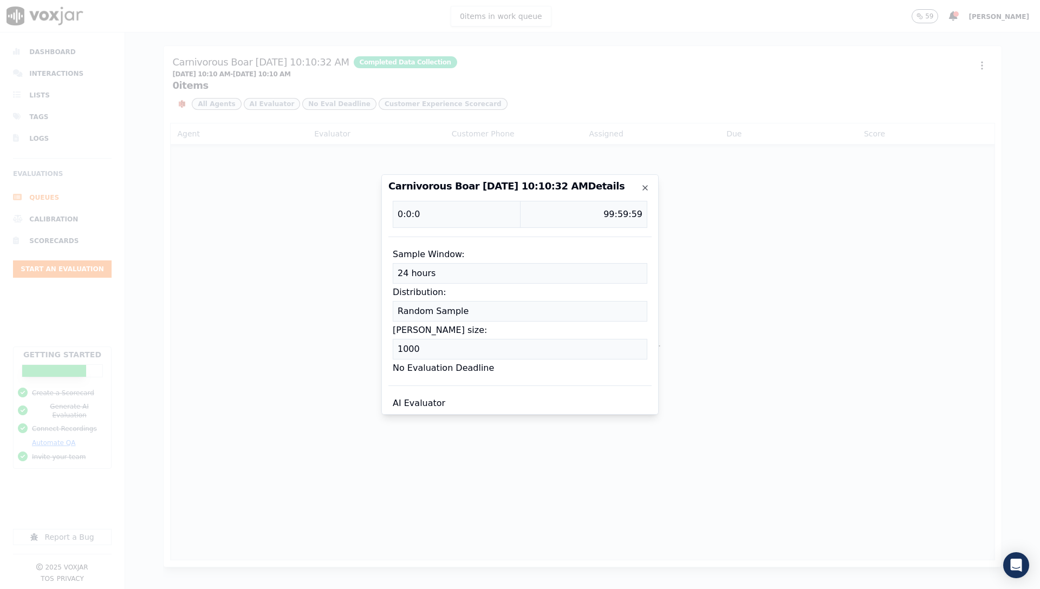
click at [443, 284] on div "24 hours" at bounding box center [520, 273] width 254 height 21
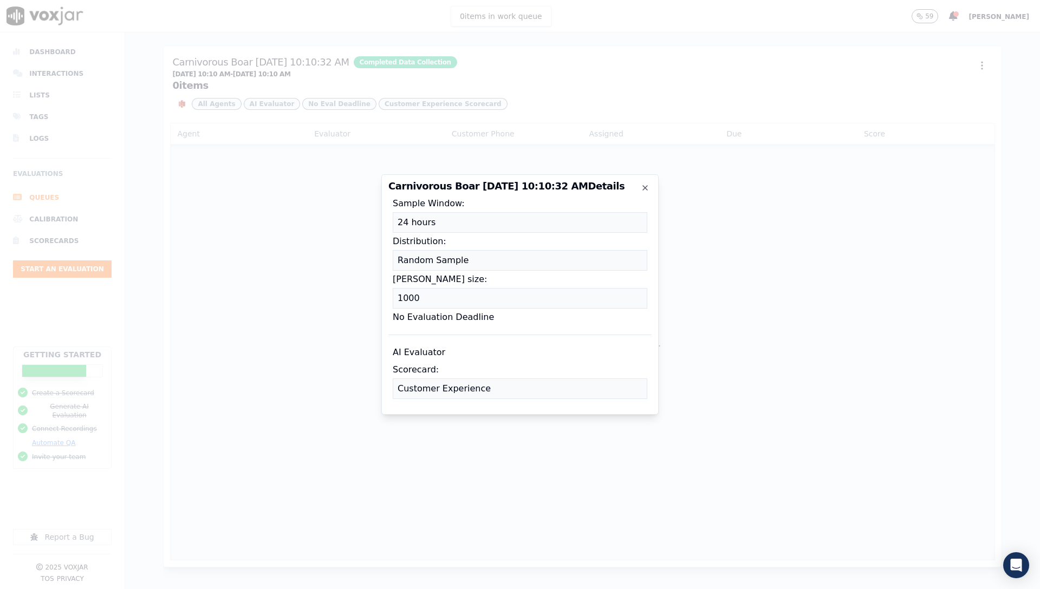
scroll to position [328, 0]
click at [645, 192] on div "Carnivorous Boar 9/5/2025, 10:10:32 AM Details From: Any IDs Any Agents Directi…" at bounding box center [519, 294] width 277 height 240
click at [858, 125] on div at bounding box center [520, 294] width 1040 height 589
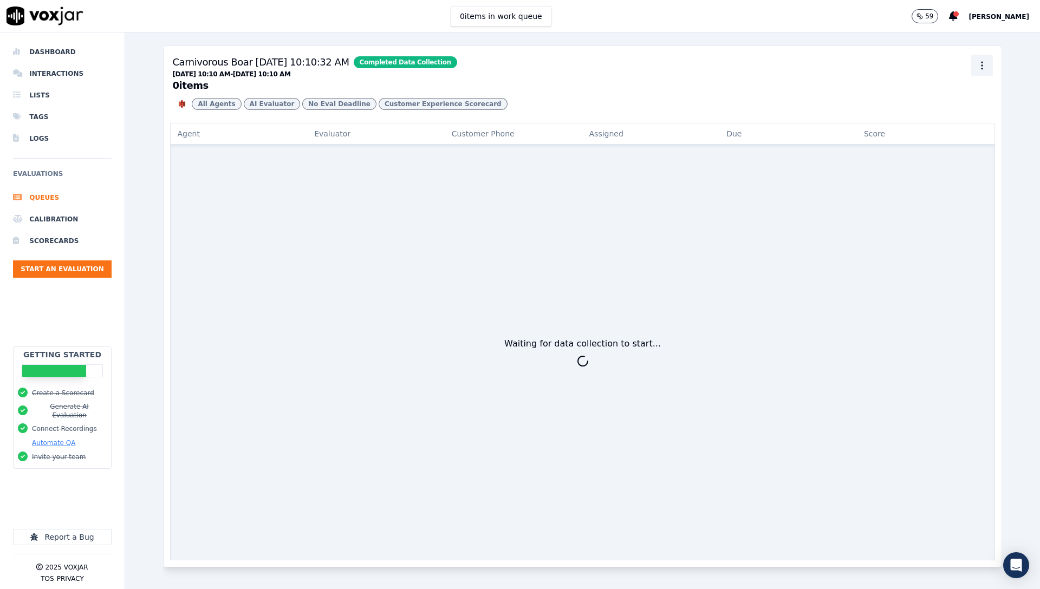
click at [976, 68] on icon "button" at bounding box center [981, 65] width 11 height 11
click at [956, 125] on div "Delete" at bounding box center [966, 124] width 64 height 17
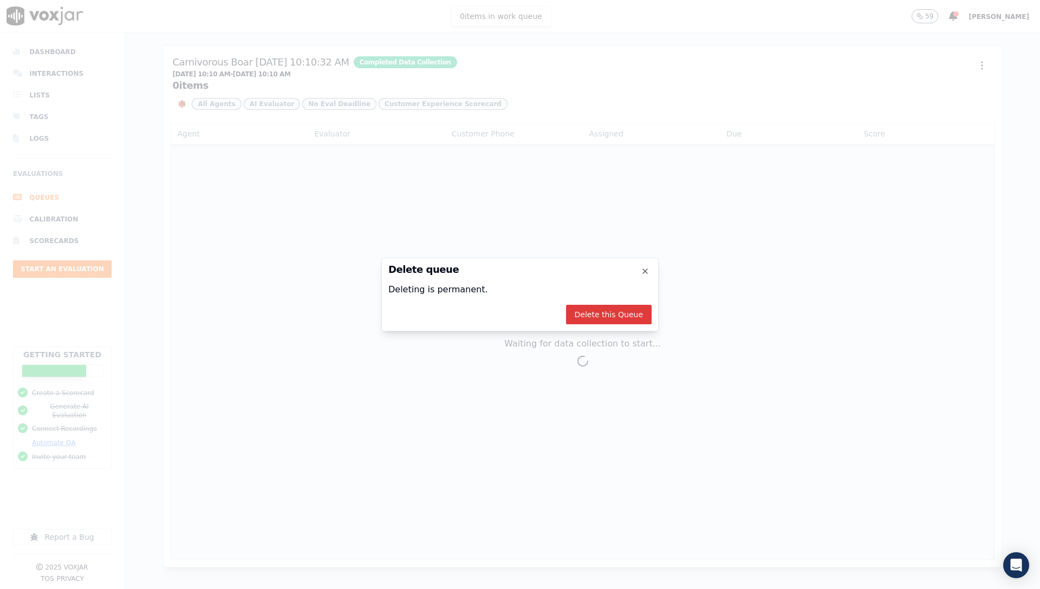
click at [611, 311] on button "Delete this Queue" at bounding box center [609, 314] width 86 height 19
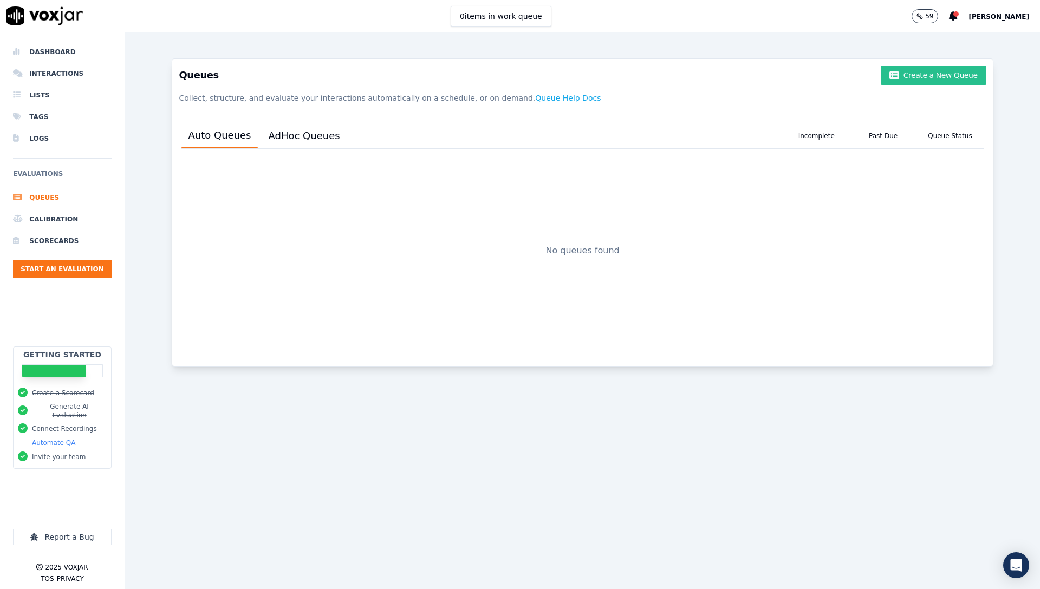
click at [930, 71] on button "Create a New Queue" at bounding box center [932, 75] width 105 height 19
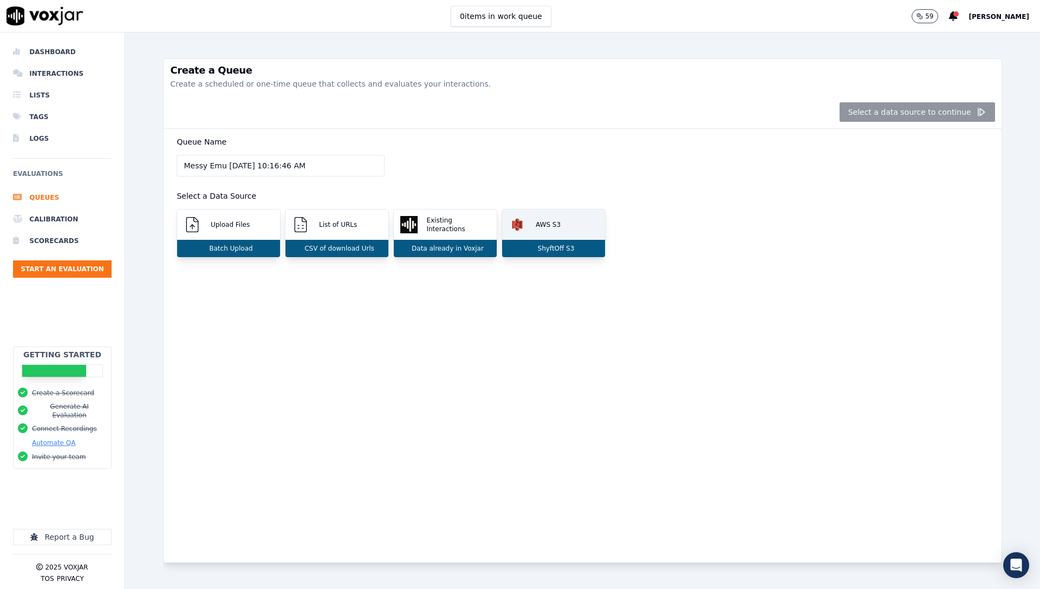
click at [567, 241] on div "ShyftOff S3" at bounding box center [553, 248] width 103 height 17
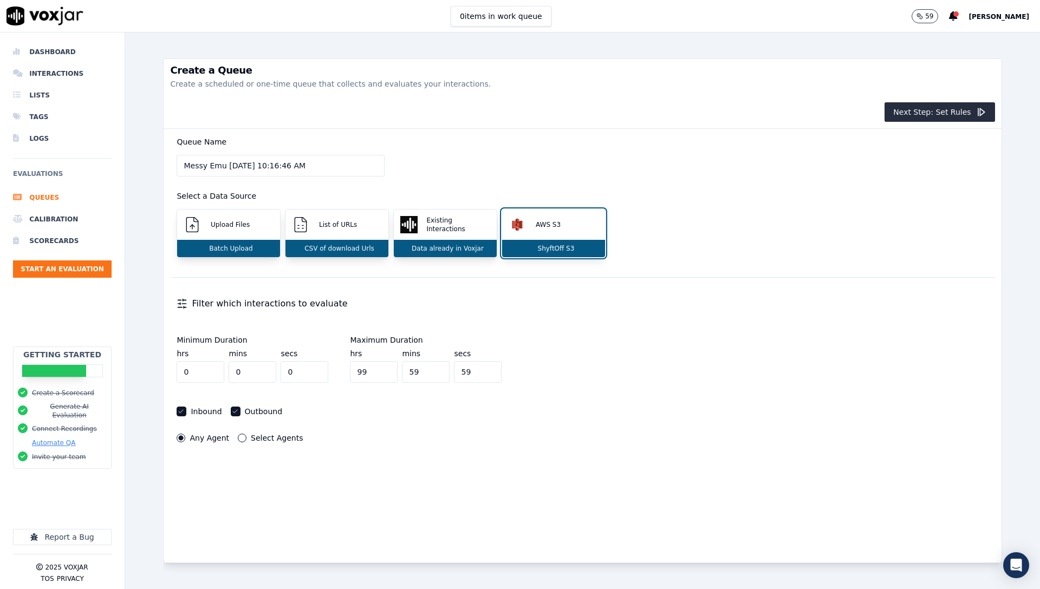
click at [251, 302] on div "Filter which interactions to evaluate" at bounding box center [582, 304] width 824 height 26
click at [193, 297] on div "Filter which interactions to evaluate" at bounding box center [582, 304] width 824 height 26
click at [186, 301] on icon at bounding box center [182, 303] width 11 height 11
click at [926, 119] on button "Next Step: Set Rules" at bounding box center [939, 111] width 110 height 19
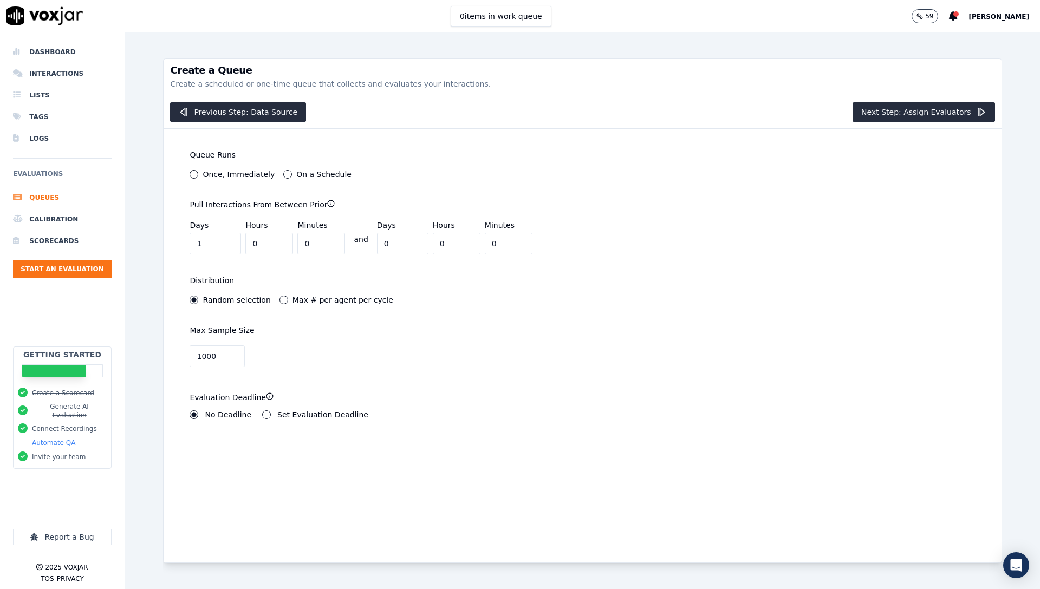
click at [216, 178] on label "Once, Immediately" at bounding box center [239, 175] width 72 height 8
click at [198, 178] on button "Once, Immediately" at bounding box center [194, 174] width 9 height 9
click at [377, 244] on input "0" at bounding box center [402, 244] width 51 height 22
type input "0"
click at [566, 258] on div "**********" at bounding box center [376, 287] width 412 height 316
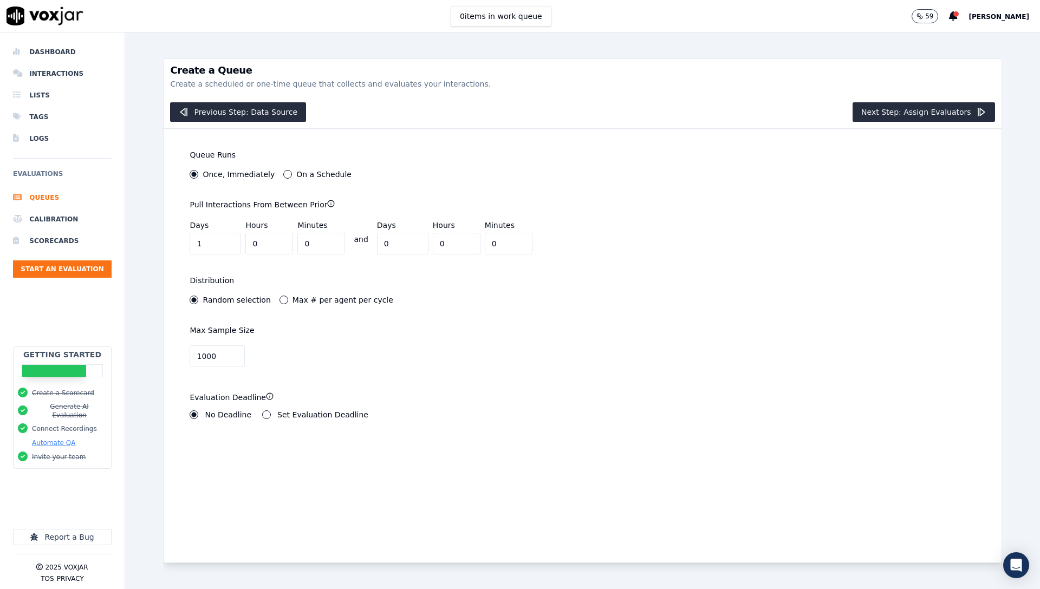
click at [327, 204] on icon "button" at bounding box center [331, 204] width 8 height 8
click at [327, 206] on icon "button" at bounding box center [331, 204] width 8 height 8
drag, startPoint x: 361, startPoint y: 198, endPoint x: 340, endPoint y: 202, distance: 21.6
click at [360, 199] on div "Pull Interactions From Between Prior Days 1 Hours 0 Minutes 0 and Days 0 Hours …" at bounding box center [376, 226] width 386 height 69
click at [331, 203] on icon "button" at bounding box center [331, 203] width 0 height 0
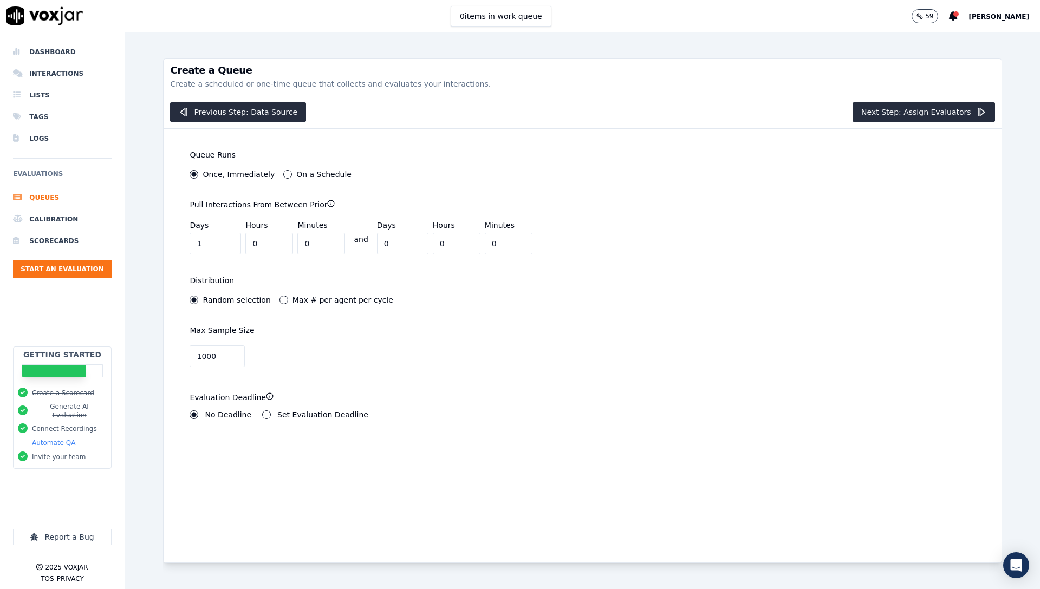
click at [332, 206] on div "Pull Interactions From Between Prior Days 1 Hours 0 Minutes 0 and Days 0 Hours …" at bounding box center [376, 226] width 386 height 69
click at [327, 204] on icon "button" at bounding box center [331, 204] width 8 height 8
click at [896, 114] on button "Next Step: Assign Evaluators" at bounding box center [923, 111] width 142 height 19
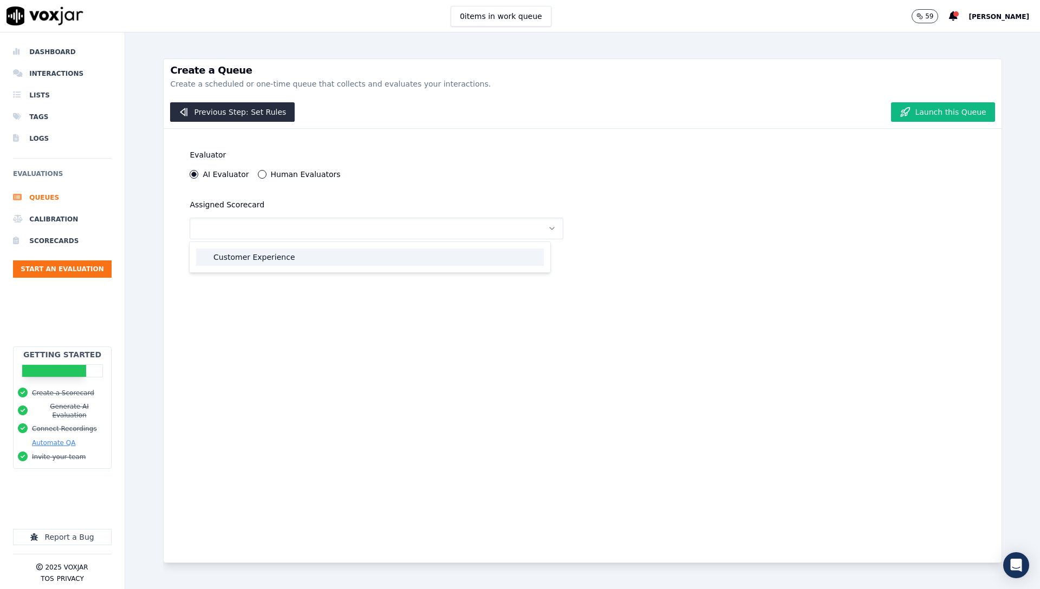
click at [270, 263] on div "Customer Experience" at bounding box center [370, 257] width 348 height 17
click at [853, 175] on div "Evaluator AI Evaluator Human Evaluators Assigned Scorecard Customer Experience" at bounding box center [582, 346] width 837 height 434
click at [941, 101] on div "Previous Step: Set Rules Launch this Queue" at bounding box center [582, 112] width 837 height 33
click at [939, 108] on button "Launch this Queue" at bounding box center [942, 111] width 103 height 19
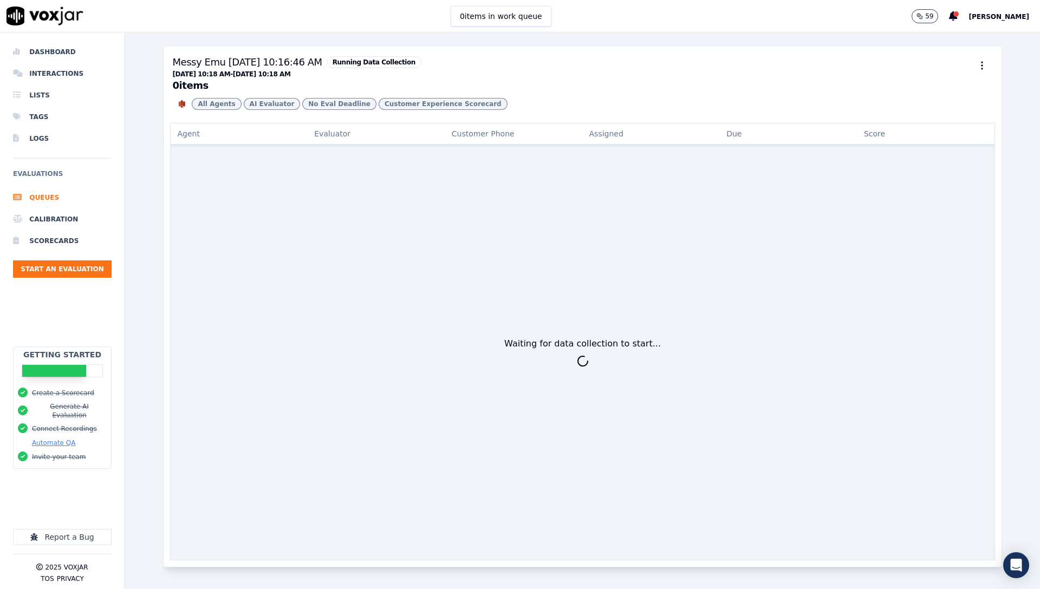
click at [990, 18] on span "[PERSON_NAME]" at bounding box center [998, 17] width 61 height 8
click at [944, 34] on div "Settings" at bounding box center [975, 36] width 116 height 17
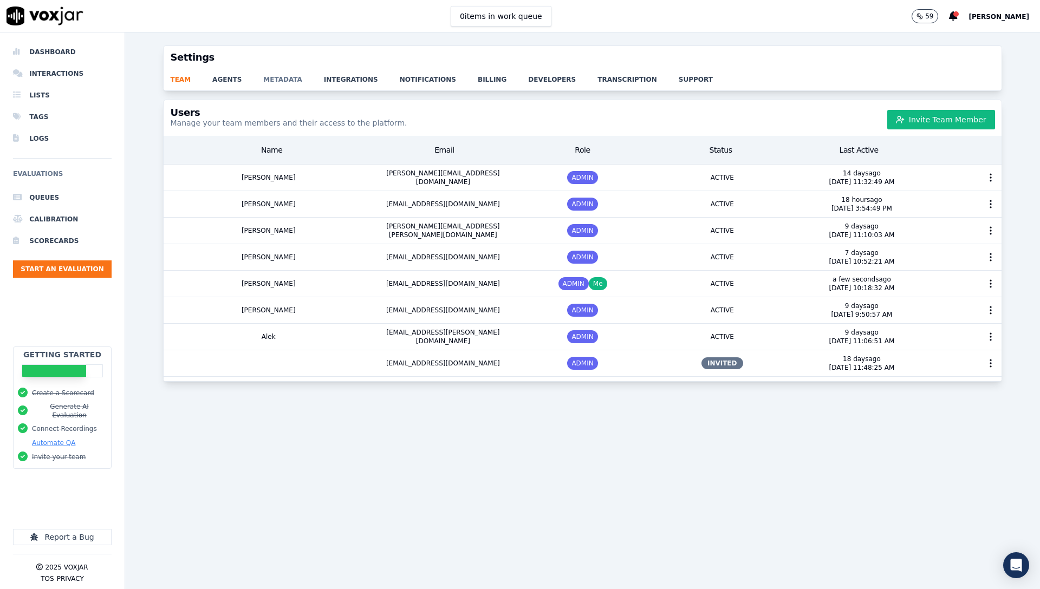
click at [285, 80] on link "metadata" at bounding box center [293, 76] width 61 height 15
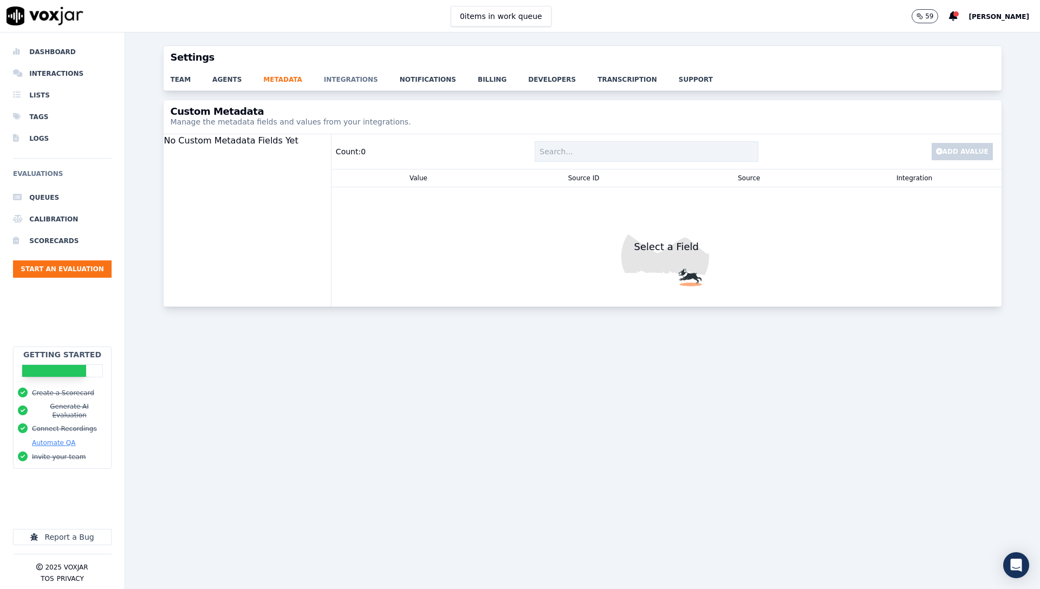
click at [340, 77] on link "integrations" at bounding box center [362, 76] width 76 height 15
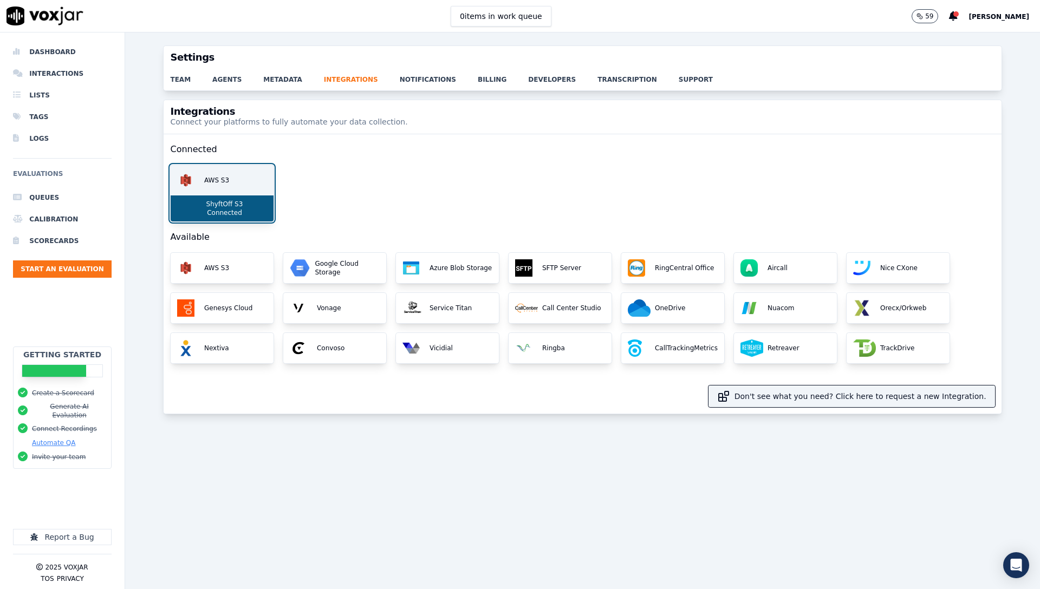
click at [211, 188] on div "AWS S3" at bounding box center [222, 180] width 103 height 30
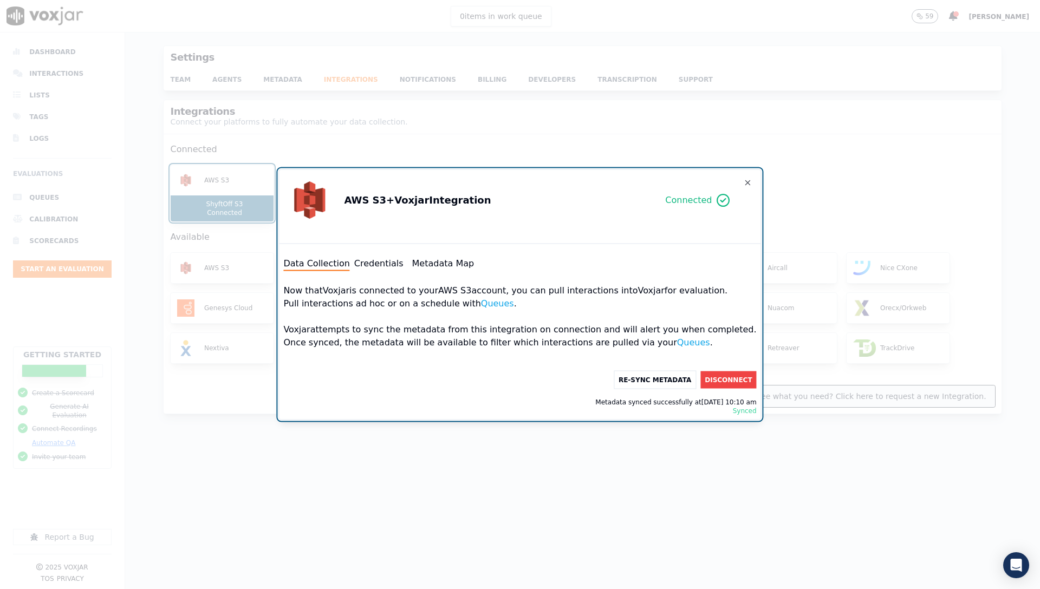
click at [403, 260] on button "Credentials" at bounding box center [378, 263] width 49 height 13
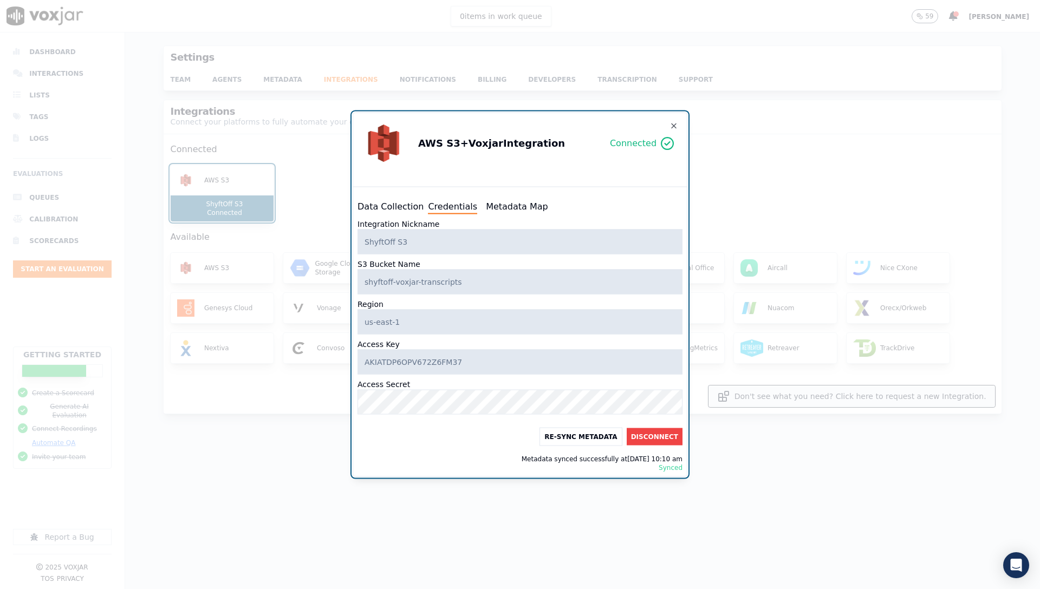
click at [507, 207] on button "Metadata Map" at bounding box center [517, 206] width 62 height 13
select select "transcript"
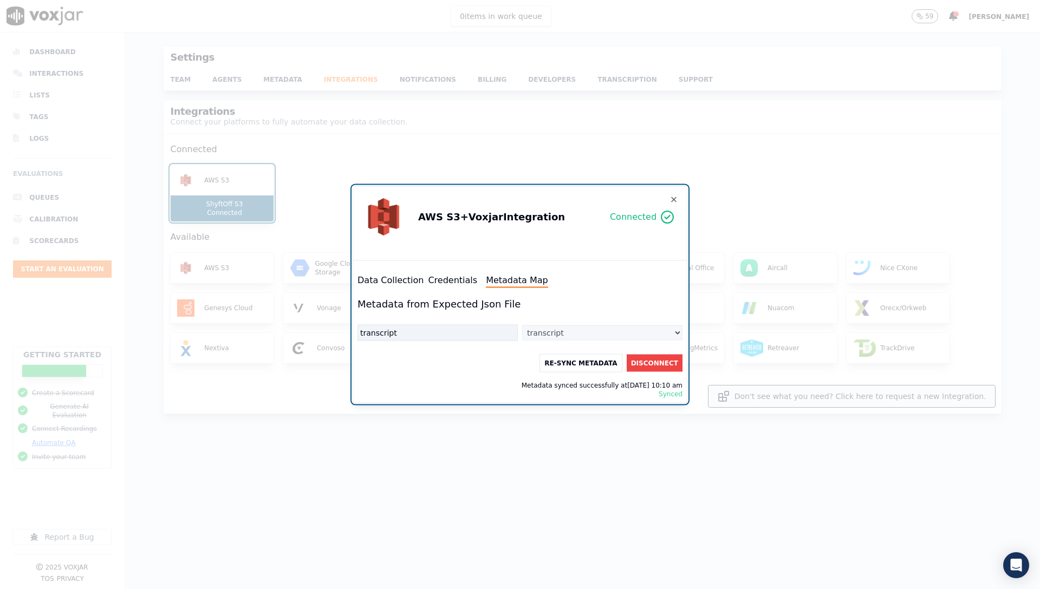
click at [455, 284] on button "Credentials" at bounding box center [452, 280] width 49 height 13
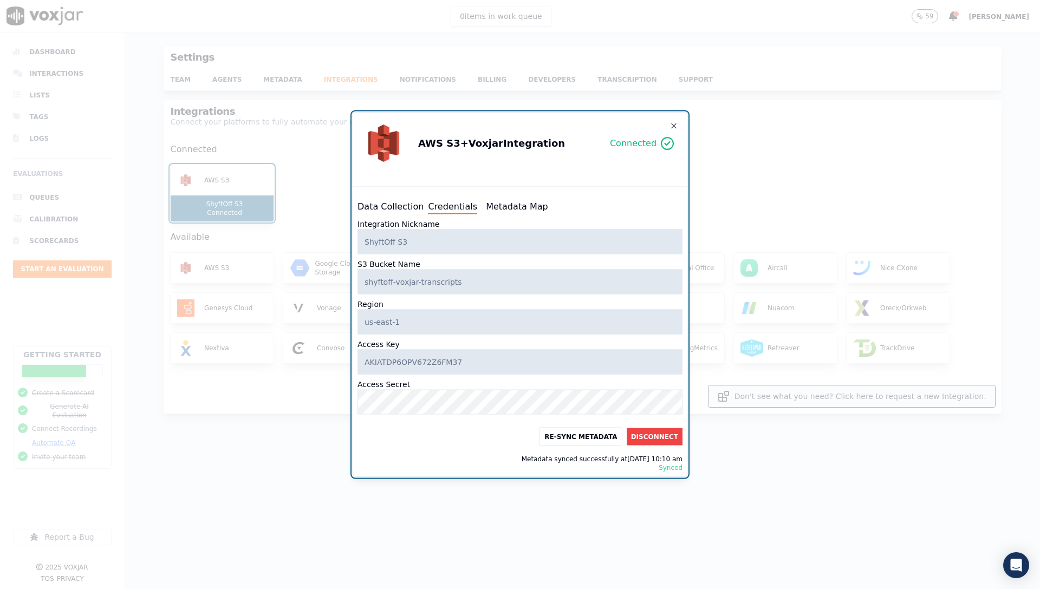
click at [388, 210] on button "Data Collection" at bounding box center [390, 206] width 66 height 13
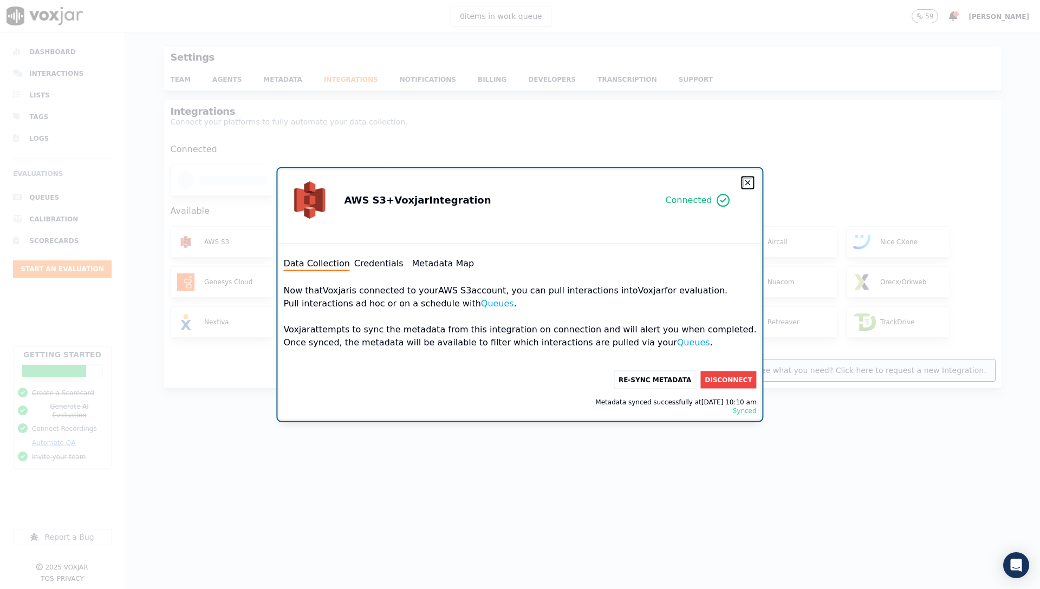
click at [743, 182] on icon "button" at bounding box center [747, 183] width 9 height 9
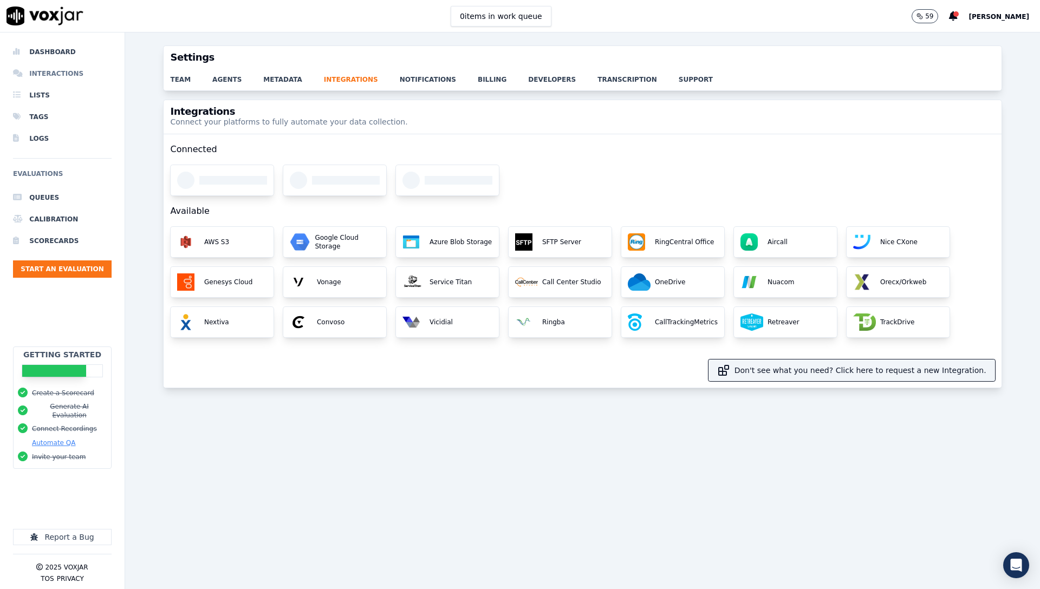
click at [47, 78] on li "Interactions" at bounding box center [62, 74] width 99 height 22
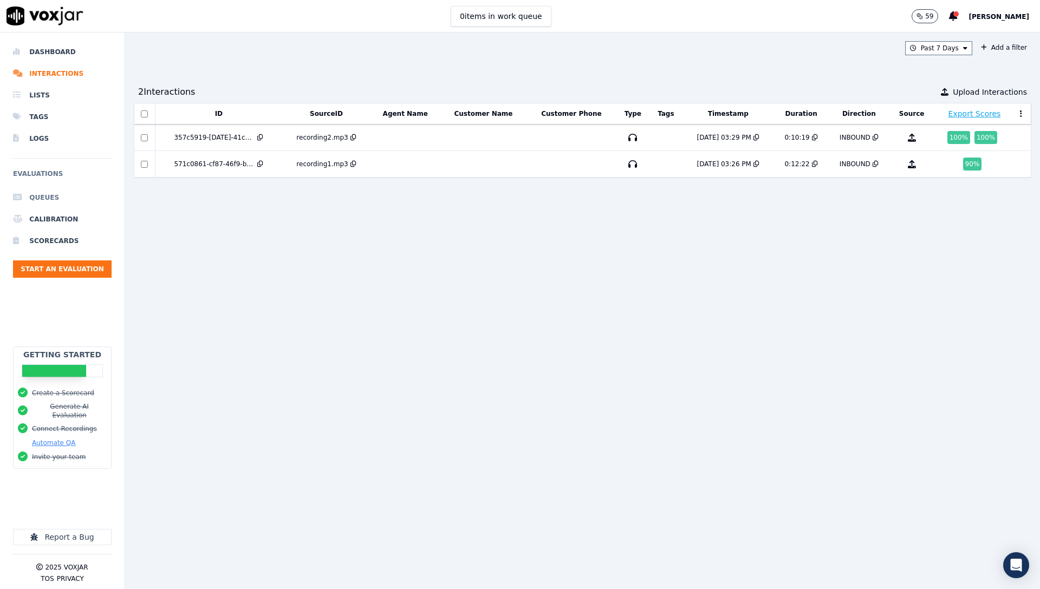
click at [42, 193] on li "Queues" at bounding box center [62, 198] width 99 height 22
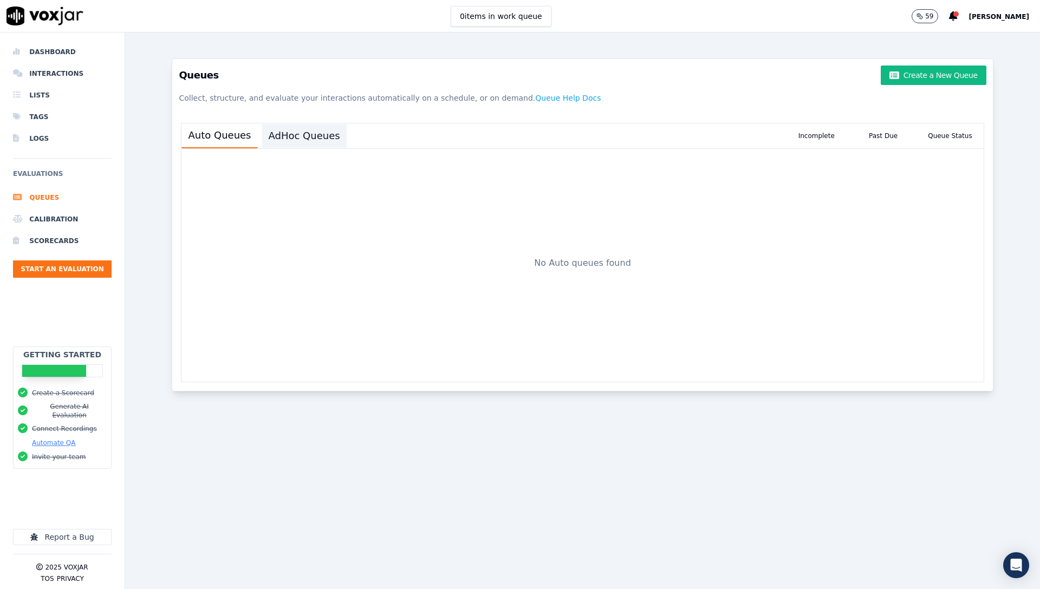
click at [302, 141] on button "AdHoc Queues" at bounding box center [304, 136] width 84 height 24
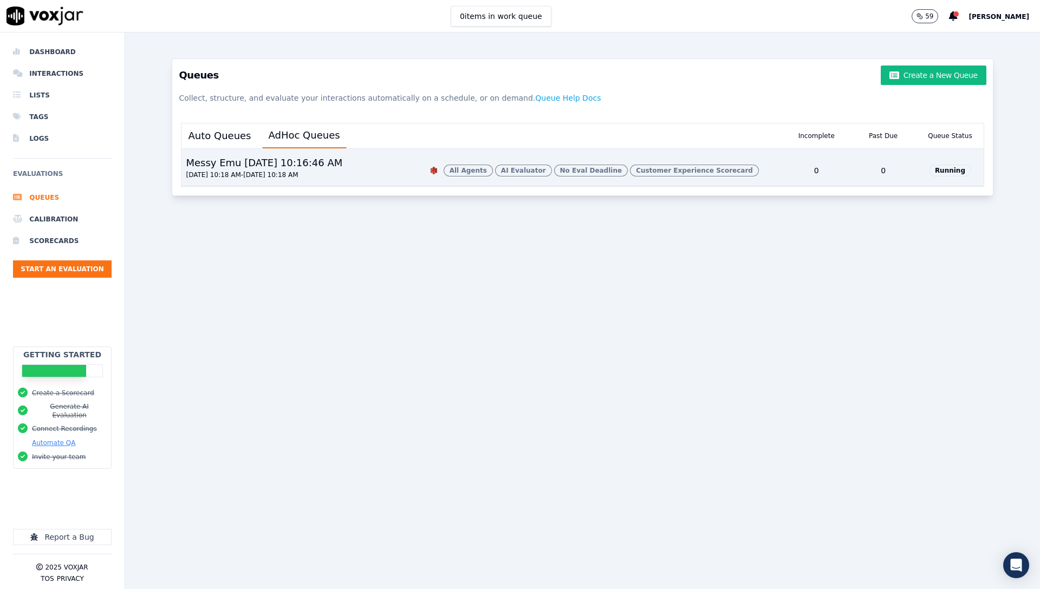
click at [322, 161] on div "Messy Emu 9/5/2025, 10:16:46 AM" at bounding box center [263, 162] width 165 height 15
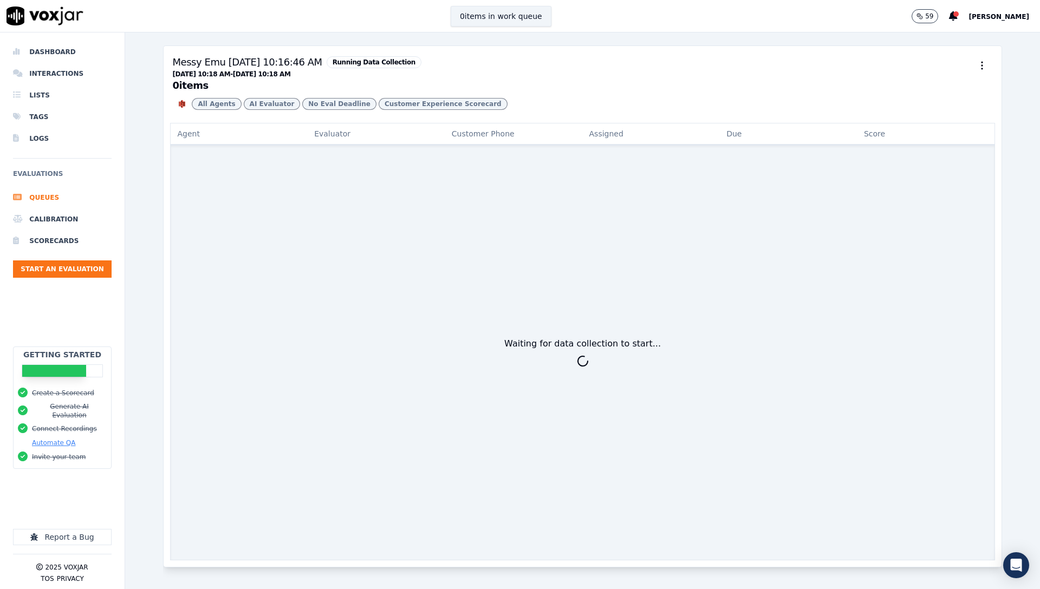
click at [501, 21] on button "0 items in work queue" at bounding box center [500, 16] width 101 height 21
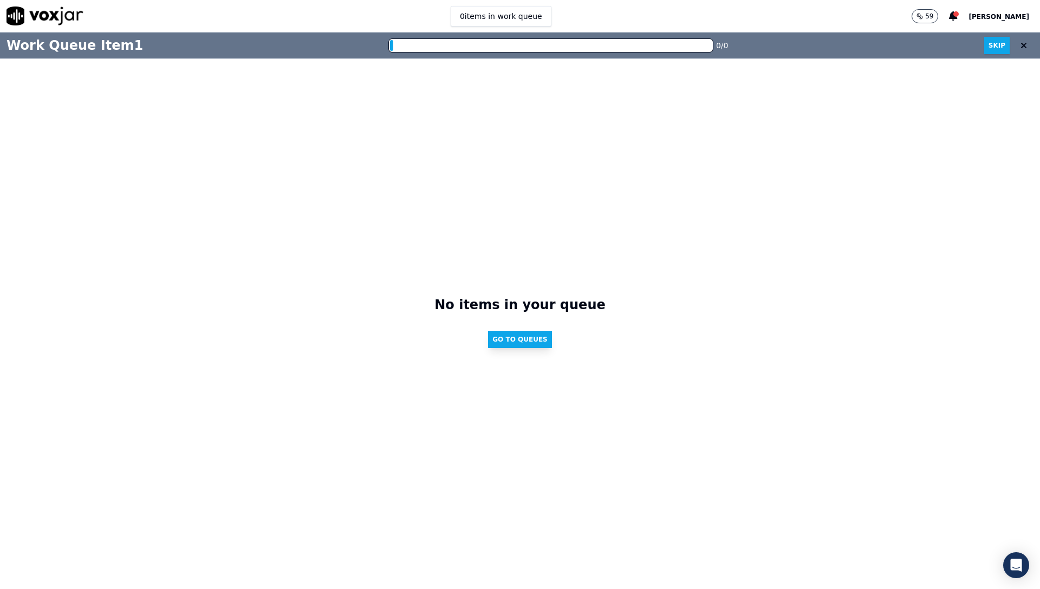
click at [514, 331] on button "Go to Queues" at bounding box center [520, 339] width 64 height 17
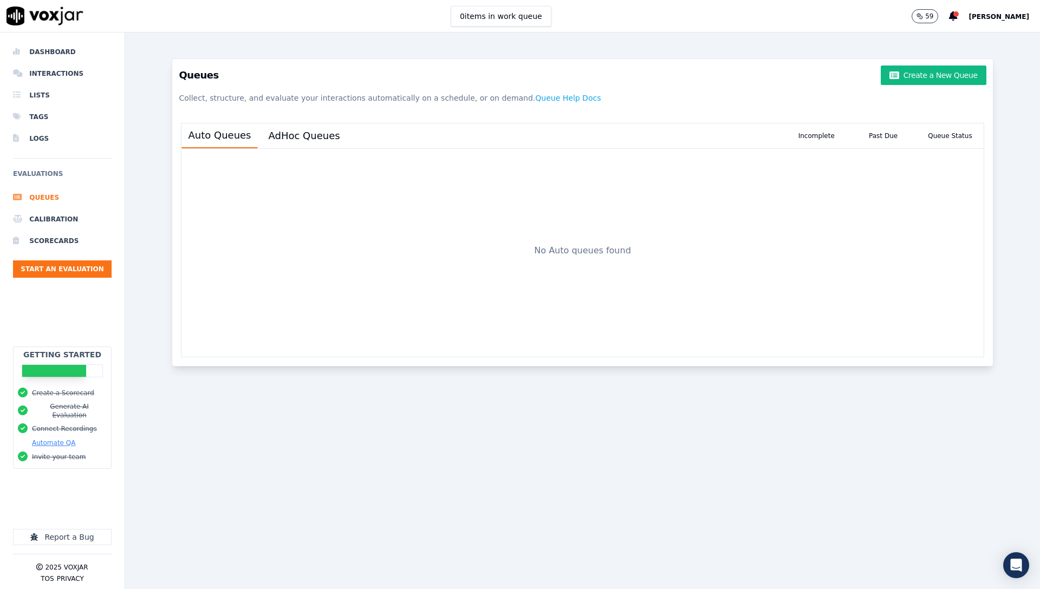
click at [45, 439] on button "Automate QA" at bounding box center [53, 443] width 43 height 9
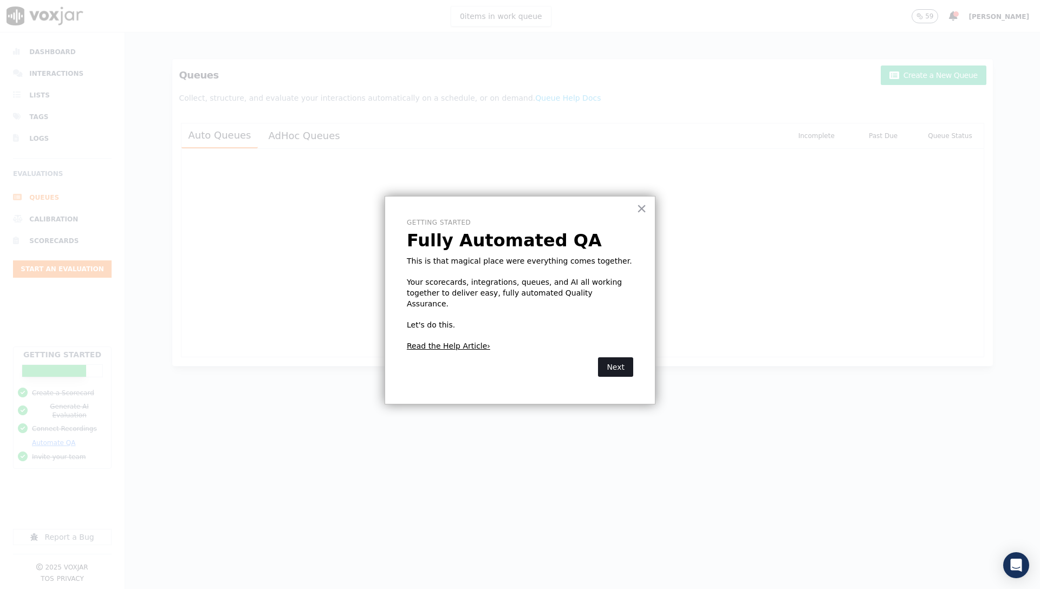
click at [612, 362] on button "Next" at bounding box center [615, 366] width 35 height 19
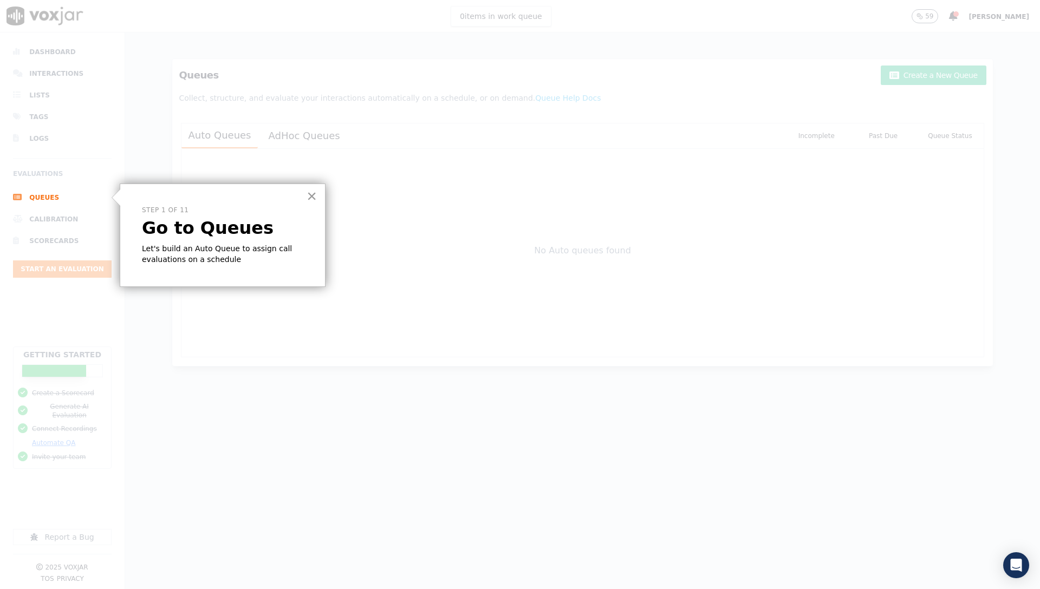
click at [311, 199] on button "×" at bounding box center [311, 195] width 10 height 17
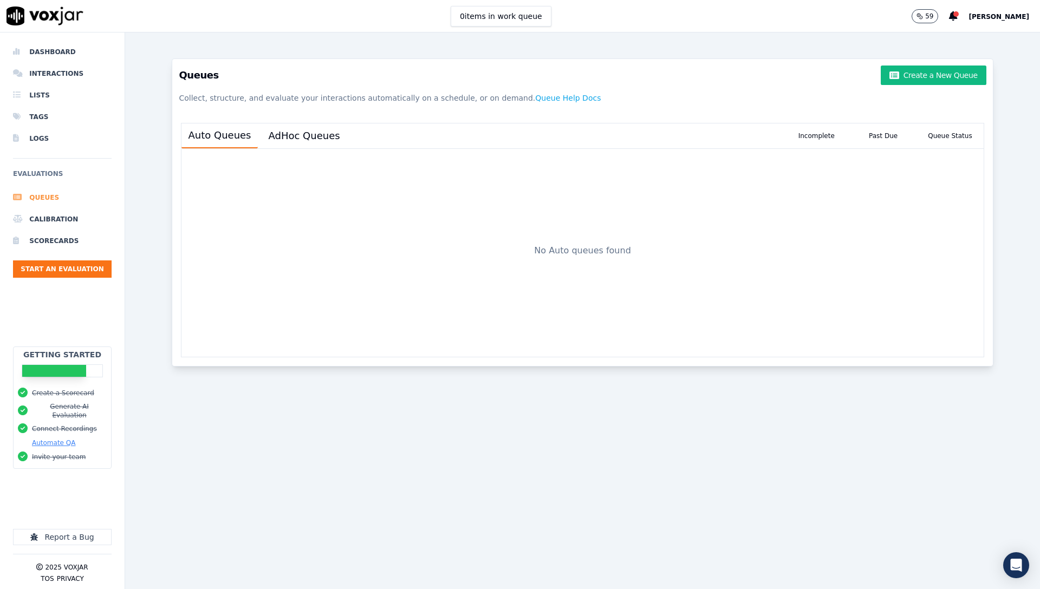
click at [40, 191] on li "Queues" at bounding box center [62, 198] width 99 height 22
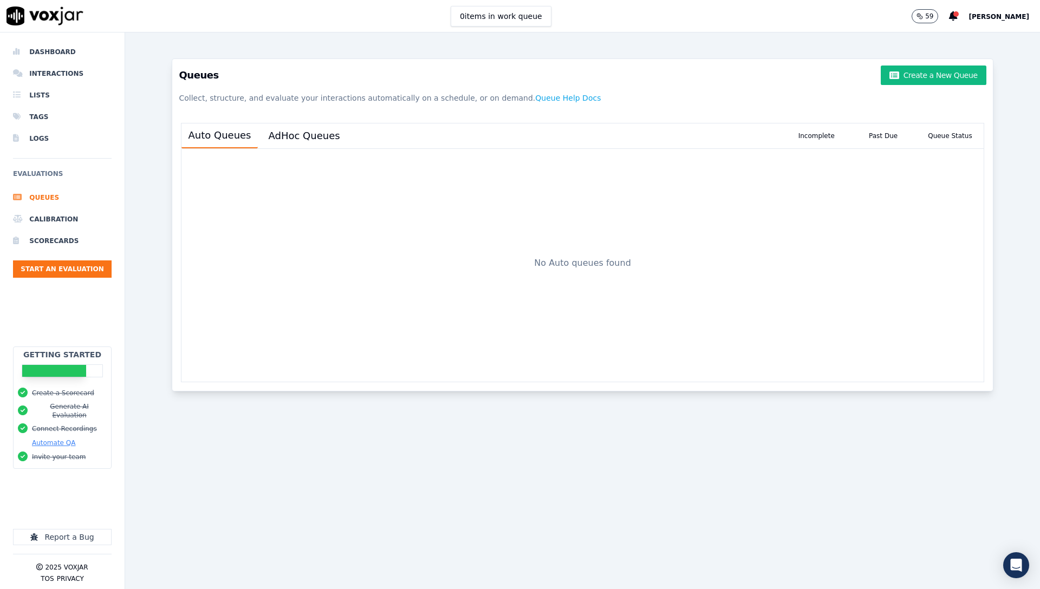
click at [32, 439] on button "Automate QA" at bounding box center [53, 443] width 43 height 9
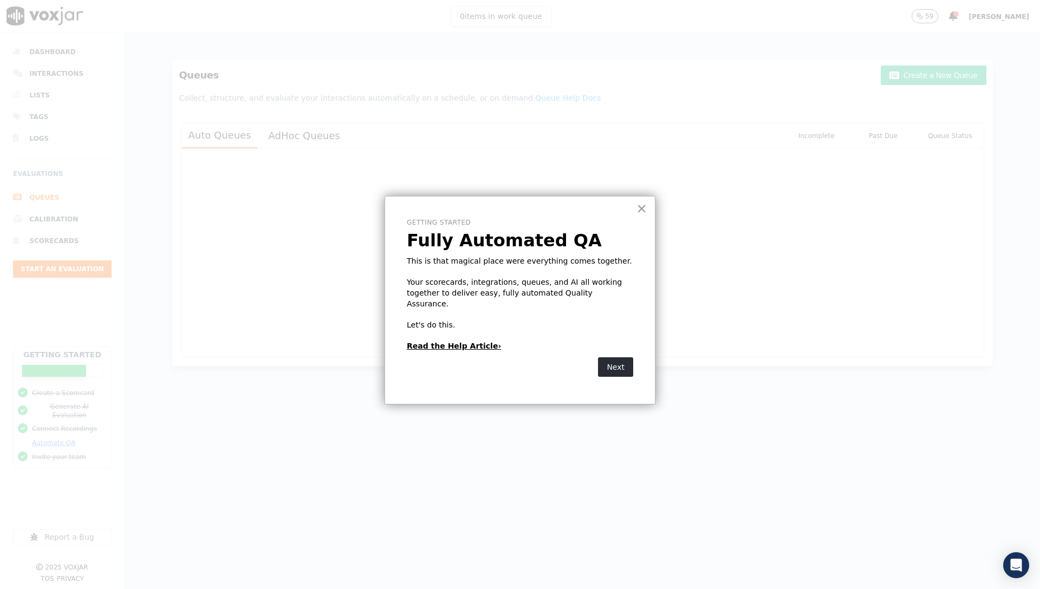
click at [464, 342] on link "Read the Help Article›" at bounding box center [454, 346] width 94 height 9
click at [612, 357] on button "Next" at bounding box center [615, 366] width 35 height 19
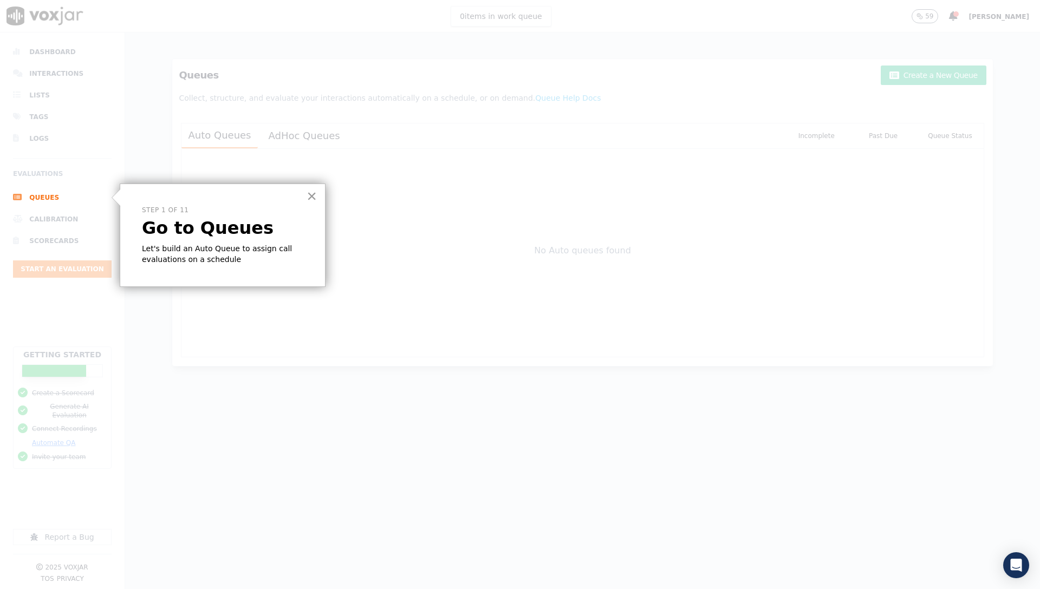
click at [312, 203] on button "×" at bounding box center [311, 195] width 10 height 17
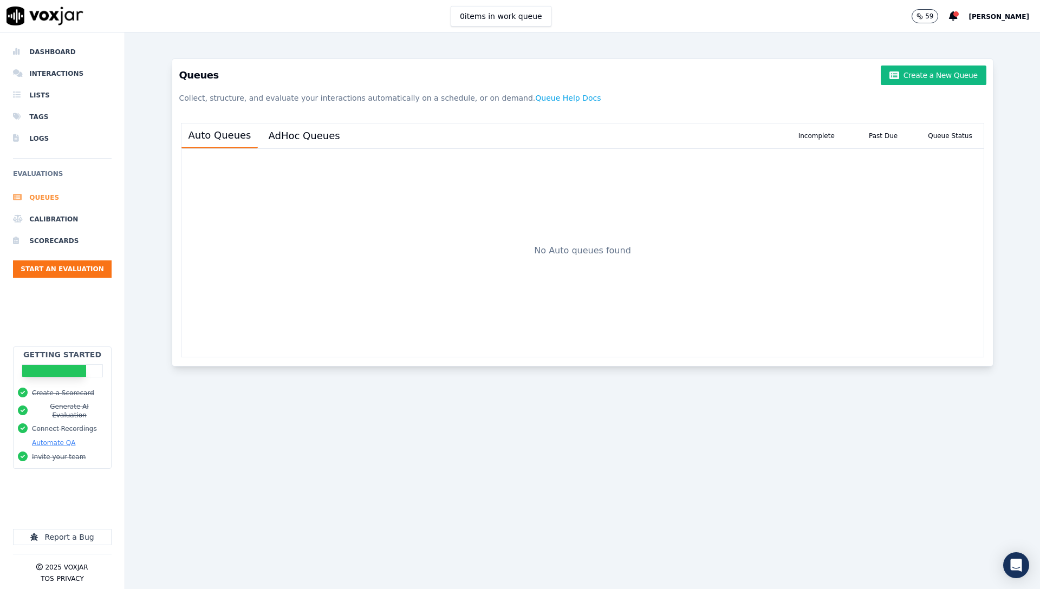
click at [51, 195] on li "Queues" at bounding box center [62, 198] width 99 height 22
click at [322, 137] on button "AdHoc Queues" at bounding box center [304, 136] width 84 height 24
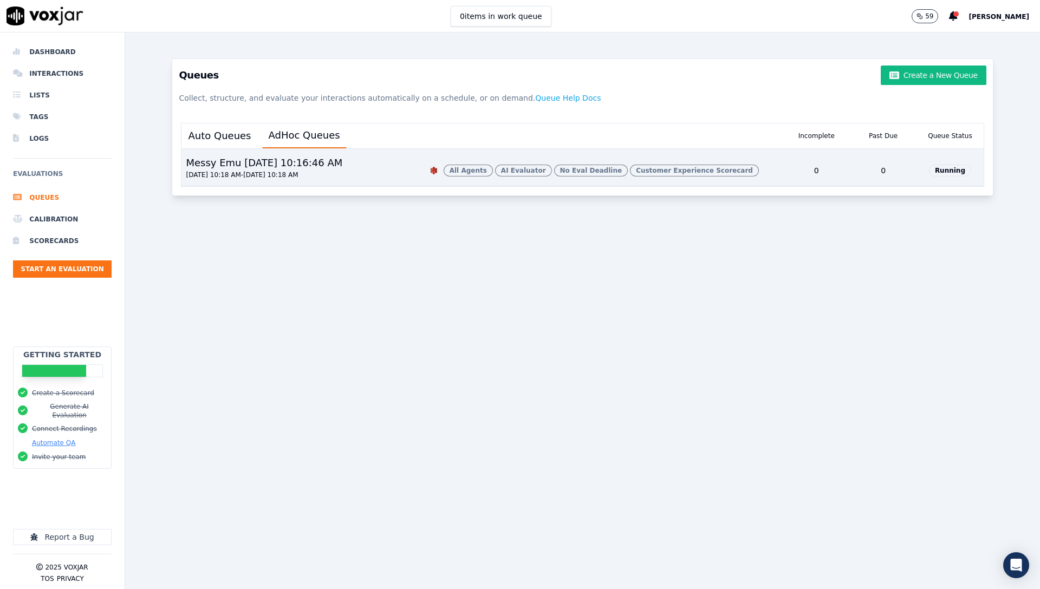
click at [467, 154] on button "Messy Emu 9/5/2025, 10:16:46 AM 09/04/2025 10:18 AM - 09/05/2025 10:18 AM All A…" at bounding box center [581, 167] width 801 height 37
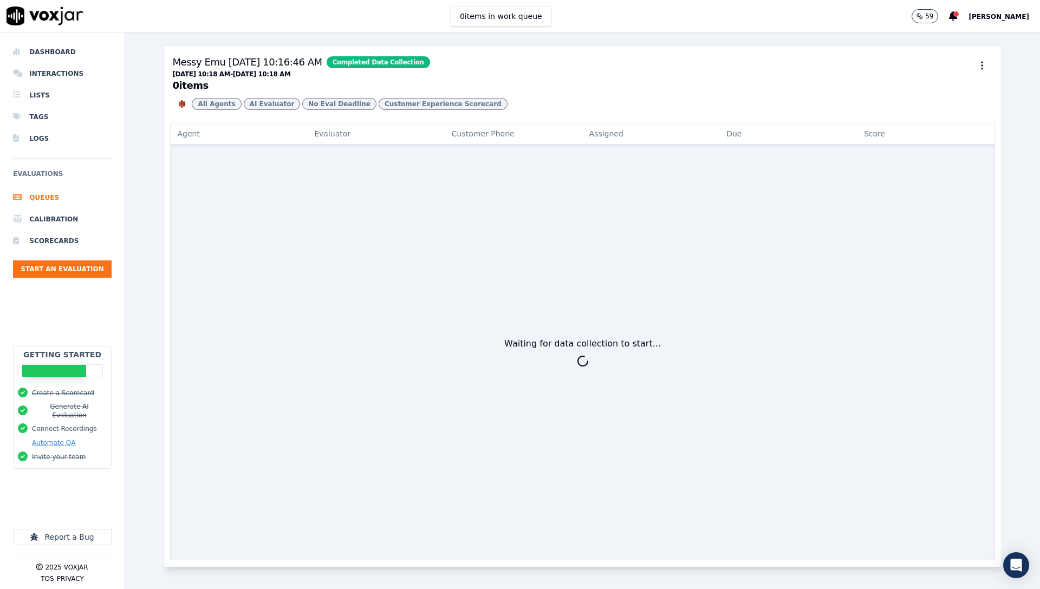
click at [478, 88] on h3 "Messy Emu [DATE] 10:16:46 AM Completed Data Collection [DATE] 10:18 AM - [DATE]…" at bounding box center [582, 73] width 820 height 36
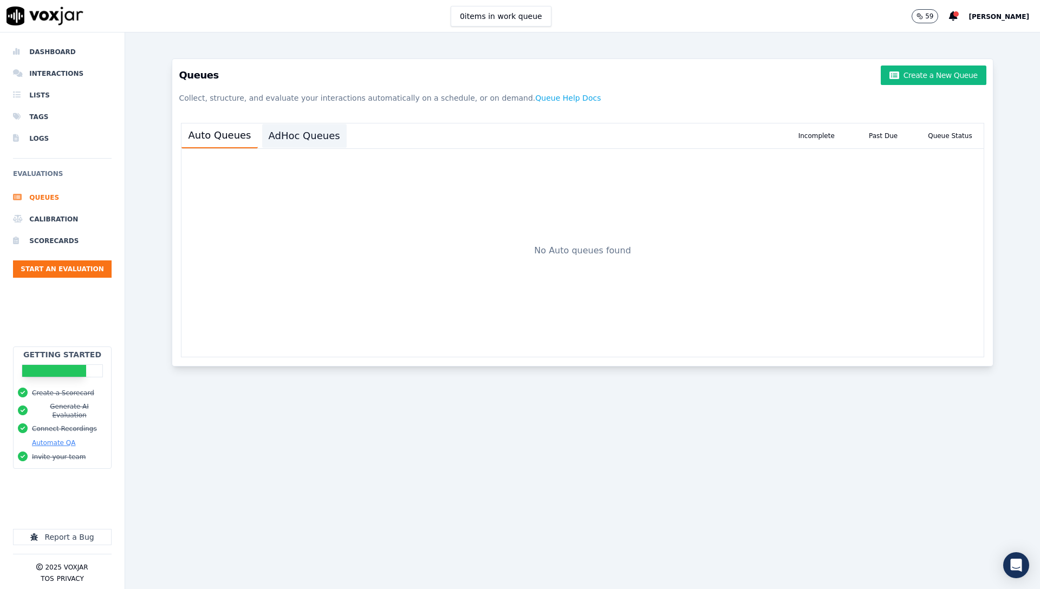
click at [306, 139] on button "AdHoc Queues" at bounding box center [304, 136] width 84 height 24
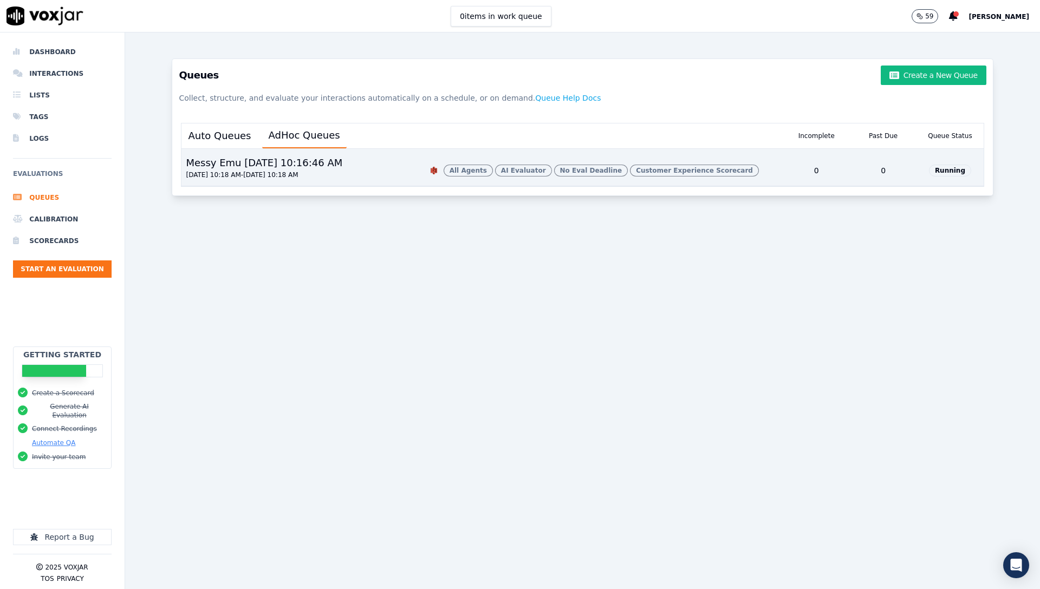
click at [376, 170] on div "Messy Emu [DATE] 10:16:46 AM [DATE] 10:18 AM - [DATE] 10:18 AM" at bounding box center [300, 170] width 238 height 30
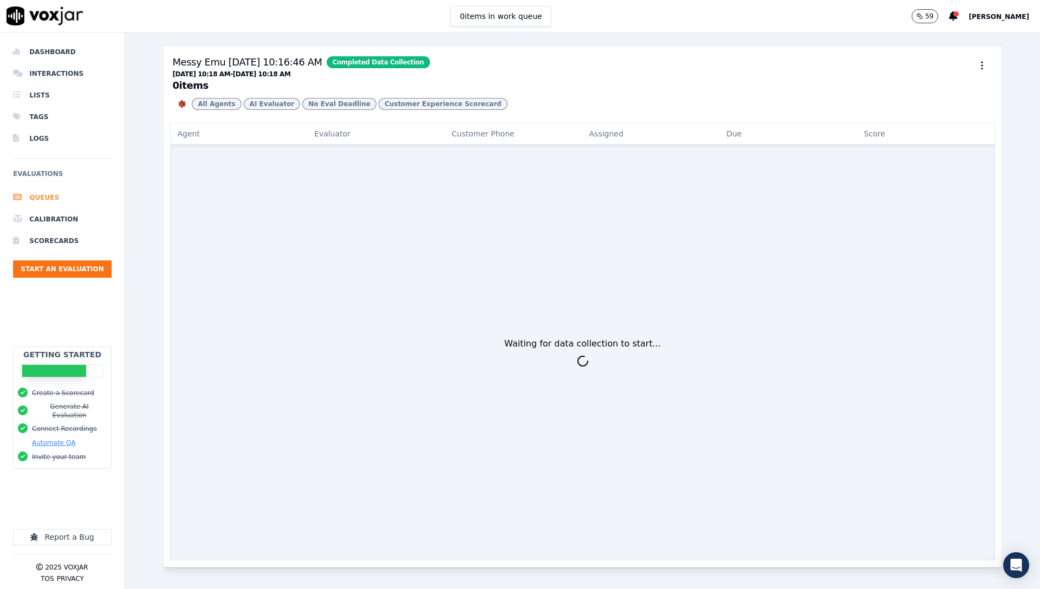
click at [53, 196] on li "Queues" at bounding box center [62, 198] width 99 height 22
click at [48, 439] on button "Automate QA" at bounding box center [53, 443] width 43 height 9
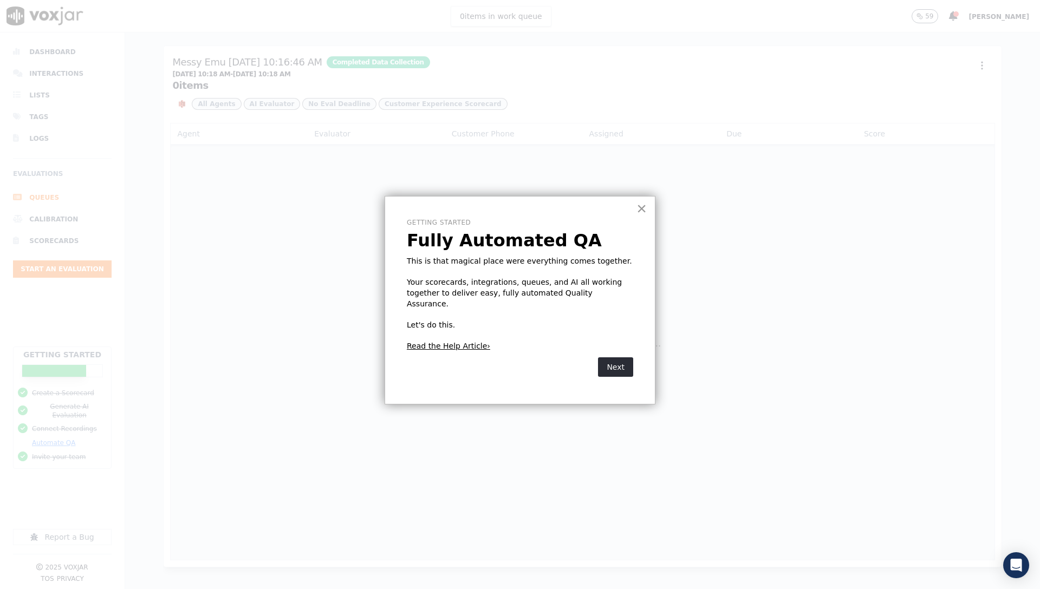
click at [634, 203] on div "× Getting Started Fully Automated QA This is that magical place were everything…" at bounding box center [519, 300] width 271 height 208
click at [644, 213] on button "×" at bounding box center [641, 208] width 10 height 17
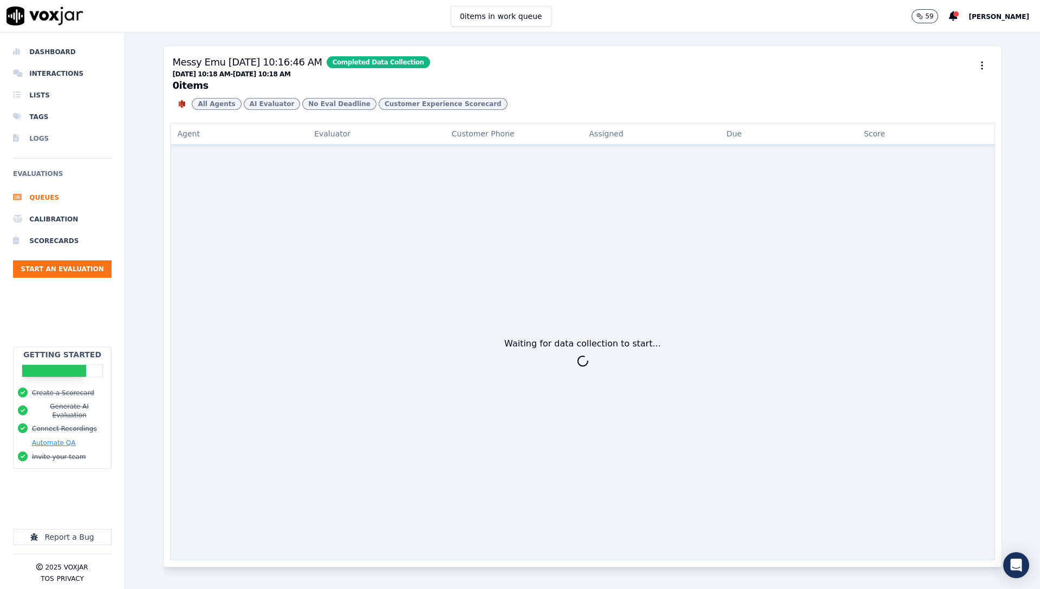
click at [50, 143] on li "Logs" at bounding box center [62, 139] width 99 height 22
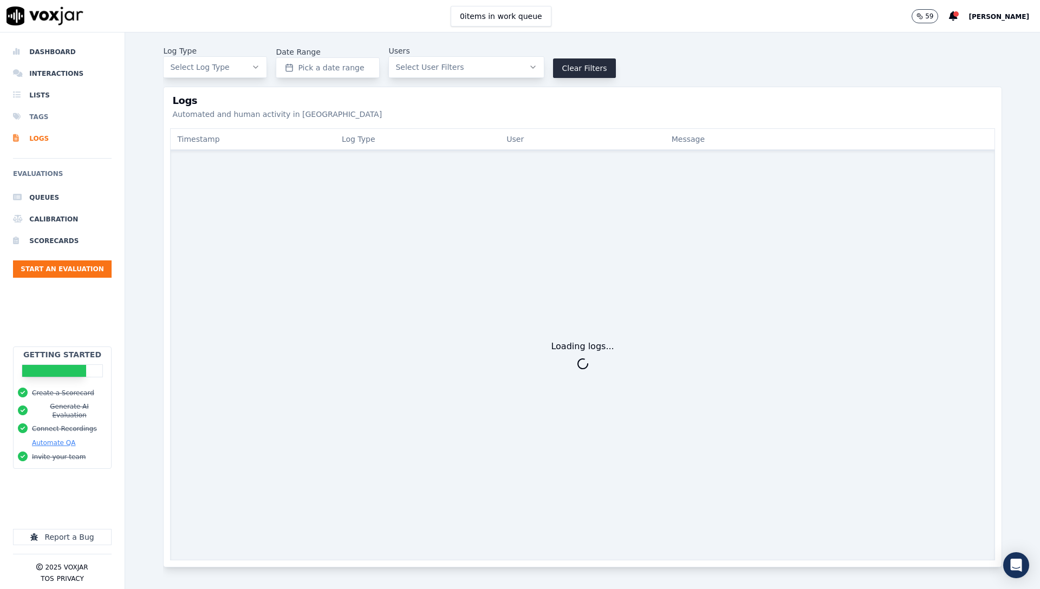
click at [47, 117] on li "Tags" at bounding box center [62, 117] width 99 height 22
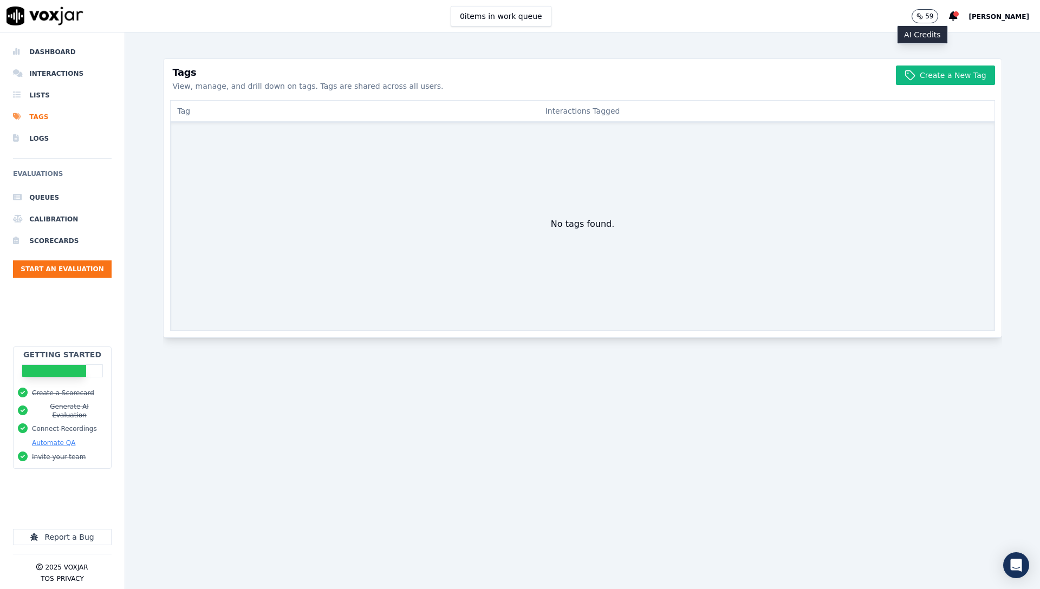
click at [998, 13] on span "[PERSON_NAME]" at bounding box center [998, 17] width 61 height 8
click at [965, 37] on div "Settings" at bounding box center [975, 36] width 116 height 17
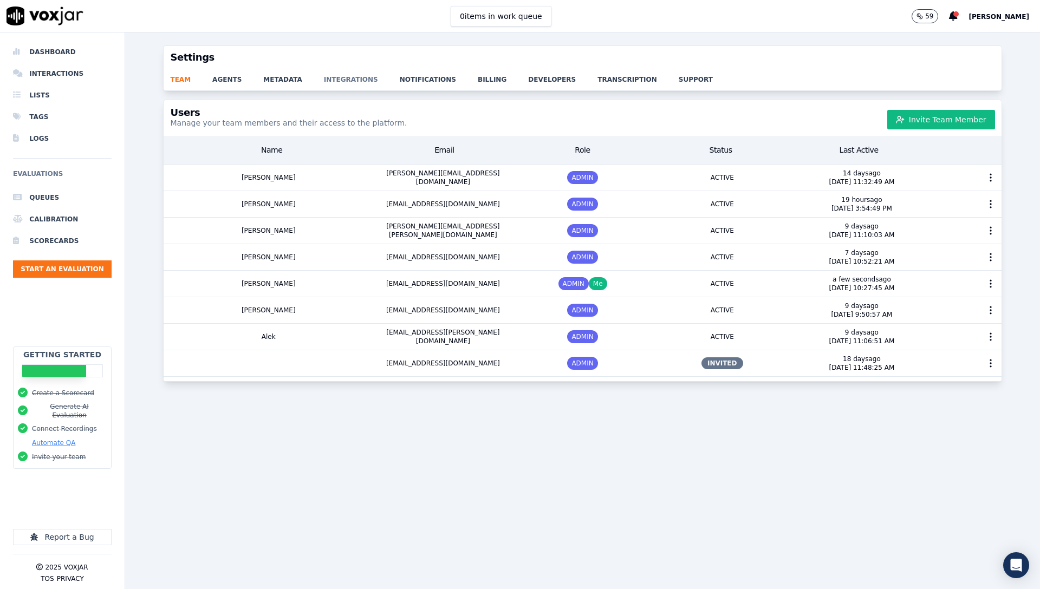
click at [344, 75] on link "integrations" at bounding box center [362, 76] width 76 height 15
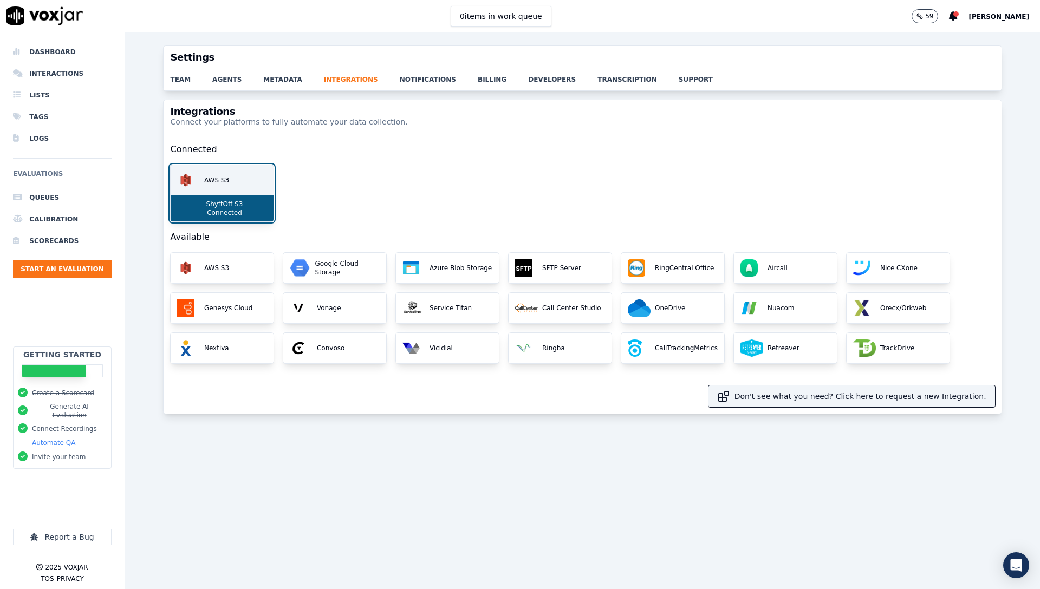
click at [241, 178] on div "AWS S3" at bounding box center [222, 180] width 103 height 30
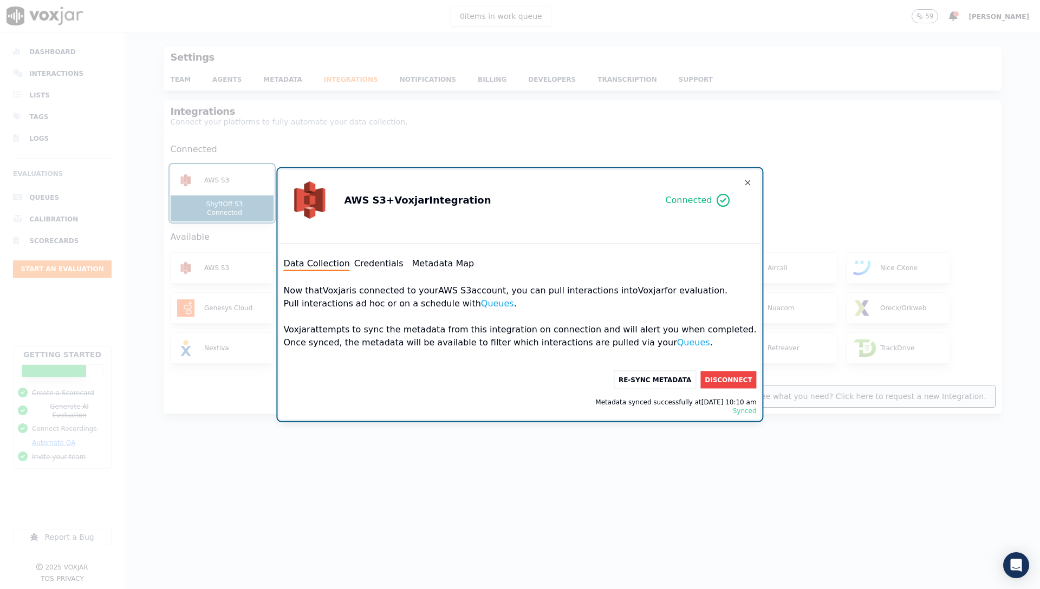
click at [402, 262] on button "Credentials" at bounding box center [378, 263] width 49 height 13
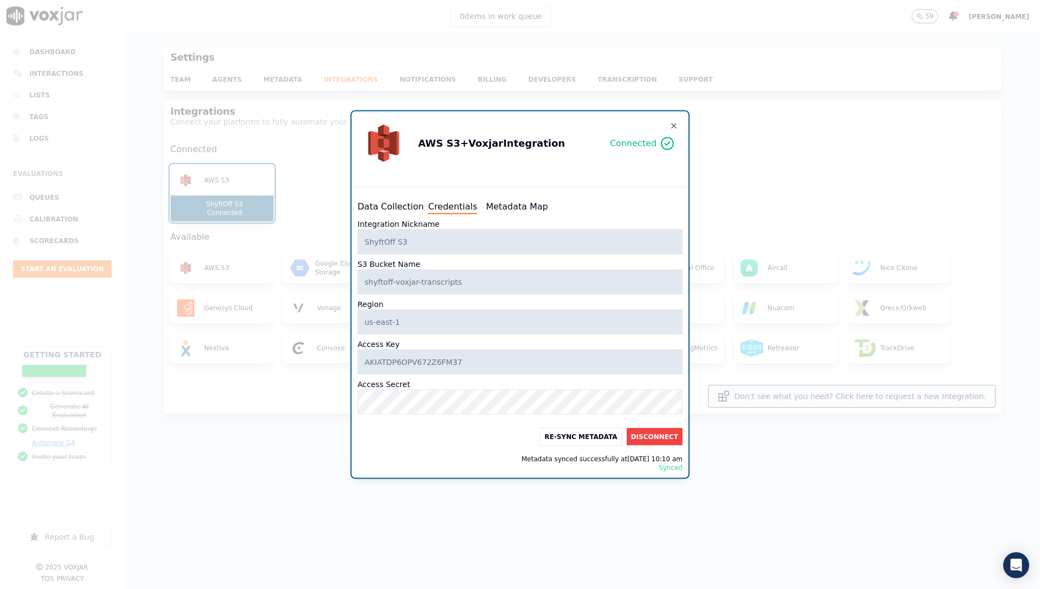
click at [513, 201] on button "Metadata Map" at bounding box center [517, 206] width 62 height 13
select select "transcript"
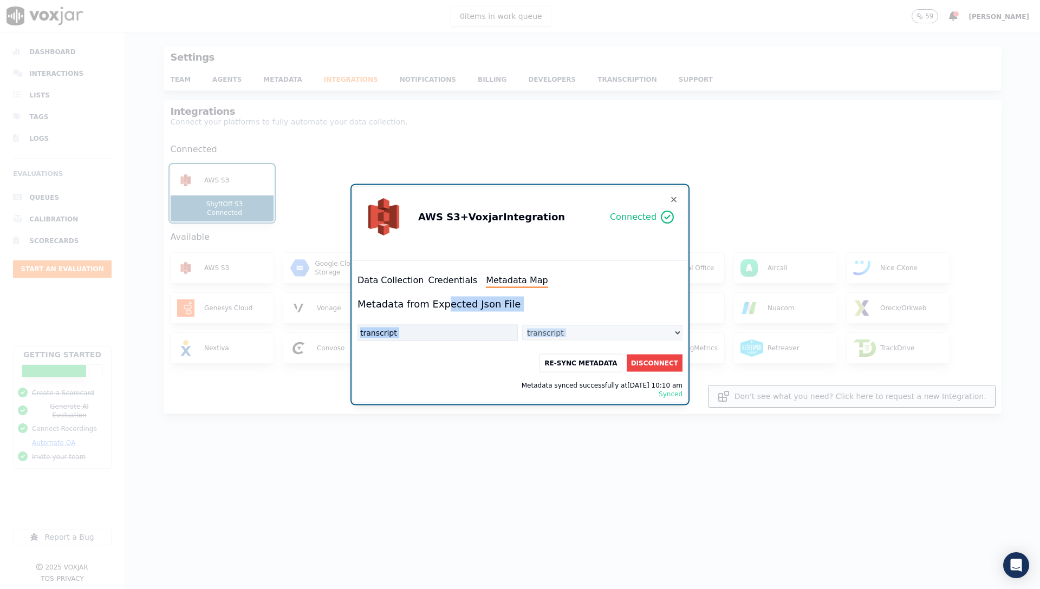
drag, startPoint x: 442, startPoint y: 308, endPoint x: 468, endPoint y: 343, distance: 44.1
click at [468, 343] on div "Data Collection Credentials Metadata Map Metadata from Expected Json File trans…" at bounding box center [520, 336] width 334 height 133
click at [458, 338] on div "transcript" at bounding box center [437, 333] width 160 height 16
click at [674, 195] on icon "button" at bounding box center [673, 199] width 9 height 9
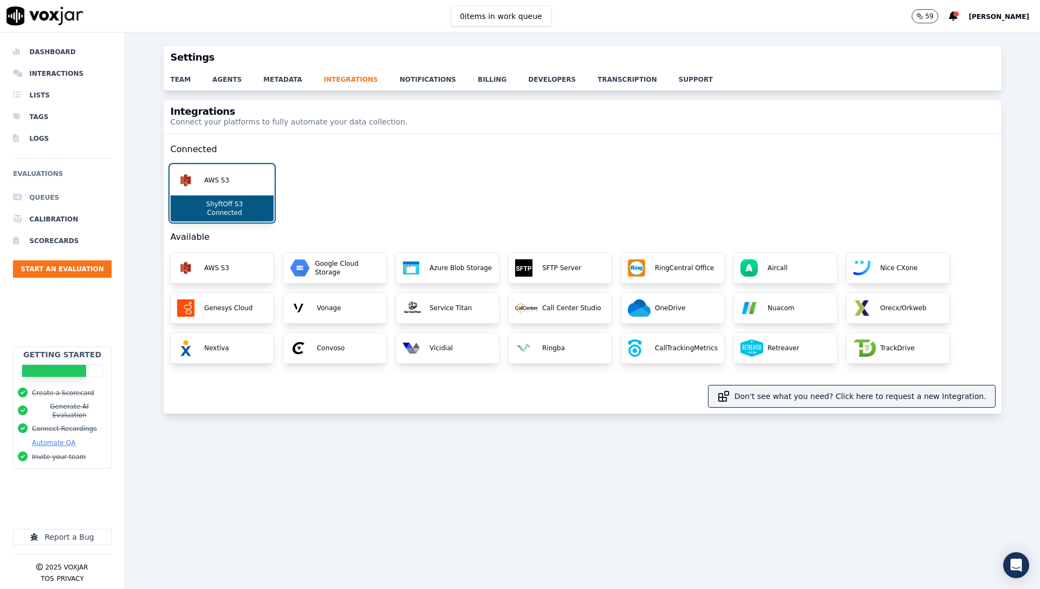
click at [44, 193] on li "Queues" at bounding box center [62, 198] width 99 height 22
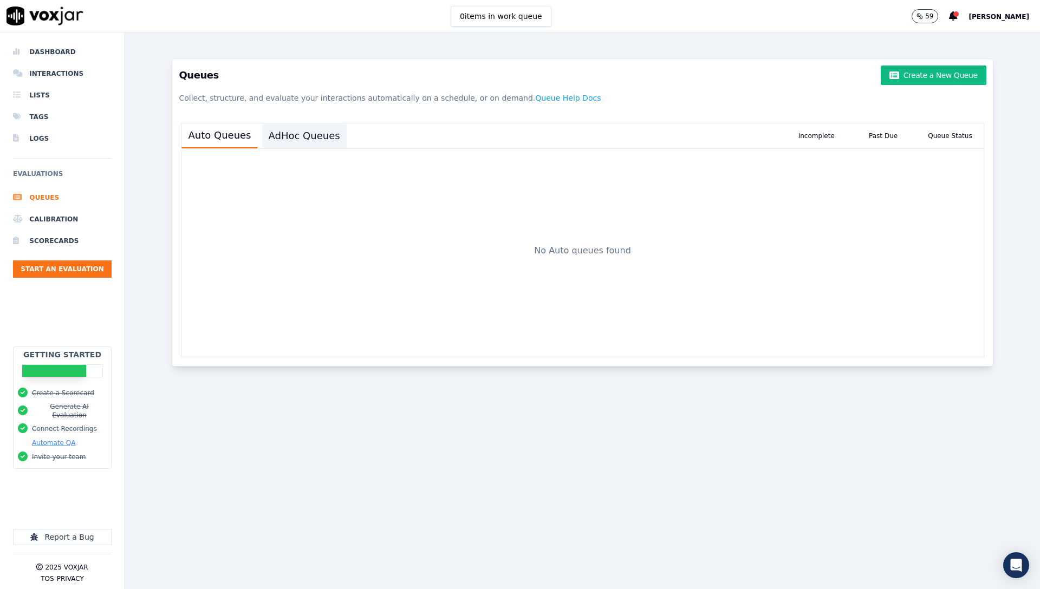
click at [303, 134] on button "AdHoc Queues" at bounding box center [304, 136] width 84 height 24
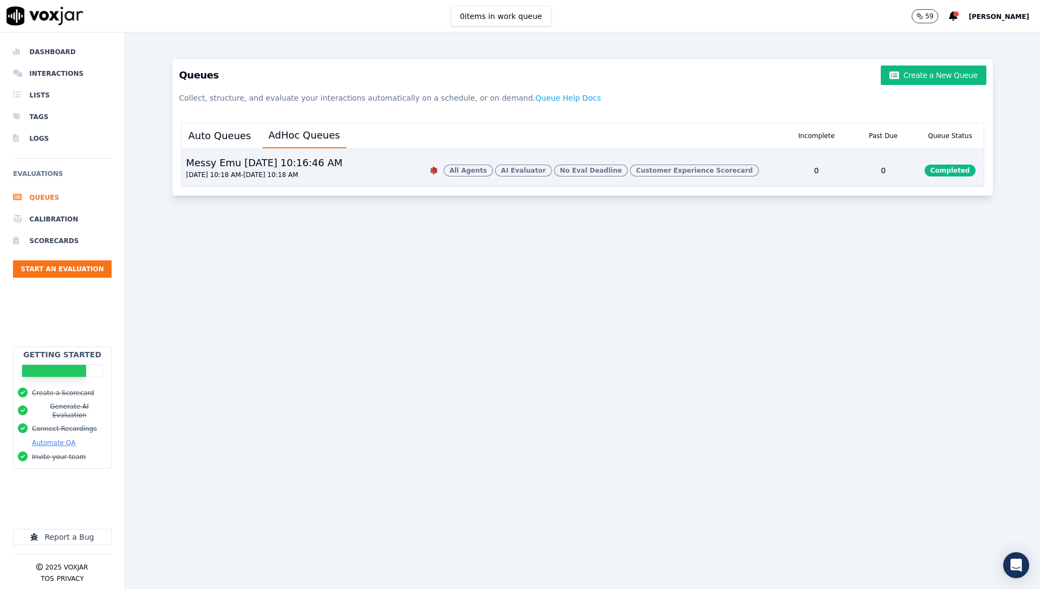
click at [876, 172] on div "0" at bounding box center [883, 170] width 67 height 30
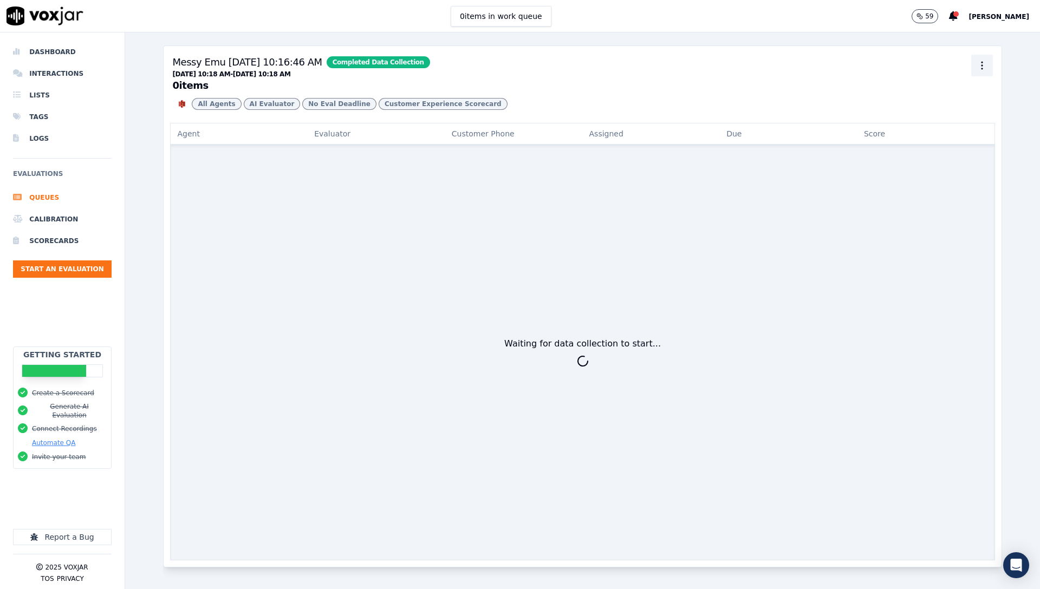
click at [976, 68] on icon "button" at bounding box center [981, 65] width 11 height 11
click at [970, 122] on div "Delete" at bounding box center [966, 124] width 64 height 17
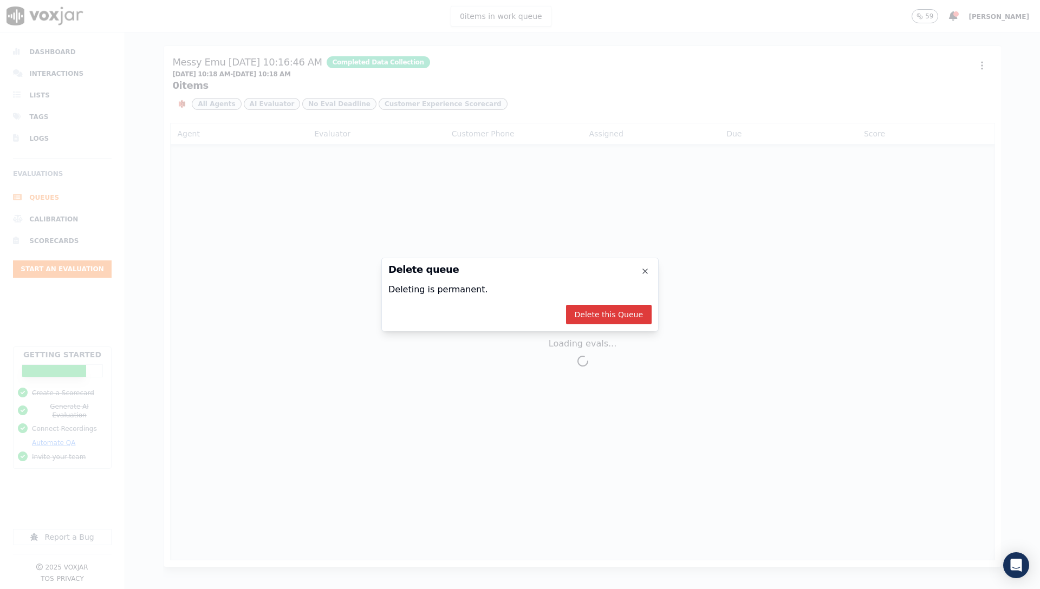
click at [619, 313] on button "Delete this Queue" at bounding box center [609, 314] width 86 height 19
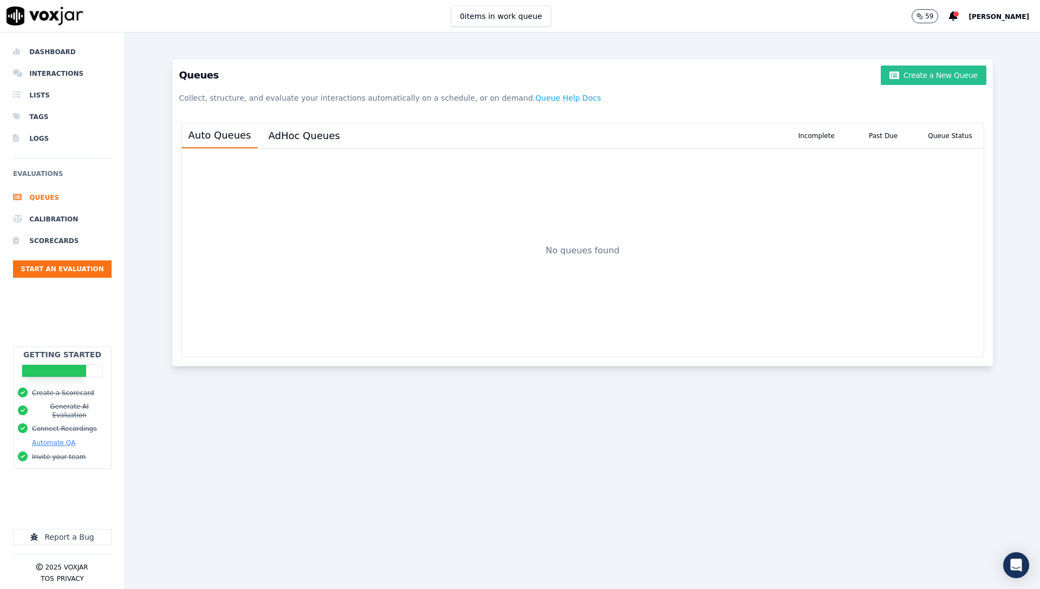
click at [930, 73] on button "Create a New Queue" at bounding box center [932, 75] width 105 height 19
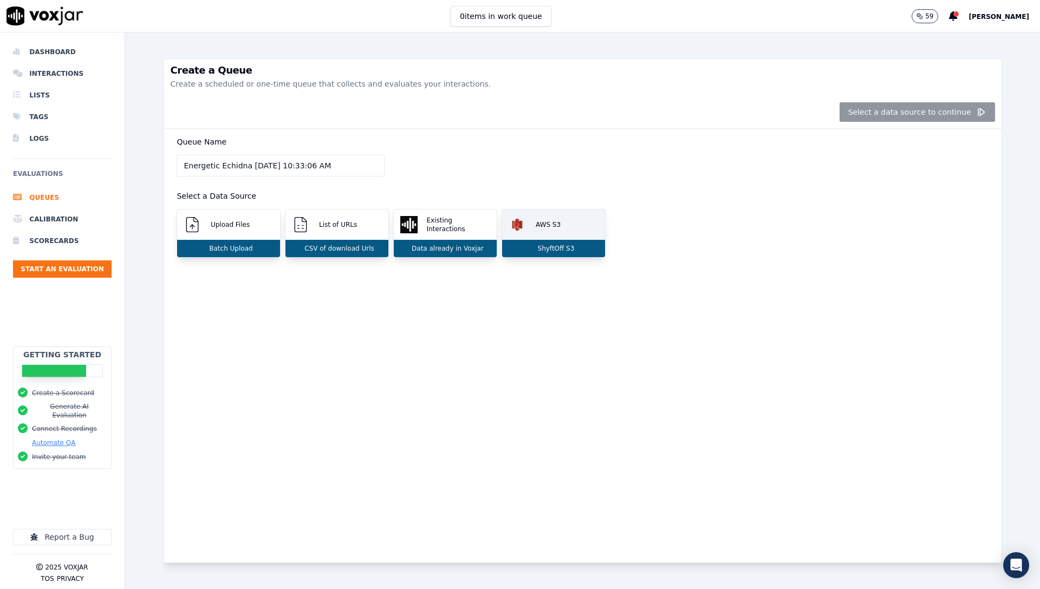
click at [533, 219] on div "AWS S3" at bounding box center [553, 225] width 103 height 30
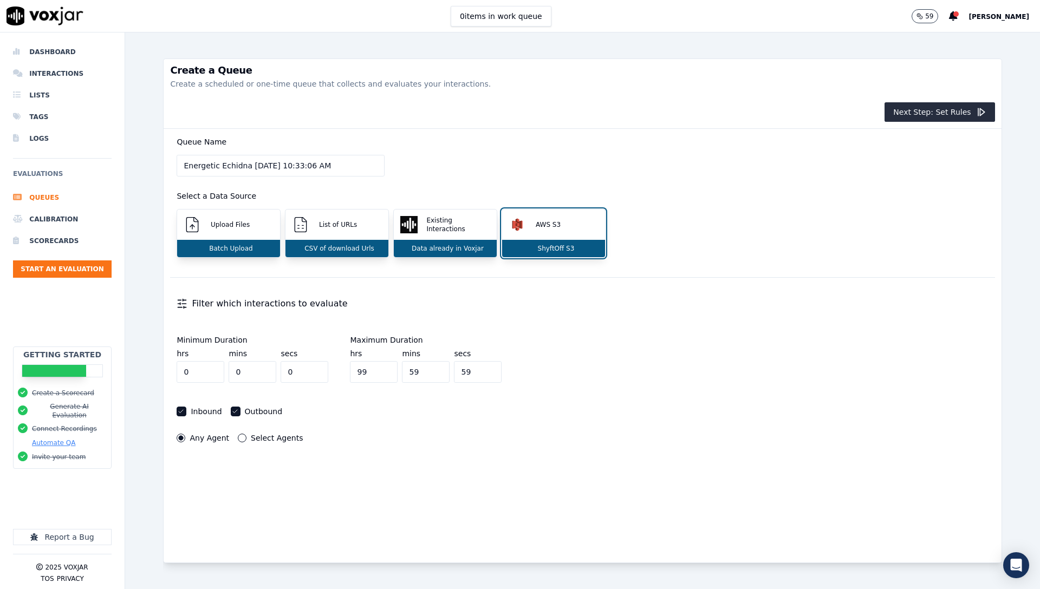
click at [496, 149] on div "Queue Name Energetic Echidna 9/5/2025, 10:33:06 AM Select a Data Source Upload …" at bounding box center [582, 203] width 824 height 148
drag, startPoint x: 298, startPoint y: 86, endPoint x: 272, endPoint y: 97, distance: 28.4
click at [298, 86] on p "Create a scheduled or one-time queue that collects and evaluates your interacti…" at bounding box center [582, 84] width 824 height 11
click at [1015, 14] on span "[PERSON_NAME]" at bounding box center [998, 17] width 61 height 8
click at [936, 41] on div "Settings" at bounding box center [975, 36] width 116 height 17
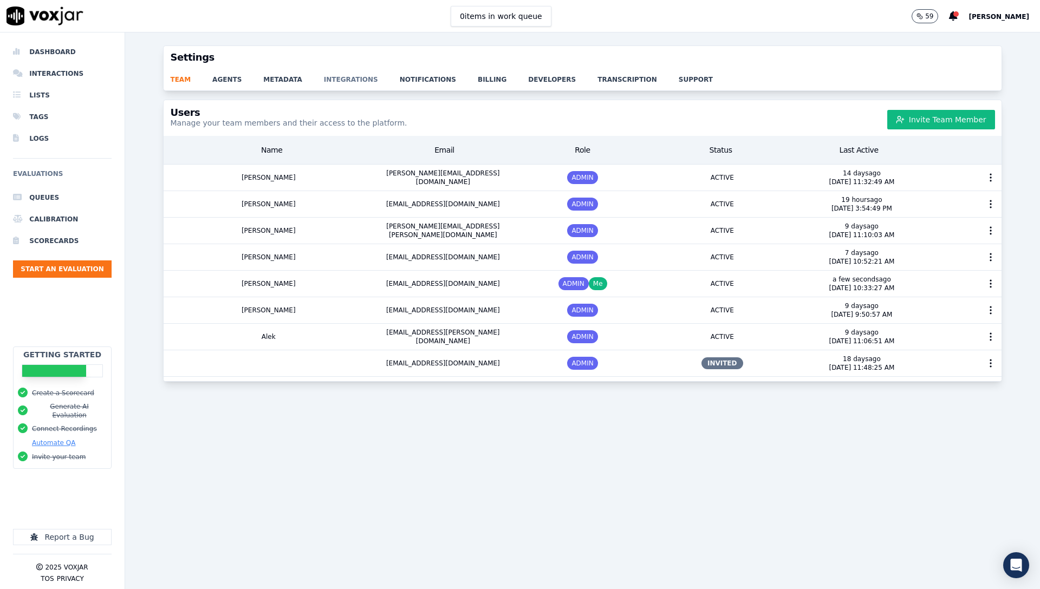
click at [324, 80] on link "integrations" at bounding box center [362, 76] width 76 height 15
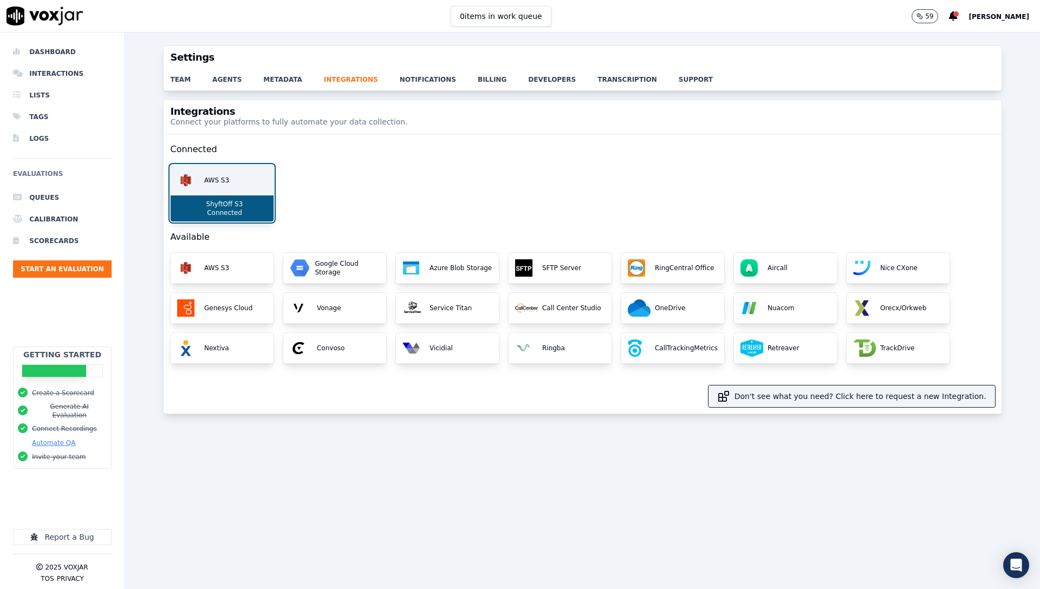
click at [247, 169] on div "AWS S3" at bounding box center [222, 180] width 103 height 30
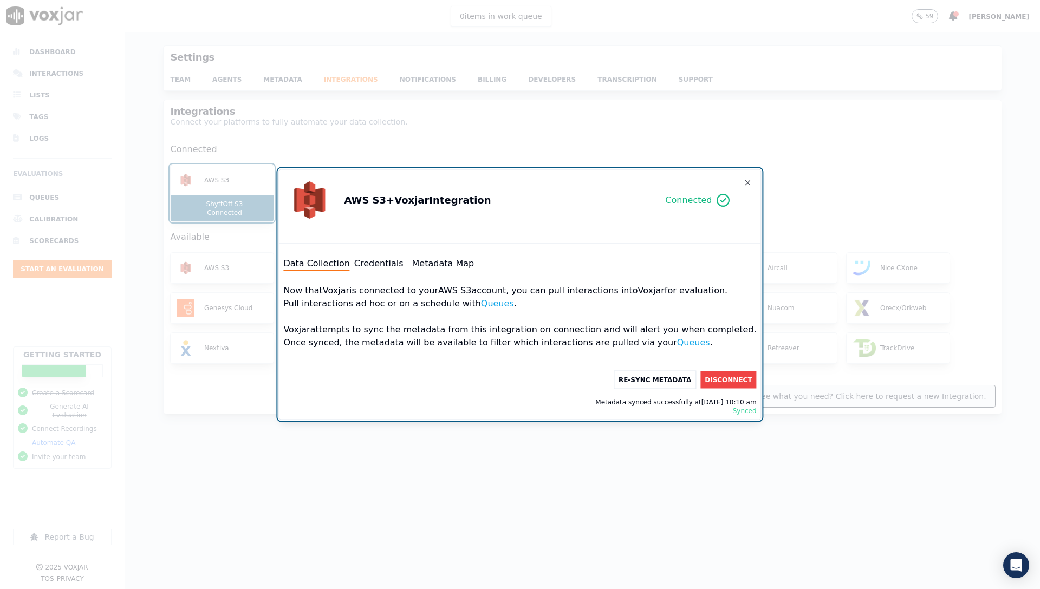
click at [478, 251] on div "AWS S3 + Voxjar Integration Connected Data Collection Credentials Metadata Map …" at bounding box center [519, 294] width 482 height 251
click at [467, 265] on button "Metadata Map" at bounding box center [443, 263] width 62 height 13
select select "transcript"
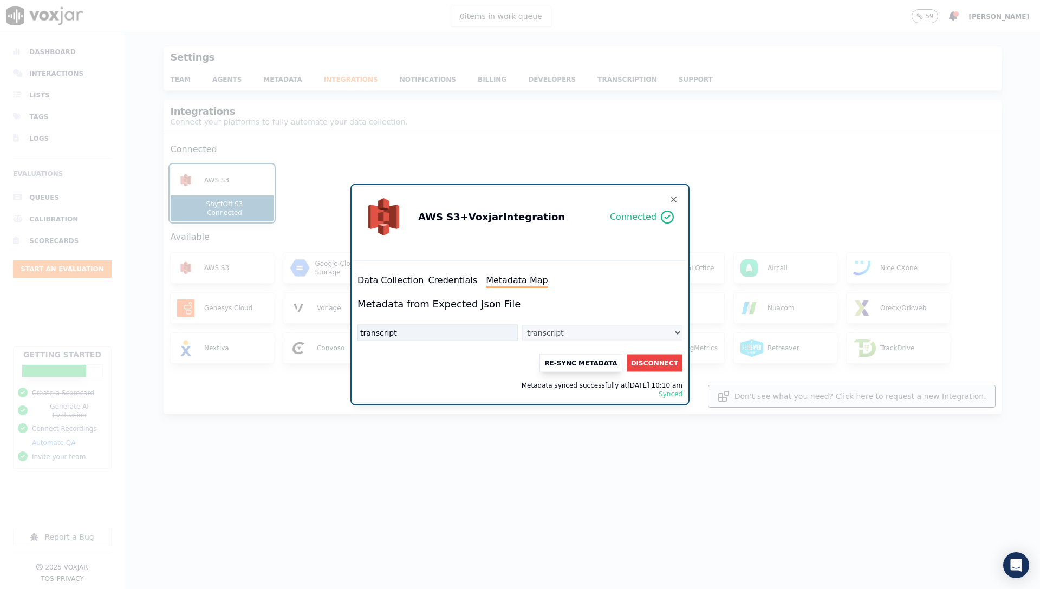
click at [452, 344] on div "Data Collection Credentials Metadata Map Metadata from Expected Json File trans…" at bounding box center [520, 336] width 334 height 133
click at [665, 367] on button "Disconnect" at bounding box center [654, 363] width 56 height 17
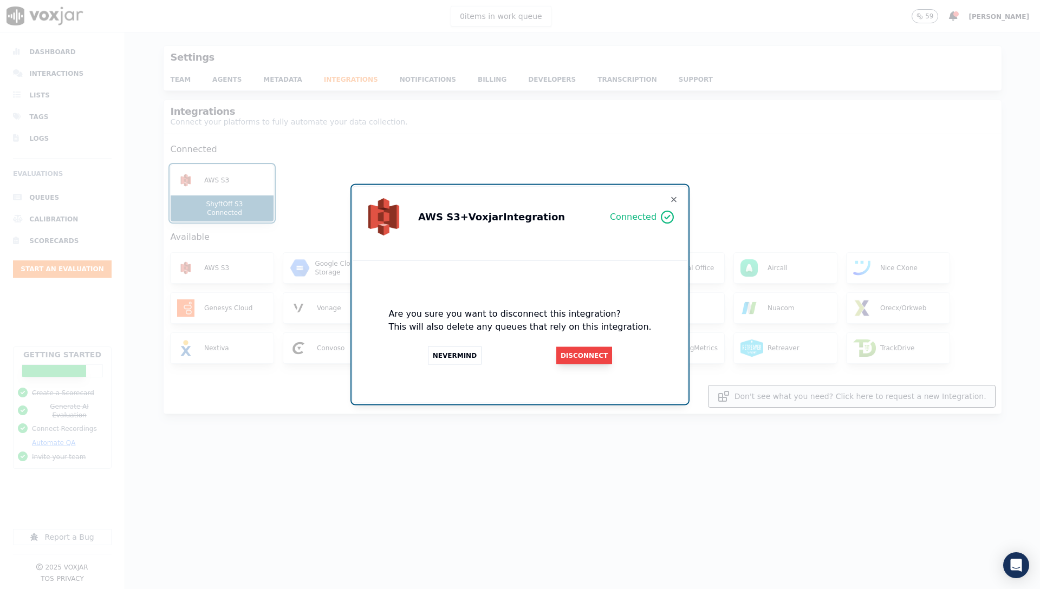
click at [583, 351] on button "Disconnect" at bounding box center [584, 355] width 56 height 17
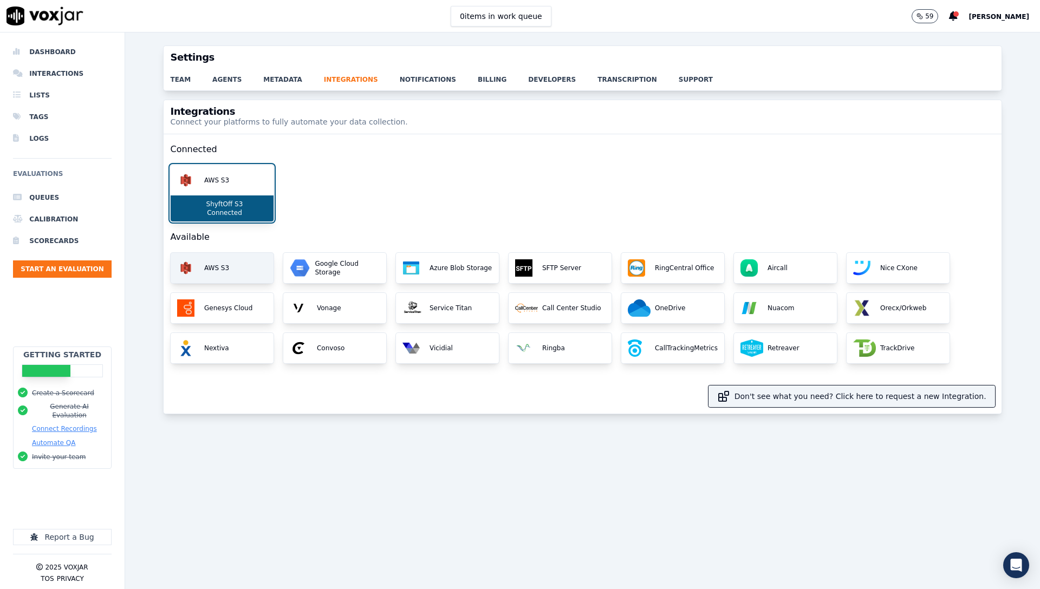
click at [213, 271] on p "AWS S3" at bounding box center [214, 268] width 29 height 9
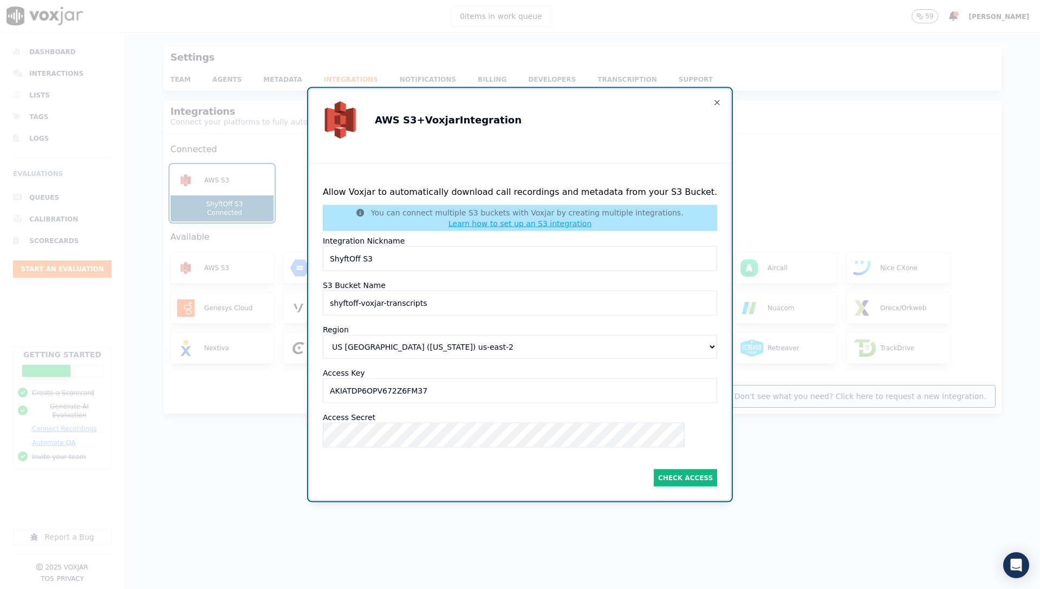
click at [419, 347] on select "US [GEOGRAPHIC_DATA] ([US_STATE]) [GEOGRAPHIC_DATA]-east-2 US [GEOGRAPHIC_DATA]…" at bounding box center [520, 347] width 394 height 24
select select "us-east-1"
click at [335, 335] on select "US [GEOGRAPHIC_DATA] ([US_STATE]) [GEOGRAPHIC_DATA]-east-2 US [GEOGRAPHIC_DATA]…" at bounding box center [520, 347] width 394 height 24
click at [667, 472] on button "Check Access" at bounding box center [685, 477] width 63 height 17
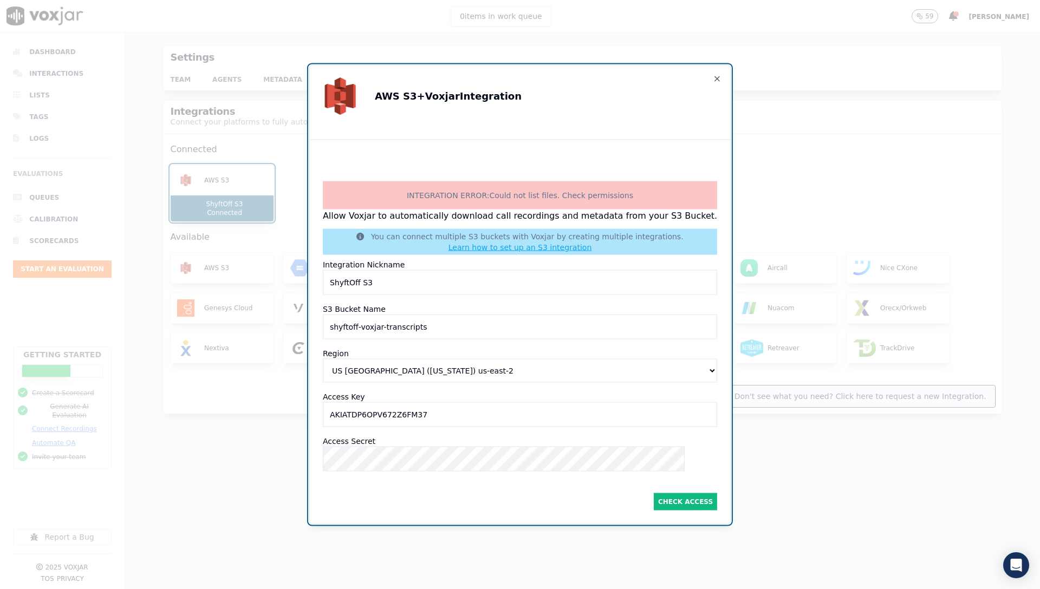
click at [479, 363] on select "US [GEOGRAPHIC_DATA] ([US_STATE]) [GEOGRAPHIC_DATA]-east-2 US [GEOGRAPHIC_DATA]…" at bounding box center [520, 371] width 394 height 24
select select "us-east-1"
click at [335, 359] on select "US [GEOGRAPHIC_DATA] ([US_STATE]) [GEOGRAPHIC_DATA]-east-2 US [GEOGRAPHIC_DATA]…" at bounding box center [520, 371] width 394 height 24
click at [476, 417] on Keyinput "AKIATDP6OPV672Z6FM37" at bounding box center [520, 414] width 394 height 25
click at [672, 500] on button "Check Access" at bounding box center [685, 501] width 63 height 17
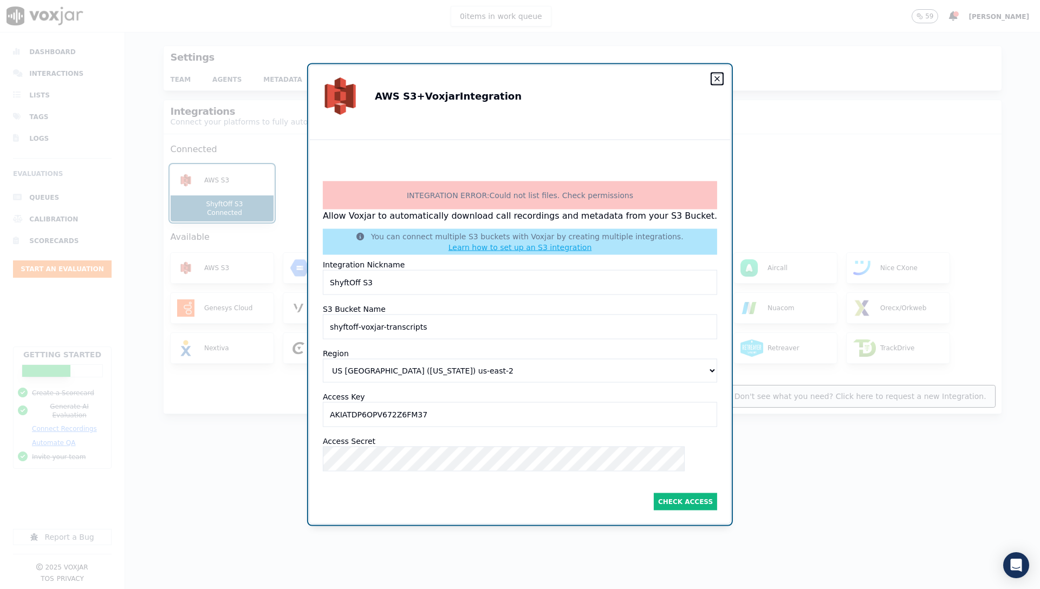
click at [713, 75] on icon "button" at bounding box center [717, 79] width 9 height 9
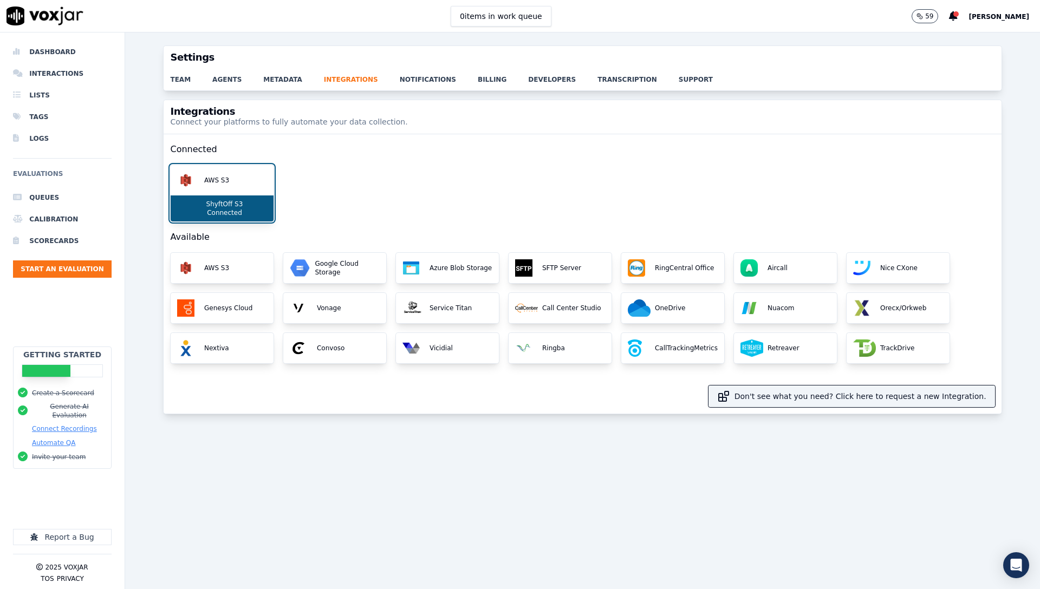
click at [438, 190] on div "AWS S3 ShyftOff S3 Connected" at bounding box center [582, 193] width 824 height 57
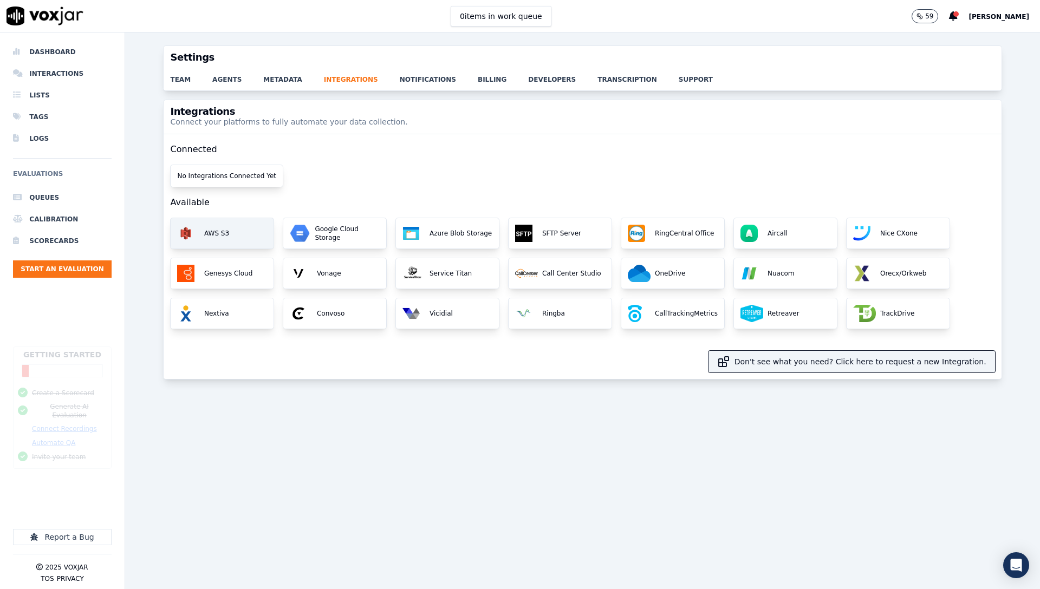
click at [213, 230] on p "AWS S3" at bounding box center [214, 233] width 29 height 9
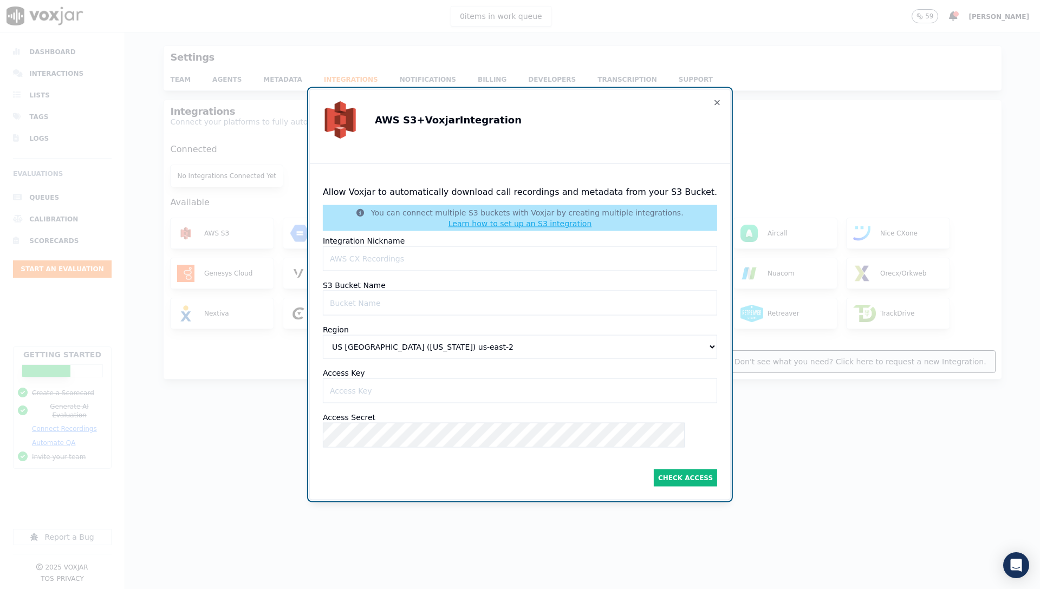
click at [482, 257] on Nicknameinput "Integration Nickname" at bounding box center [520, 258] width 394 height 25
type Nicknameinput "ShyftOff S3"
paste Nameinput "shyftoff-voxjar-transcripts"
type Nameinput "shyftoff-voxjar-transcripts"
click at [408, 336] on select "US [GEOGRAPHIC_DATA] ([US_STATE]) [GEOGRAPHIC_DATA]-east-2 US [GEOGRAPHIC_DATA]…" at bounding box center [520, 347] width 394 height 24
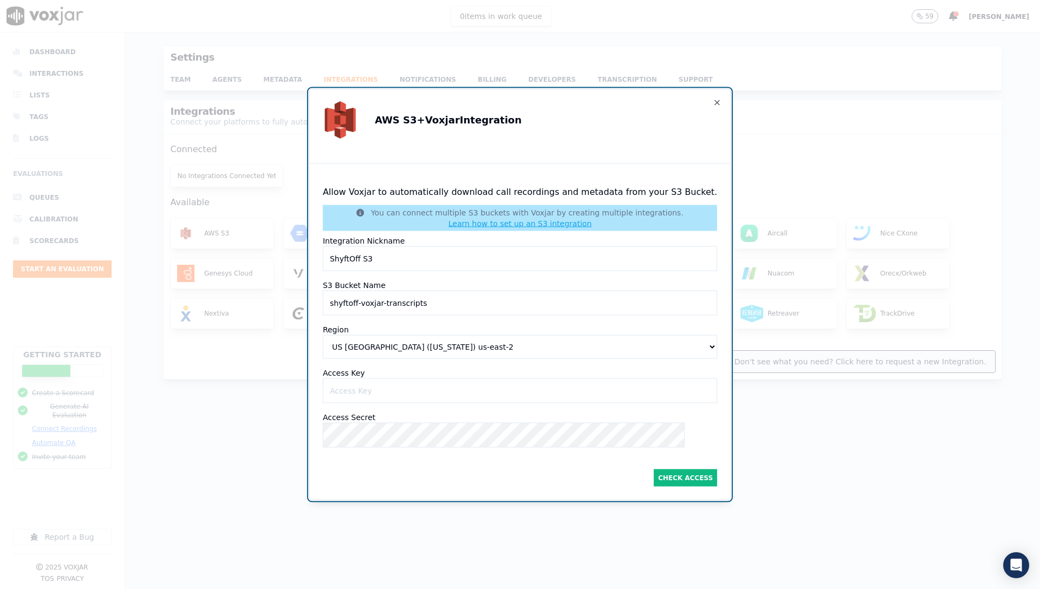
select select "us-east-1"
click at [335, 335] on select "US [GEOGRAPHIC_DATA] ([US_STATE]) [GEOGRAPHIC_DATA]-east-2 US [GEOGRAPHIC_DATA]…" at bounding box center [520, 347] width 394 height 24
click at [410, 378] on Keyinput "Access Key" at bounding box center [520, 390] width 394 height 25
paste Keyinput "AKIATDP6OPV672Z6FM37"
type Keyinput "AKIATDP6OPV672Z6FM37"
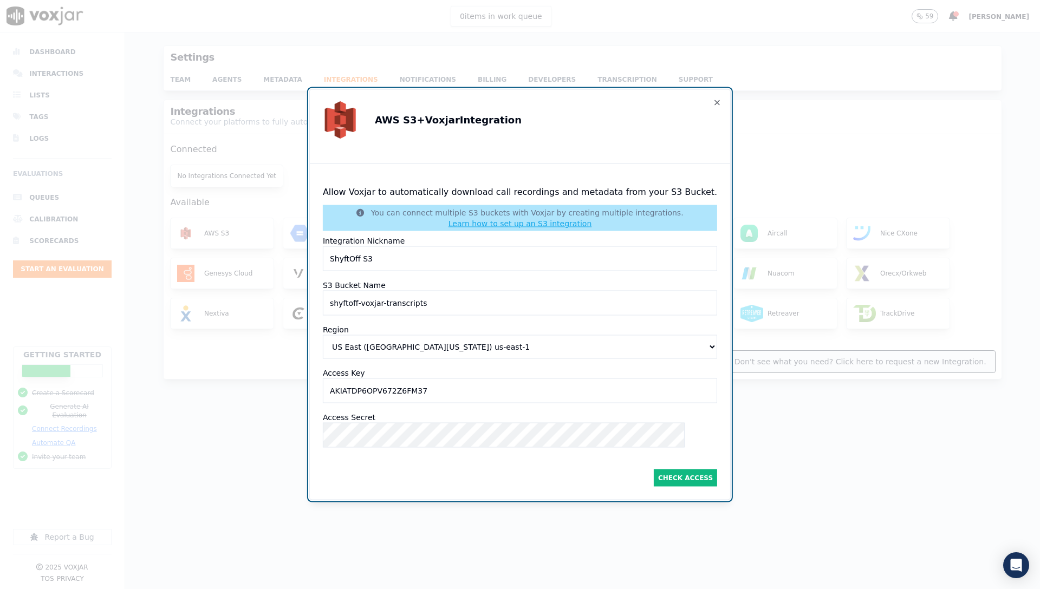
click at [654, 479] on button "Check Access" at bounding box center [685, 477] width 63 height 17
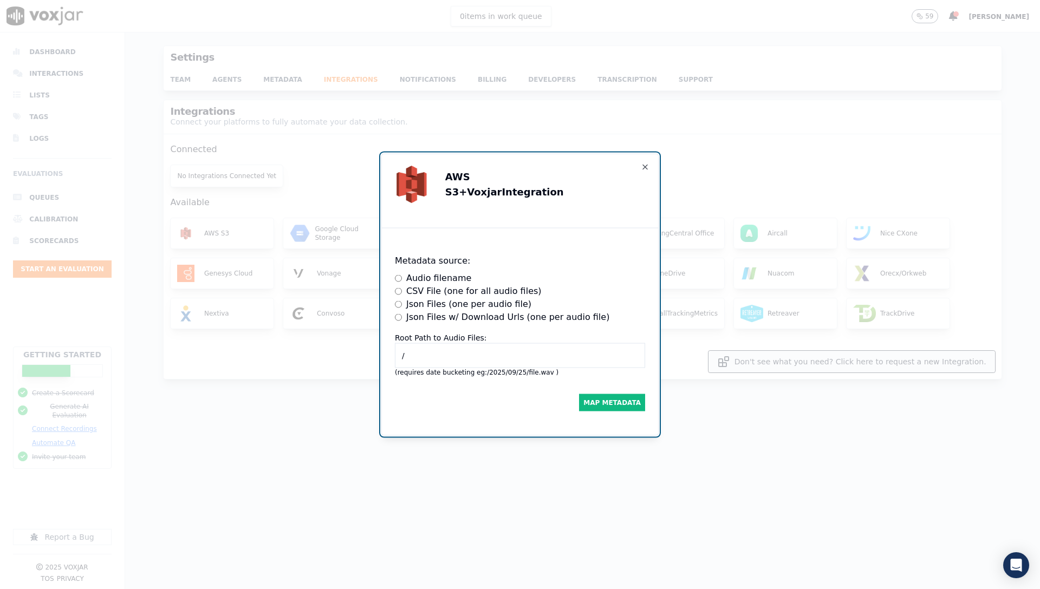
click at [539, 315] on label "Json Files w/ Download Urls (one per audio file)" at bounding box center [507, 317] width 203 height 13
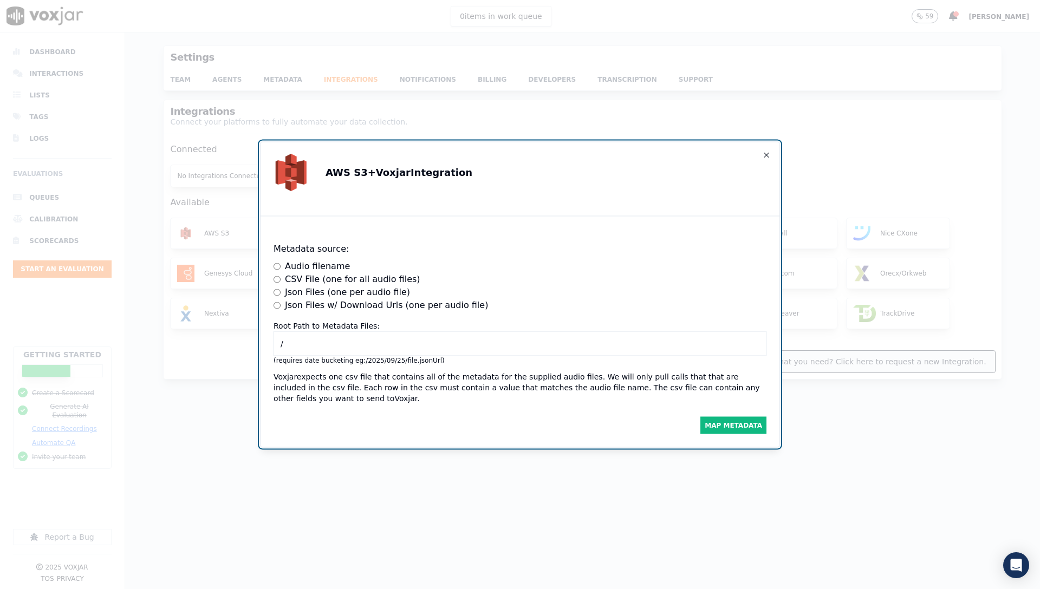
click at [453, 334] on input "/" at bounding box center [519, 343] width 493 height 25
click at [438, 339] on input "/" at bounding box center [519, 343] width 493 height 25
type input "/transcripts"
click at [711, 422] on button "Map Metadata" at bounding box center [733, 425] width 66 height 17
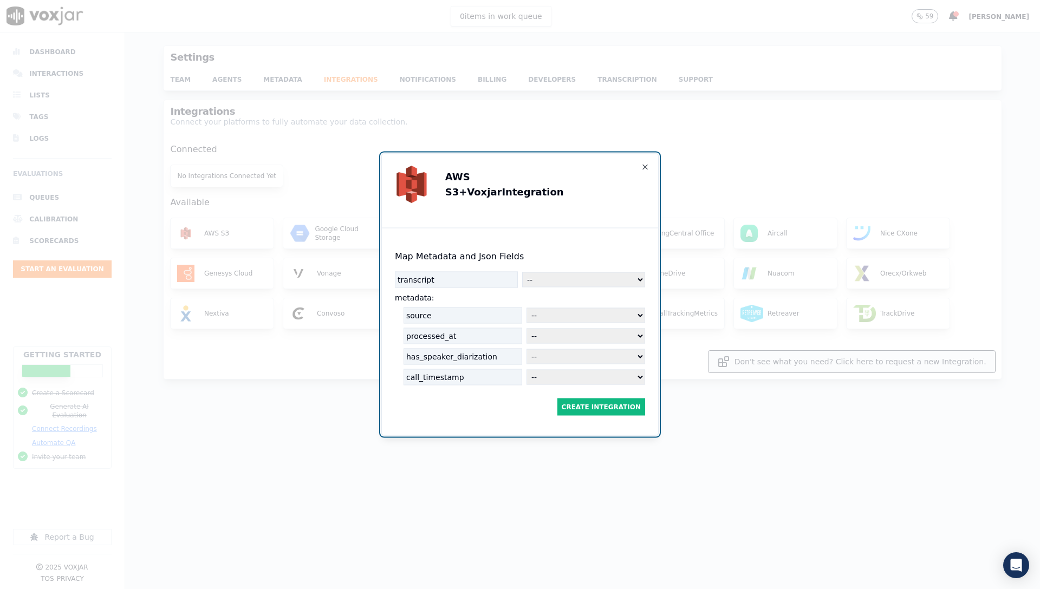
click at [543, 373] on select "-- downloadURL identifier timestamp direction agentId agentName customerId cust…" at bounding box center [585, 377] width 119 height 15
select select "timestamp"
click at [526, 370] on select "-- downloadURL identifier timestamp direction agentId agentName customerId cust…" at bounding box center [585, 377] width 119 height 15
click at [544, 277] on select "-- downloadURL identifier timestamp direction agentId agentName customerId cust…" at bounding box center [583, 279] width 123 height 15
select select "transcript"
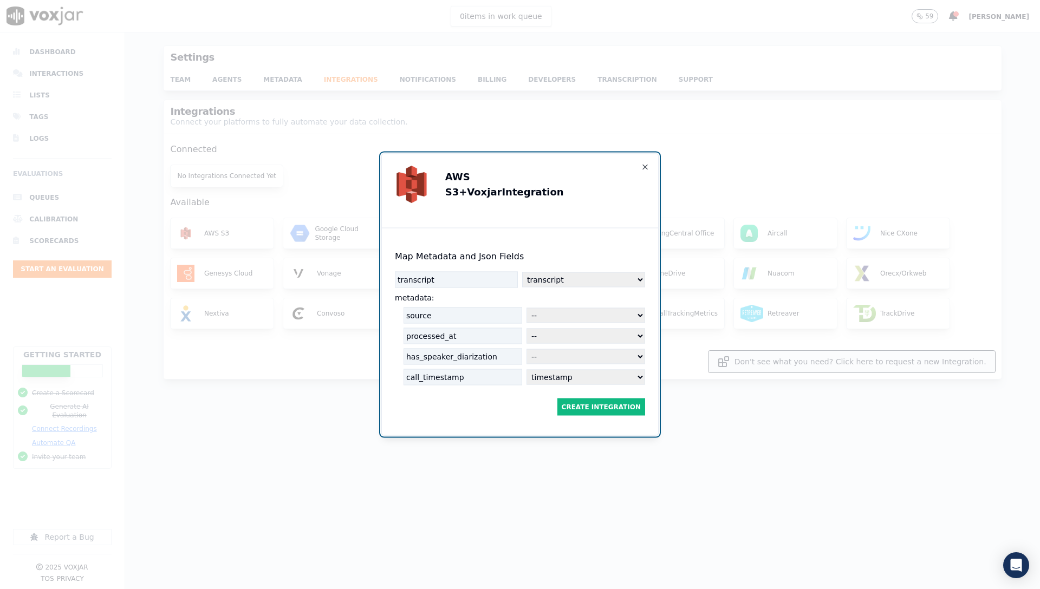
click at [522, 272] on select "-- downloadURL identifier timestamp direction agentId agentName customerId cust…" at bounding box center [583, 279] width 123 height 15
click at [565, 331] on select "-- downloadURL identifier timestamp direction agentId agentName customerId cust…" at bounding box center [585, 336] width 119 height 15
click at [622, 409] on button "Create Integration" at bounding box center [601, 407] width 88 height 17
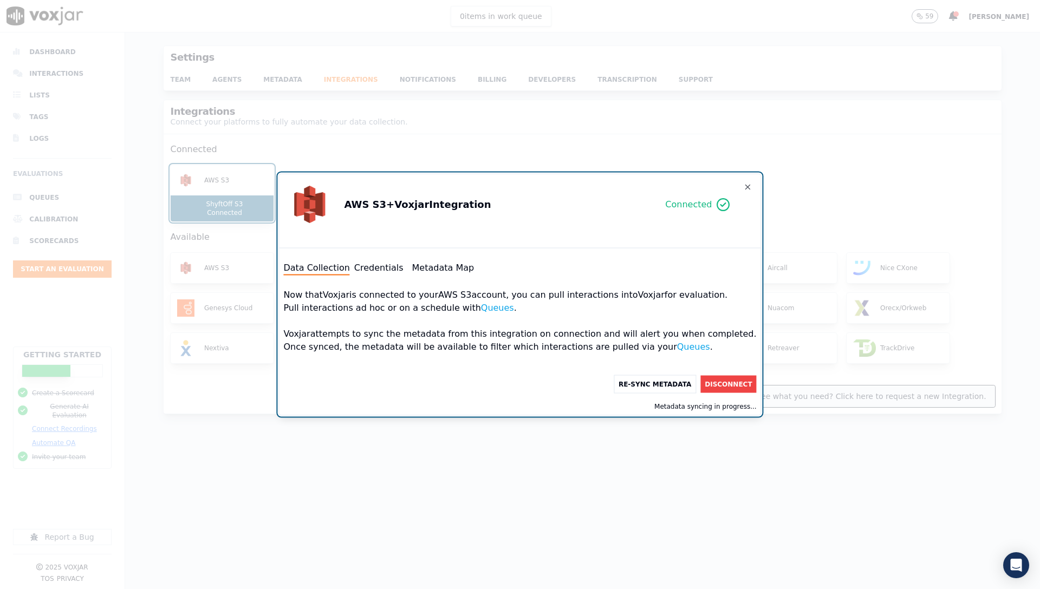
click at [374, 270] on button "Credentials" at bounding box center [378, 268] width 49 height 13
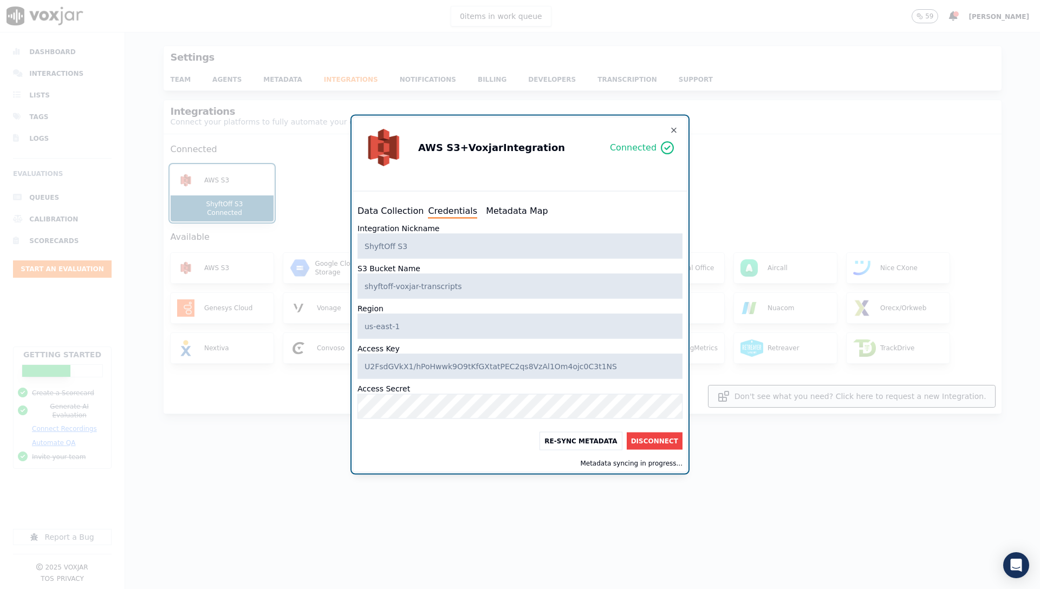
click at [504, 216] on button "Metadata Map" at bounding box center [517, 211] width 62 height 13
select select "transcript"
select select "timestamp"
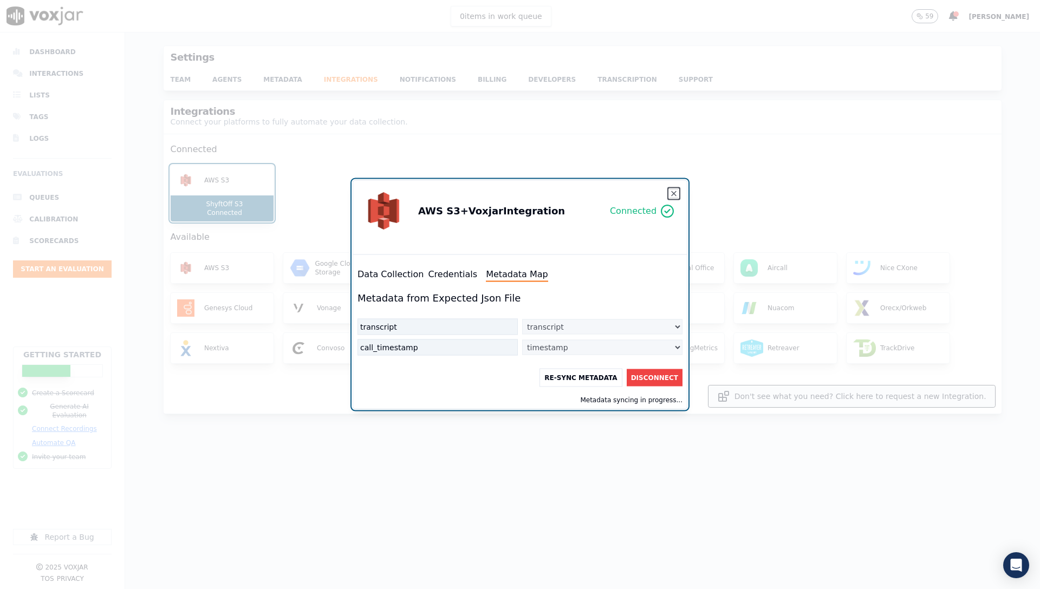
click at [675, 190] on icon "button" at bounding box center [673, 194] width 9 height 9
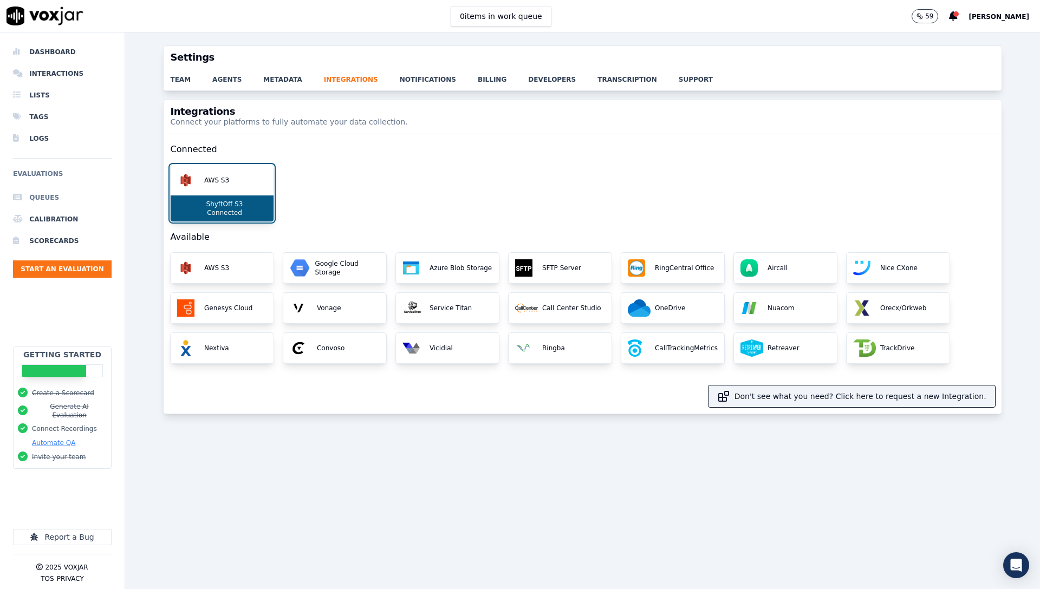
click at [58, 199] on li "Queues" at bounding box center [62, 198] width 99 height 22
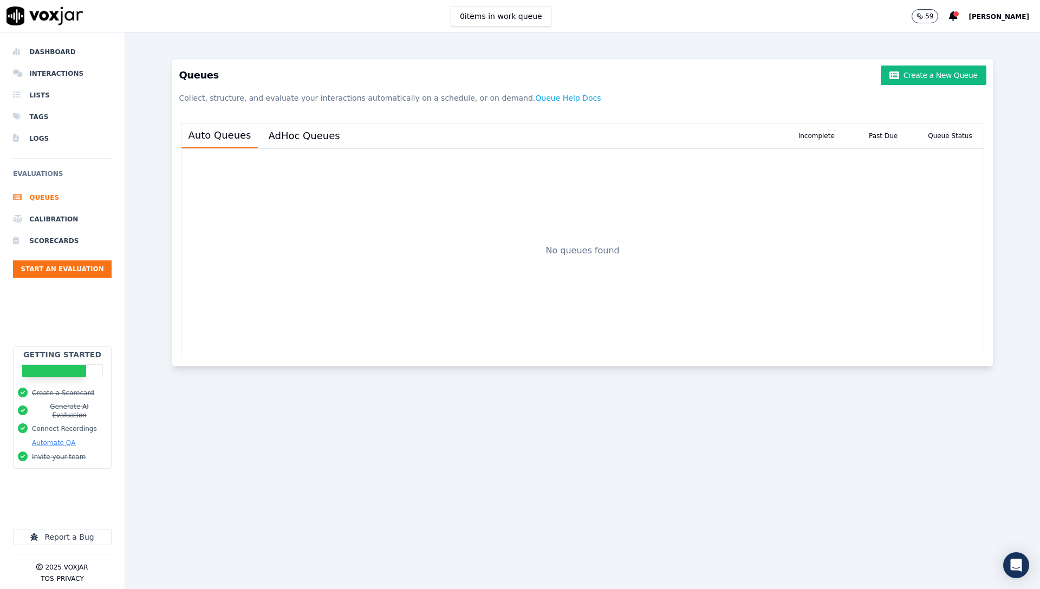
click at [896, 90] on p "Collect, structure, and evaluate your interactions automatically on a schedule,…" at bounding box center [582, 97] width 807 height 19
click at [900, 80] on button "Create a New Queue" at bounding box center [932, 75] width 105 height 19
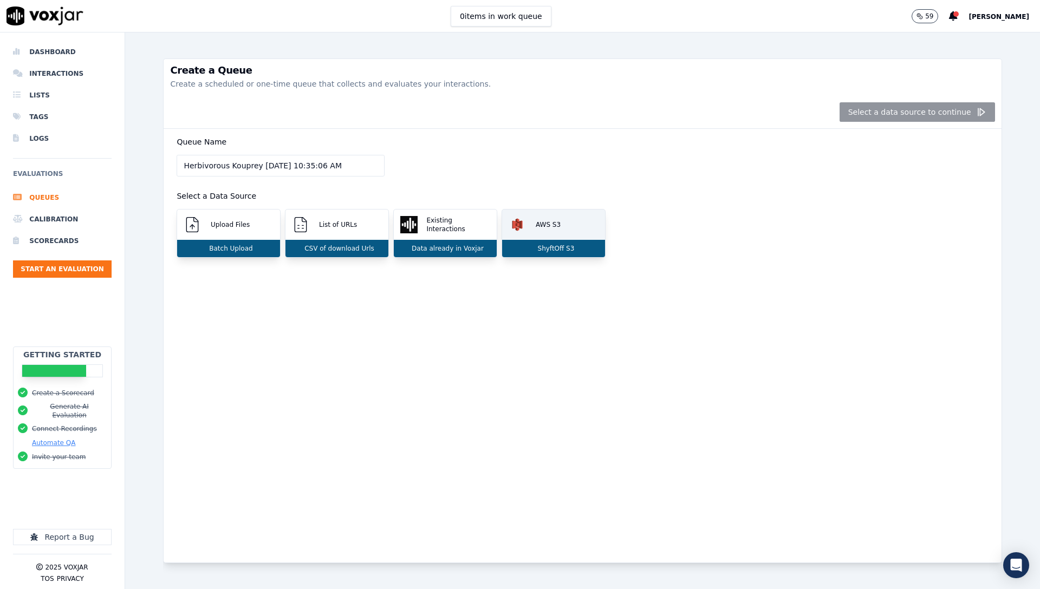
click at [567, 227] on div "AWS S3" at bounding box center [553, 225] width 103 height 30
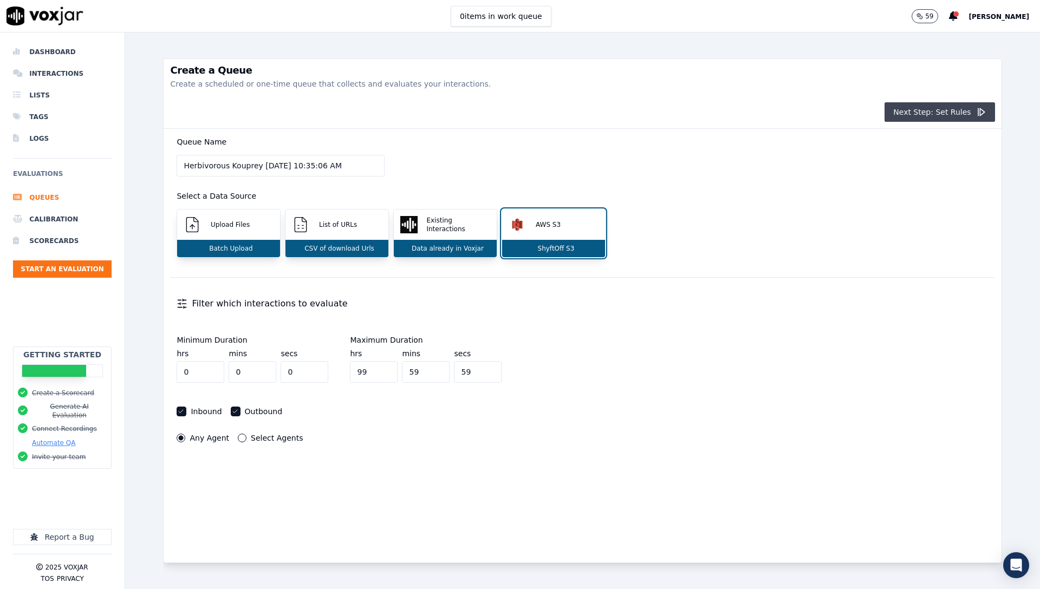
click at [917, 115] on button "Next Step: Set Rules" at bounding box center [939, 111] width 110 height 19
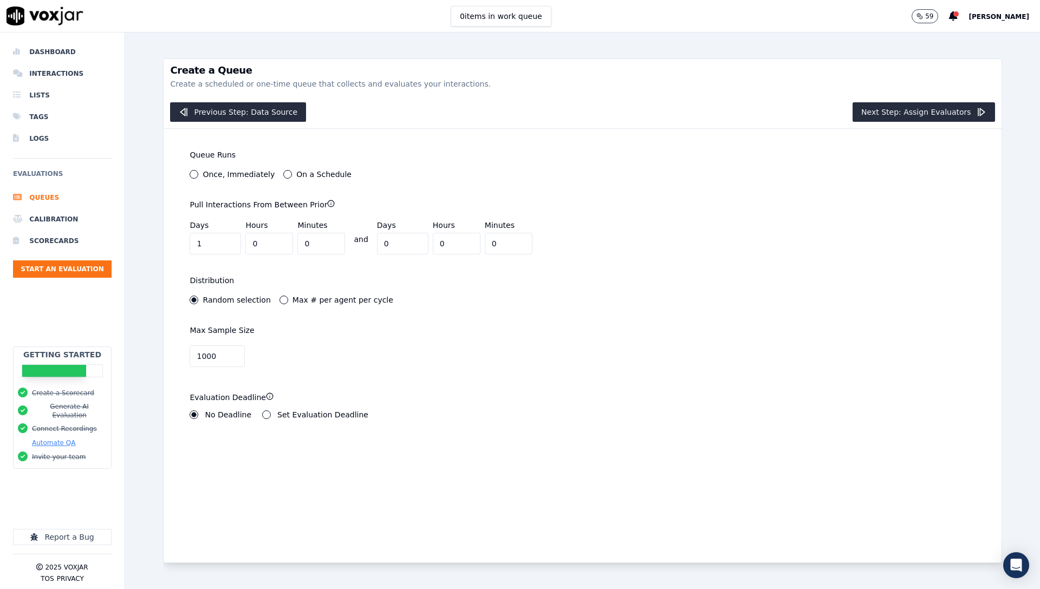
click at [215, 173] on label "Once, Immediately" at bounding box center [239, 175] width 72 height 8
click at [198, 173] on button "Once, Immediately" at bounding box center [194, 174] width 9 height 9
click at [923, 116] on button "Next Step: Assign Evaluators" at bounding box center [923, 111] width 142 height 19
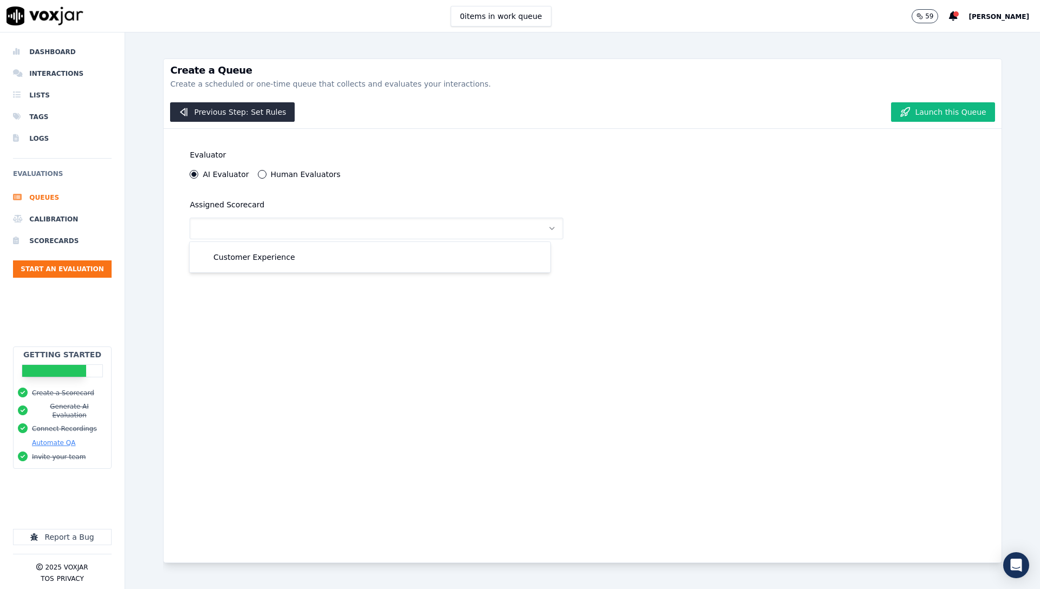
drag, startPoint x: 352, startPoint y: 243, endPoint x: 346, endPoint y: 247, distance: 7.1
click at [352, 243] on div "Customer Experience" at bounding box center [370, 257] width 361 height 30
click at [323, 256] on div "Customer Experience" at bounding box center [370, 257] width 348 height 17
click at [914, 109] on button "Launch this Queue" at bounding box center [942, 111] width 103 height 19
